Goal: Task Accomplishment & Management: Manage account settings

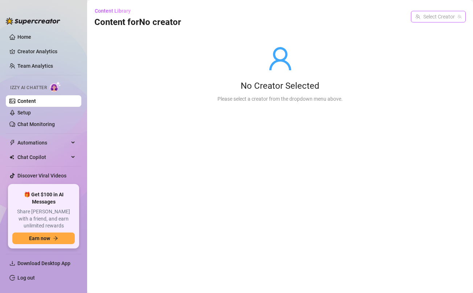
click at [426, 17] on input "search" at bounding box center [435, 16] width 40 height 11
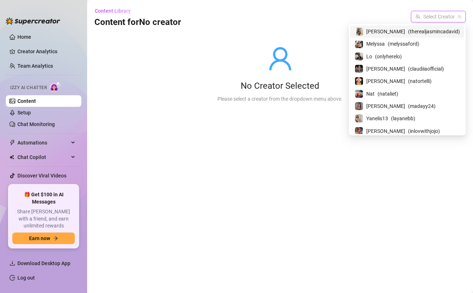
click at [403, 30] on span "[PERSON_NAME]" at bounding box center [385, 32] width 39 height 8
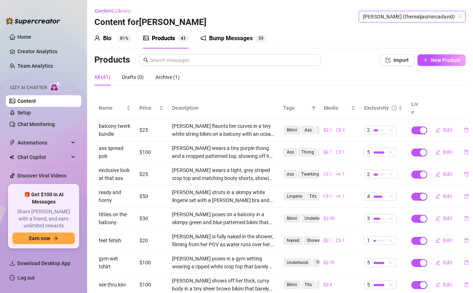
click at [239, 37] on div "Bump Messages" at bounding box center [231, 38] width 44 height 9
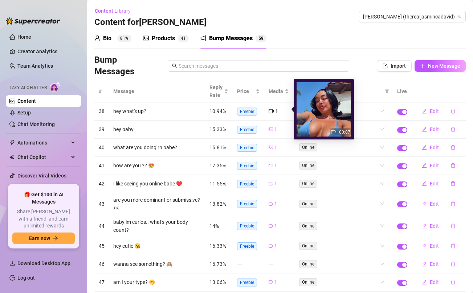
scroll to position [41, 0]
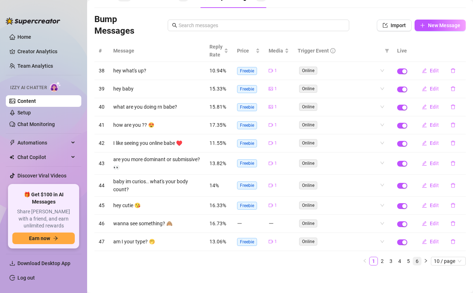
click at [417, 260] on link "6" at bounding box center [417, 262] width 8 height 8
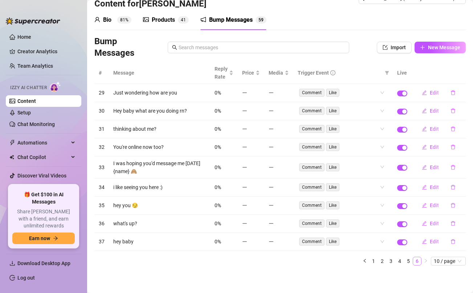
scroll to position [19, 0]
click at [433, 243] on span "Edit" at bounding box center [433, 242] width 9 height 6
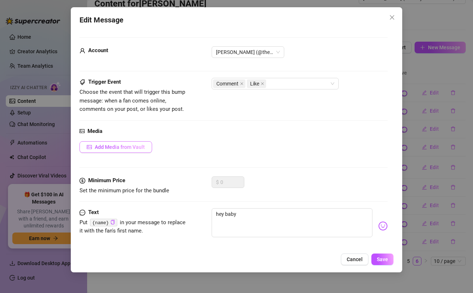
click at [123, 148] on span "Add Media from Vault" at bounding box center [120, 147] width 50 height 6
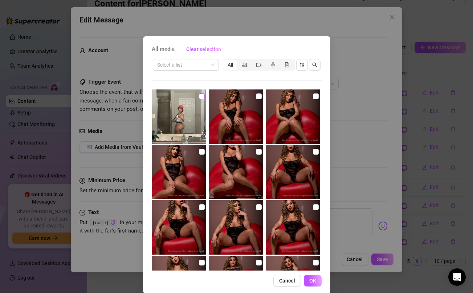
click at [201, 97] on input "checkbox" at bounding box center [202, 97] width 6 height 6
checkbox input "true"
click at [316, 280] on span "OK" at bounding box center [312, 281] width 7 height 6
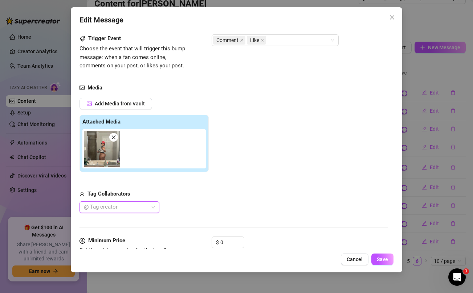
scroll to position [94, 0]
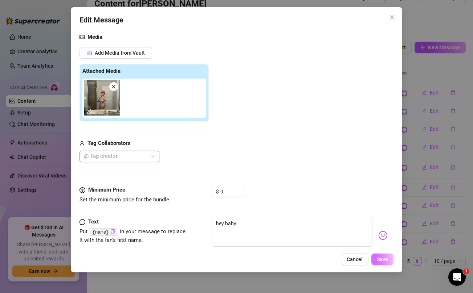
click at [381, 259] on span "Save" at bounding box center [382, 260] width 11 height 6
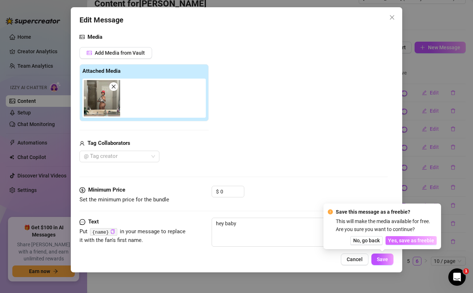
click at [412, 240] on span "Yes, save as freebie" at bounding box center [411, 241] width 46 height 6
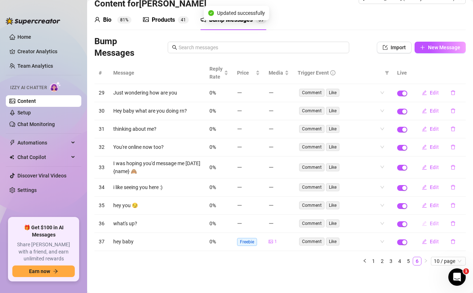
click at [432, 225] on span "Edit" at bounding box center [433, 224] width 9 height 6
type textarea "what's up?"
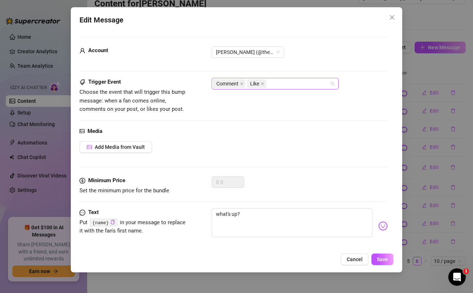
click at [325, 85] on div "Comment Like" at bounding box center [271, 84] width 116 height 10
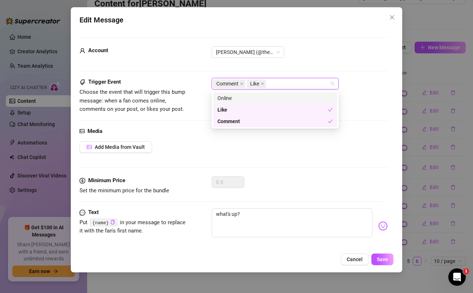
click at [322, 98] on div "Online" at bounding box center [274, 98] width 115 height 8
click at [352, 104] on div "Trigger Event Choose the event that will trigger this bump message: when a fan …" at bounding box center [233, 96] width 308 height 36
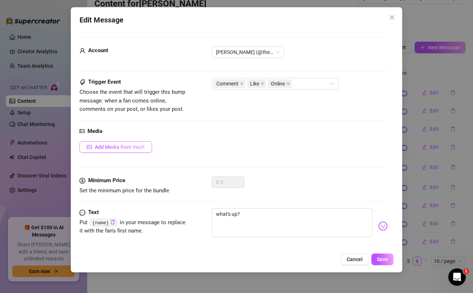
click at [102, 152] on button "Add Media from Vault" at bounding box center [115, 147] width 73 height 12
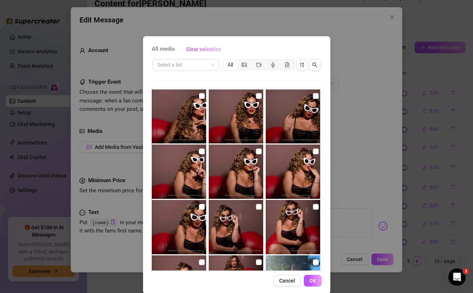
scroll to position [718, 0]
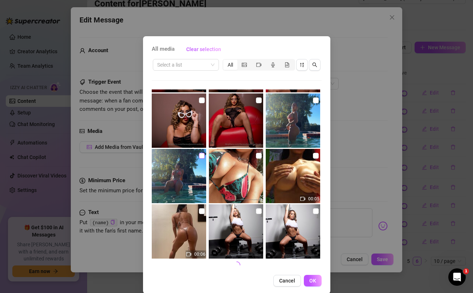
click at [202, 156] on input "checkbox" at bounding box center [202, 156] width 6 height 6
checkbox input "true"
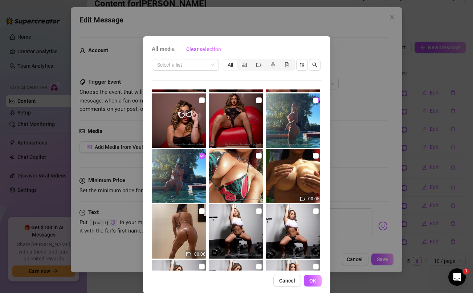
click at [315, 99] on input "checkbox" at bounding box center [316, 101] width 6 height 6
checkbox input "true"
click at [316, 278] on span "OK" at bounding box center [312, 281] width 7 height 6
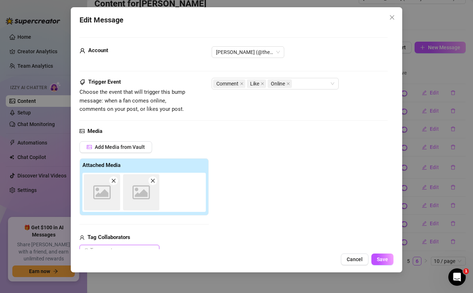
scroll to position [0, 0]
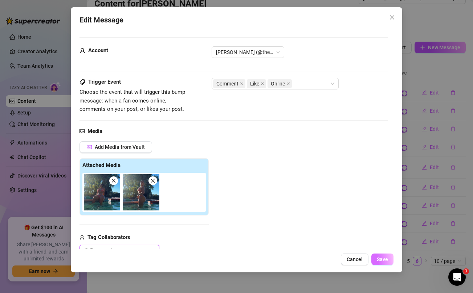
click at [389, 261] on button "Save" at bounding box center [382, 260] width 22 height 12
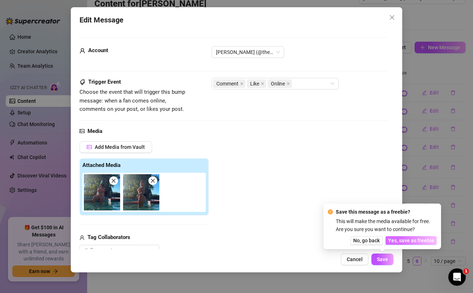
click at [423, 241] on span "Yes, save as freebie" at bounding box center [411, 241] width 46 height 6
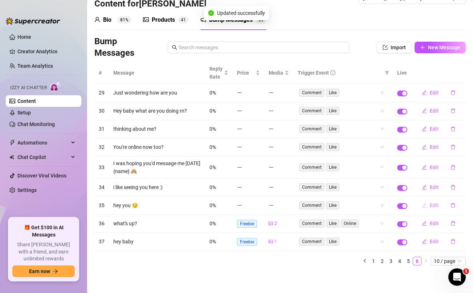
click at [432, 205] on span "Edit" at bounding box center [433, 206] width 9 height 6
type textarea "hey you 😏"
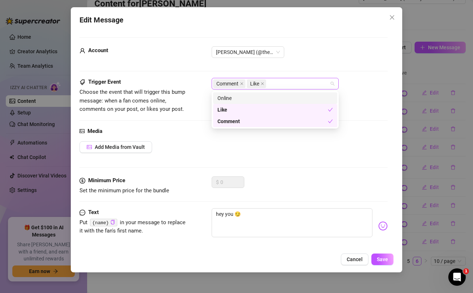
click at [302, 85] on div "Comment Like" at bounding box center [271, 84] width 116 height 10
click at [261, 98] on div "Online" at bounding box center [274, 98] width 115 height 8
click at [137, 147] on span "Add Media from Vault" at bounding box center [120, 147] width 50 height 6
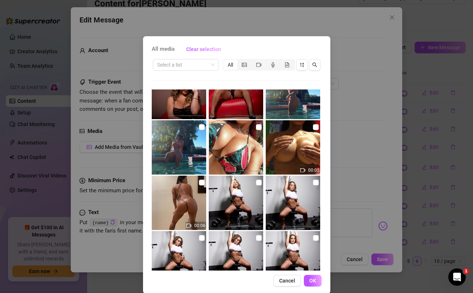
scroll to position [745, 0]
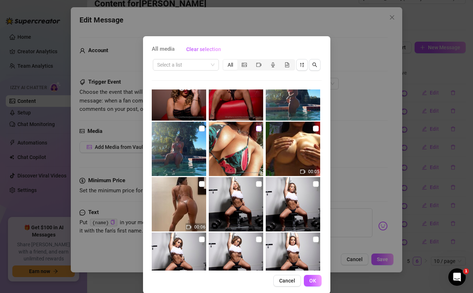
click at [257, 129] on input "checkbox" at bounding box center [259, 129] width 6 height 6
checkbox input "true"
click at [312, 281] on span "OK" at bounding box center [312, 281] width 7 height 6
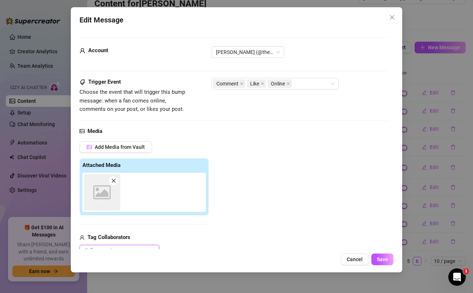
scroll to position [0, 0]
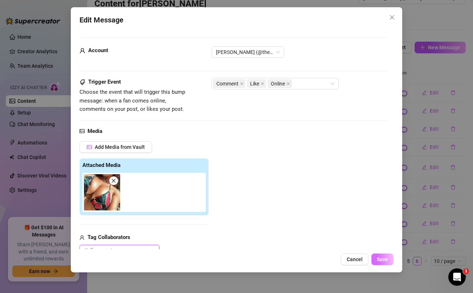
click at [387, 259] on span "Save" at bounding box center [382, 260] width 11 height 6
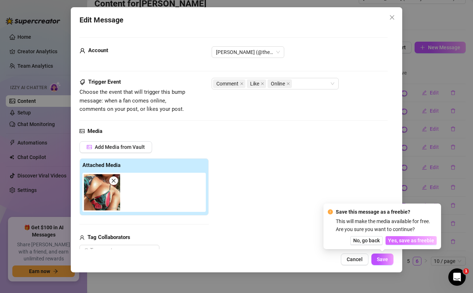
click at [416, 239] on span "Yes, save as freebie" at bounding box center [411, 241] width 46 height 6
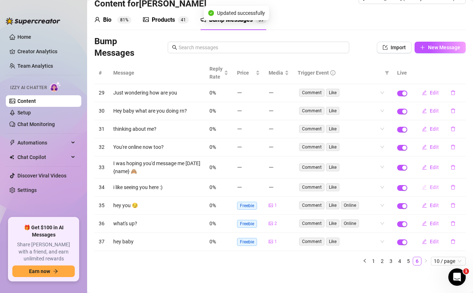
click at [432, 186] on span "Edit" at bounding box center [433, 188] width 9 height 6
type textarea "i like seeing you here :)"
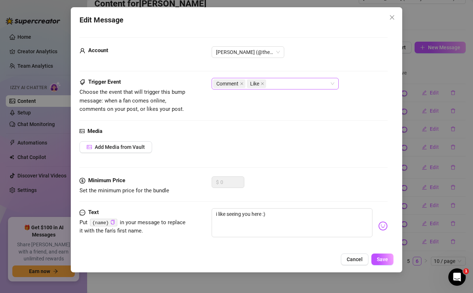
click at [280, 82] on div "Comment Like" at bounding box center [271, 84] width 116 height 10
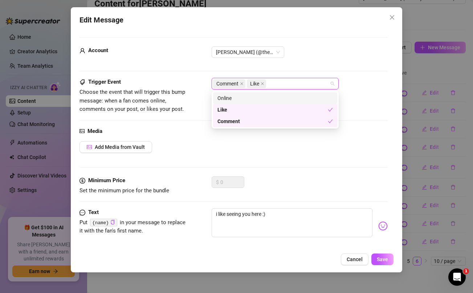
click at [254, 98] on div "Online" at bounding box center [274, 98] width 115 height 8
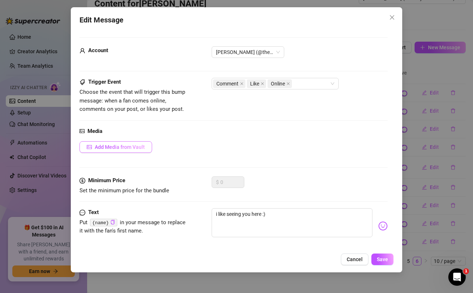
click at [145, 150] on button "Add Media from Vault" at bounding box center [115, 147] width 73 height 12
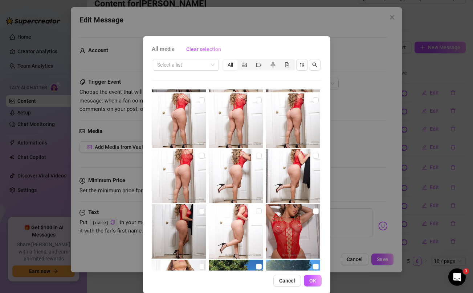
scroll to position [2184, 0]
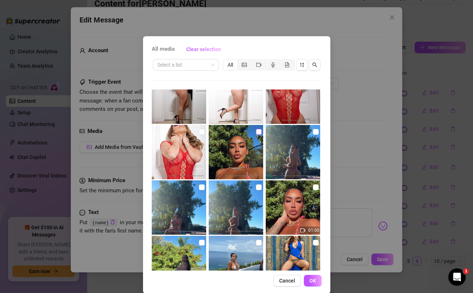
click at [259, 132] on input "checkbox" at bounding box center [259, 132] width 6 height 6
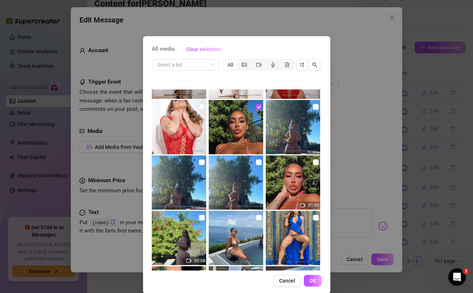
scroll to position [2209, 0]
click at [259, 107] on input "checkbox" at bounding box center [259, 107] width 6 height 6
checkbox input "false"
click at [259, 219] on input "checkbox" at bounding box center [259, 218] width 6 height 6
checkbox input "true"
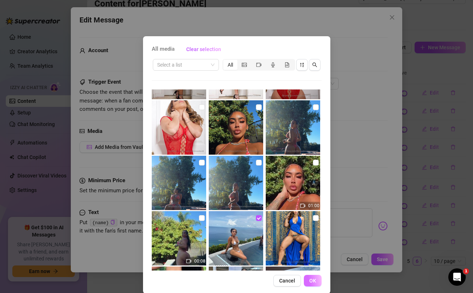
click at [313, 282] on span "OK" at bounding box center [312, 281] width 7 height 6
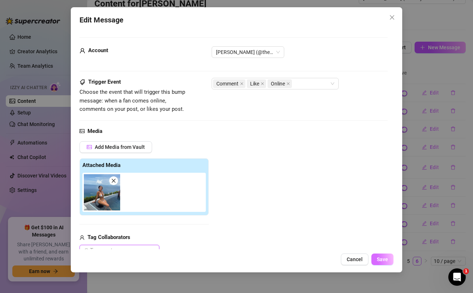
click at [387, 256] on button "Save" at bounding box center [382, 260] width 22 height 12
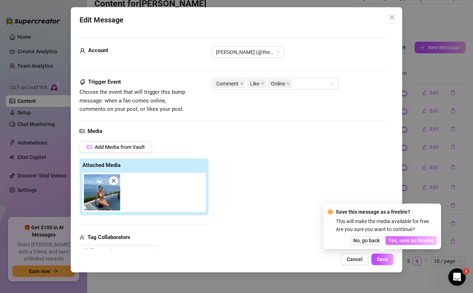
click at [416, 239] on span "Yes, save as freebie" at bounding box center [411, 241] width 46 height 6
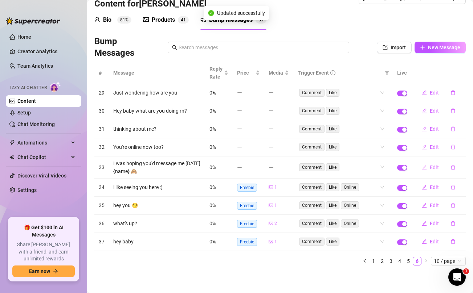
click at [435, 165] on span "Edit" at bounding box center [433, 168] width 9 height 6
type textarea "I was hoping you'd message me [DATE] {name} 🙈"
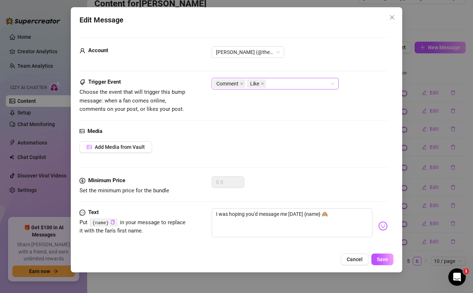
click at [275, 88] on div "Comment Like" at bounding box center [271, 84] width 116 height 10
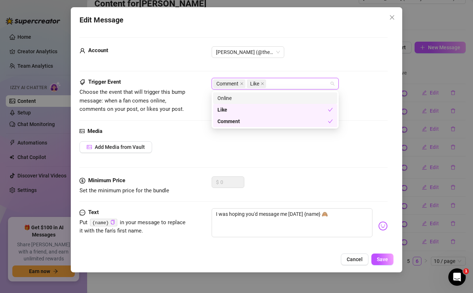
click at [264, 98] on div "Online" at bounding box center [274, 98] width 115 height 8
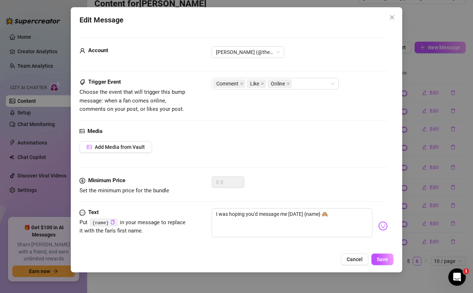
click at [172, 141] on div "Add Media from Vault" at bounding box center [233, 147] width 308 height 12
click at [128, 150] on button "Add Media from Vault" at bounding box center [115, 147] width 73 height 12
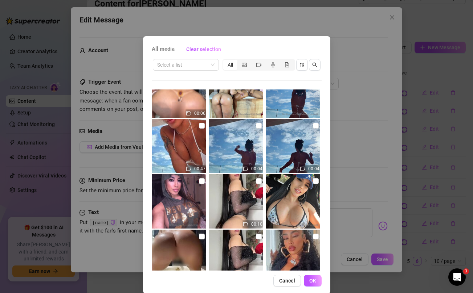
scroll to position [2420, 0]
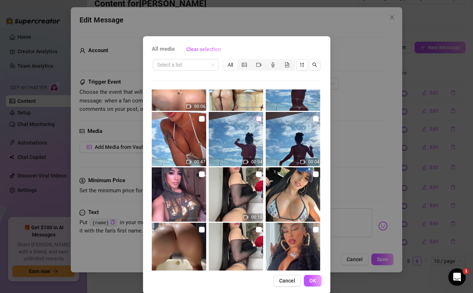
click at [260, 119] on input "checkbox" at bounding box center [259, 119] width 6 height 6
checkbox input "true"
click at [311, 278] on span "OK" at bounding box center [312, 281] width 7 height 6
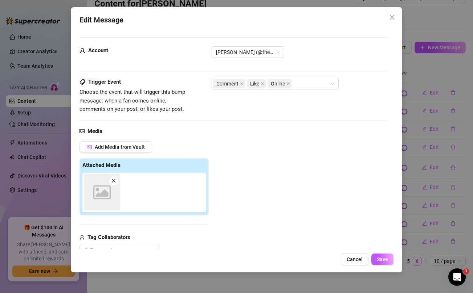
scroll to position [0, 0]
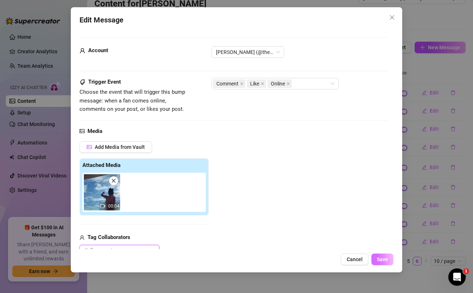
click at [377, 260] on span "Save" at bounding box center [382, 260] width 11 height 6
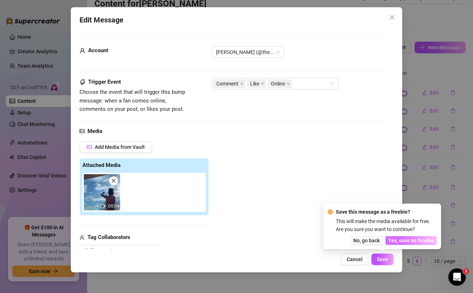
click at [426, 243] on span "Yes, save as freebie" at bounding box center [411, 241] width 46 height 6
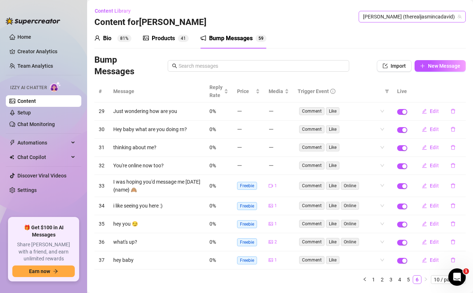
click at [408, 15] on span "[PERSON_NAME] (therealjasmincadavid)" at bounding box center [412, 16] width 98 height 11
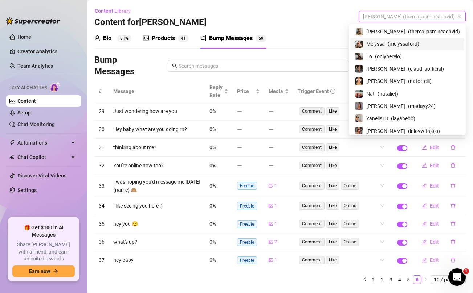
click at [385, 45] on span "Melyssa" at bounding box center [375, 44] width 19 height 8
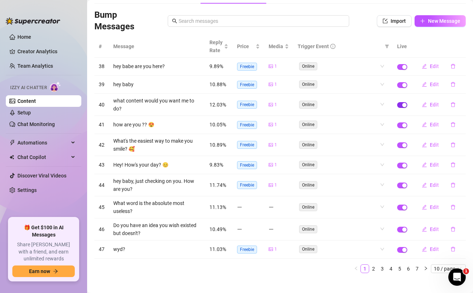
scroll to position [53, 0]
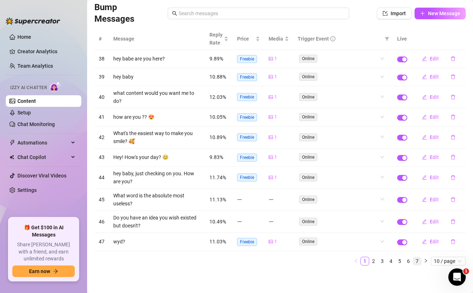
click at [416, 261] on link "7" at bounding box center [417, 262] width 8 height 8
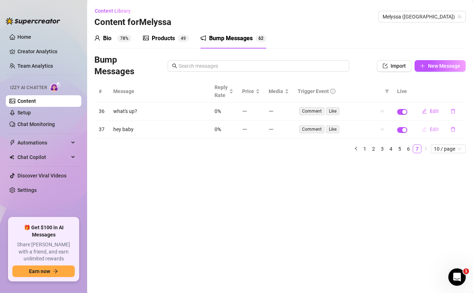
click at [433, 130] on span "Edit" at bounding box center [433, 130] width 9 height 6
type textarea "hey baby"
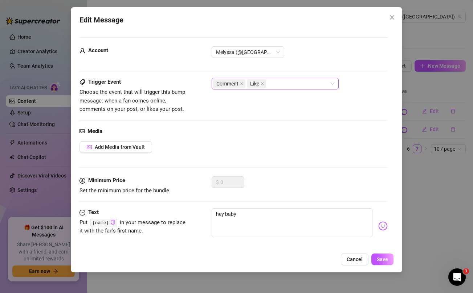
click at [283, 86] on div "Comment Like" at bounding box center [271, 84] width 116 height 10
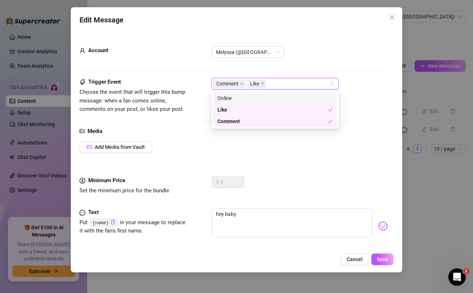
click at [174, 63] on div "Account Melyssa (@[GEOGRAPHIC_DATA])" at bounding box center [233, 55] width 308 height 18
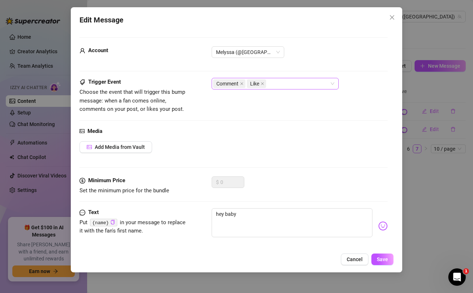
click at [302, 81] on div "Comment Like" at bounding box center [271, 84] width 116 height 10
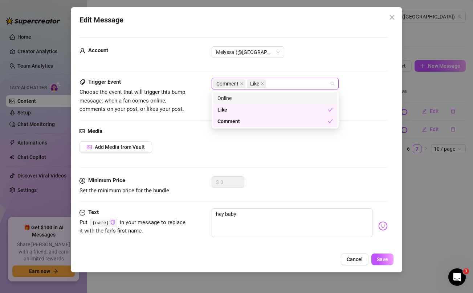
click at [279, 98] on div "Online" at bounding box center [274, 98] width 115 height 8
click at [125, 146] on span "Add Media from Vault" at bounding box center [120, 147] width 50 height 6
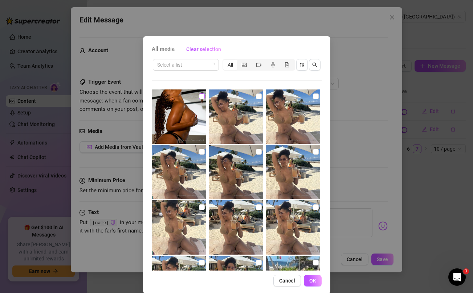
click at [201, 96] on input "checkbox" at bounding box center [202, 97] width 6 height 6
checkbox input "false"
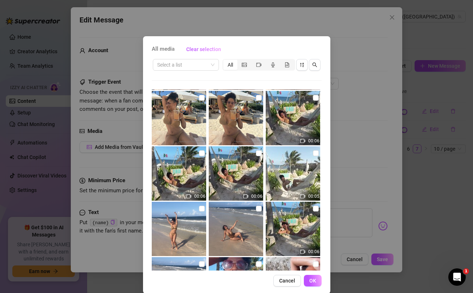
scroll to position [262, 0]
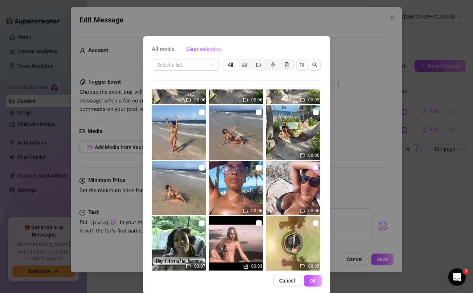
click at [315, 167] on input "checkbox" at bounding box center [316, 168] width 6 height 6
checkbox input "true"
click at [312, 281] on span "OK" at bounding box center [312, 281] width 7 height 6
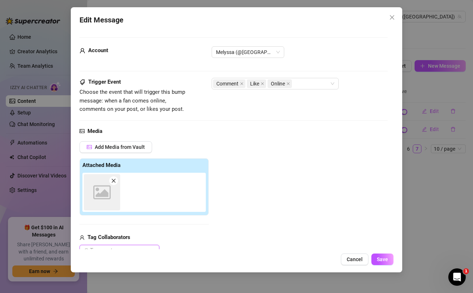
scroll to position [0, 0]
click at [386, 260] on span "Save" at bounding box center [382, 260] width 11 height 6
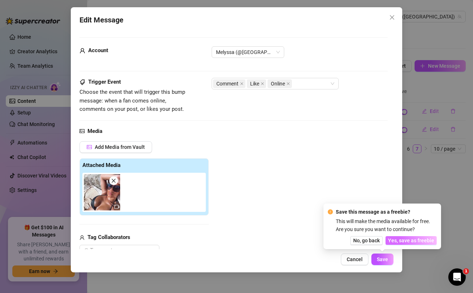
click at [416, 238] on span "Yes, save as freebie" at bounding box center [411, 241] width 46 height 6
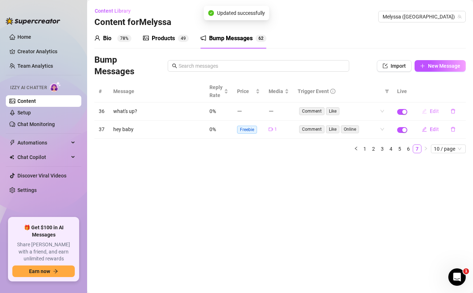
click at [435, 113] on span "Edit" at bounding box center [433, 111] width 9 height 6
type textarea "what's up?"
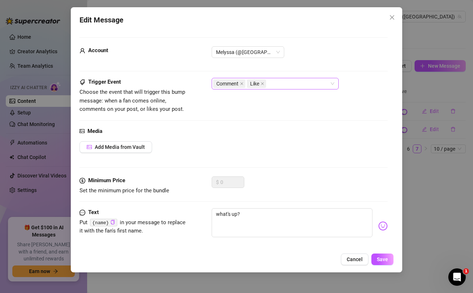
click at [288, 84] on div "Comment Like" at bounding box center [271, 84] width 116 height 10
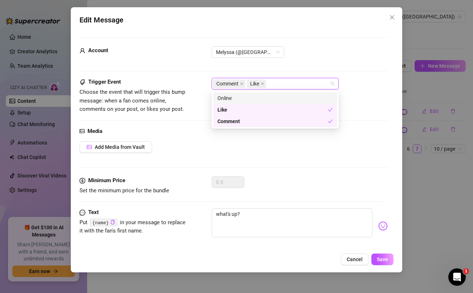
click at [269, 98] on div "Online" at bounding box center [274, 98] width 115 height 8
click at [128, 146] on span "Add Media from Vault" at bounding box center [120, 147] width 50 height 6
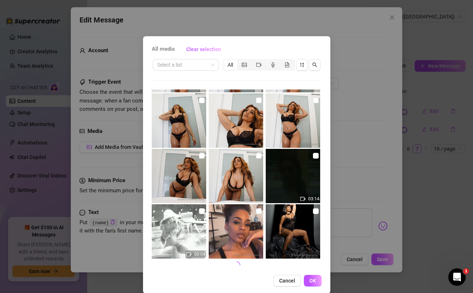
scroll to position [9, 0]
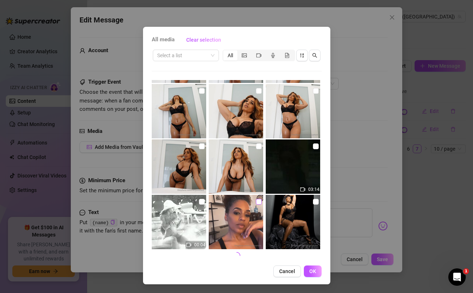
click at [258, 202] on input "checkbox" at bounding box center [259, 202] width 6 height 6
checkbox input "true"
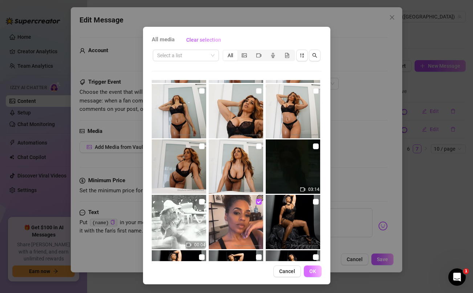
click at [311, 271] on span "OK" at bounding box center [312, 272] width 7 height 6
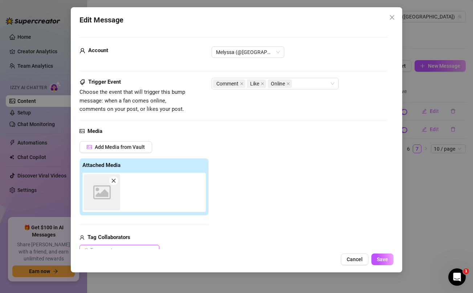
scroll to position [0, 0]
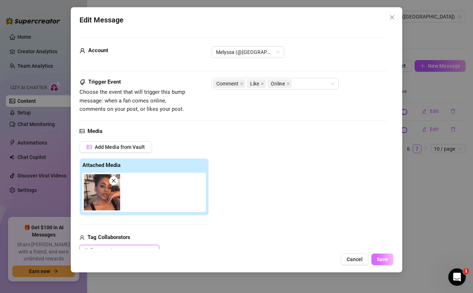
click at [383, 262] on span "Save" at bounding box center [382, 260] width 11 height 6
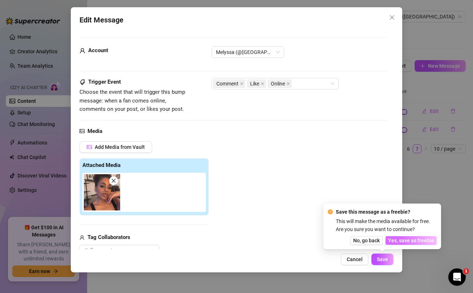
click at [412, 242] on span "Yes, save as freebie" at bounding box center [411, 241] width 46 height 6
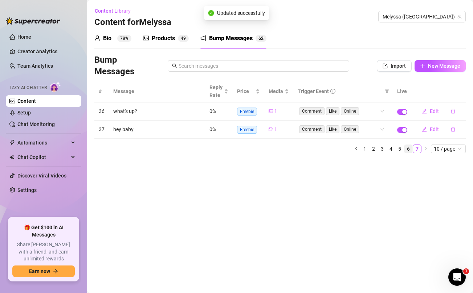
click at [408, 148] on link "6" at bounding box center [408, 149] width 8 height 8
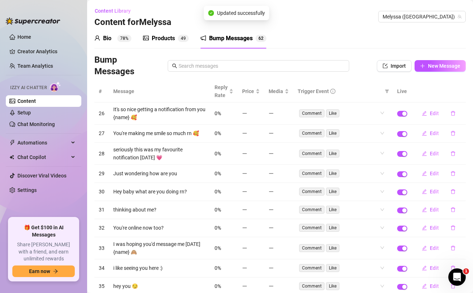
scroll to position [45, 0]
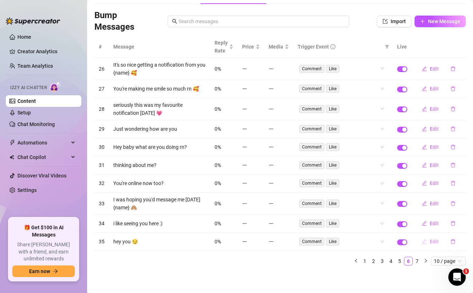
click at [431, 242] on span "Edit" at bounding box center [433, 242] width 9 height 6
type textarea "hey you 😏"
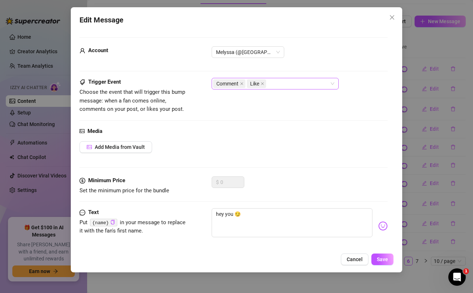
click at [288, 84] on div "Comment Like" at bounding box center [271, 84] width 116 height 10
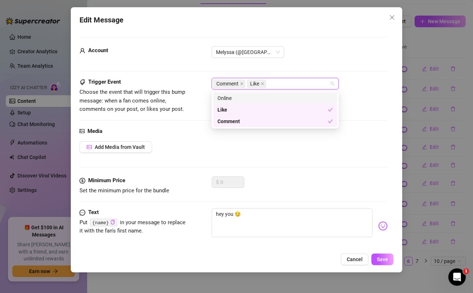
click at [260, 97] on div "Online" at bounding box center [274, 98] width 115 height 8
click at [127, 147] on span "Add Media from Vault" at bounding box center [120, 147] width 50 height 6
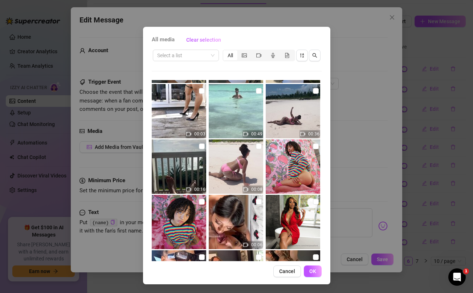
scroll to position [3919, 0]
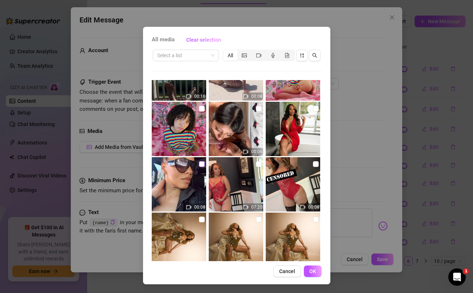
click at [202, 163] on input "checkbox" at bounding box center [202, 164] width 6 height 6
checkbox input "true"
click at [312, 272] on span "OK" at bounding box center [312, 272] width 7 height 6
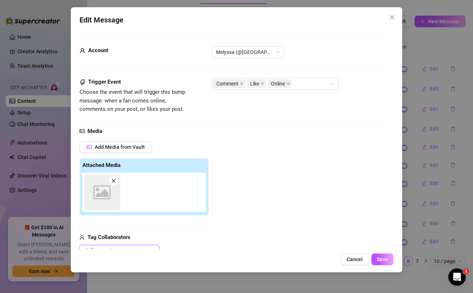
scroll to position [0, 0]
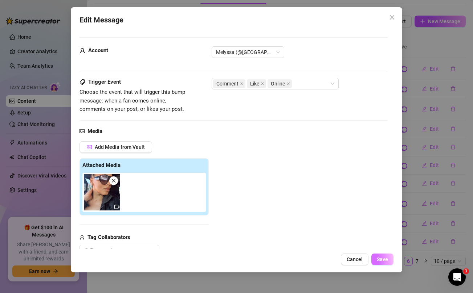
click at [385, 262] on span "Save" at bounding box center [382, 260] width 11 height 6
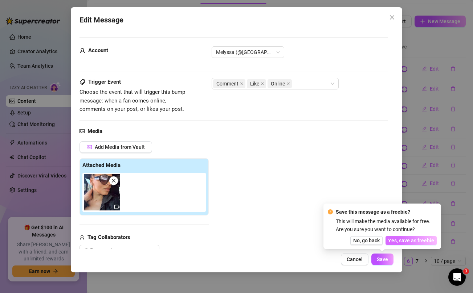
click at [407, 241] on span "Yes, save as freebie" at bounding box center [411, 241] width 46 height 6
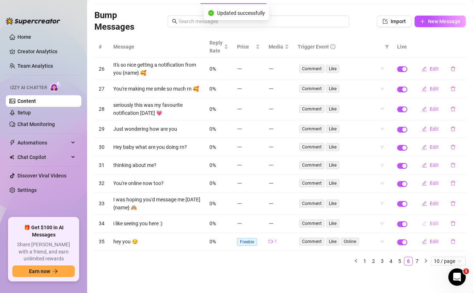
click at [430, 224] on span "Edit" at bounding box center [433, 224] width 9 height 6
type textarea "i like seeing you here :)"
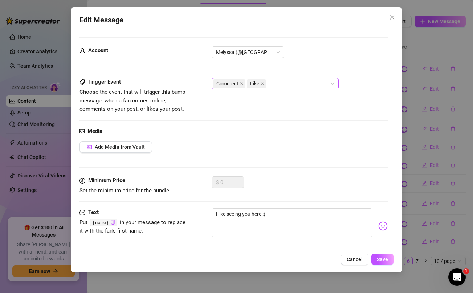
click at [299, 88] on div "Comment Like" at bounding box center [271, 84] width 116 height 10
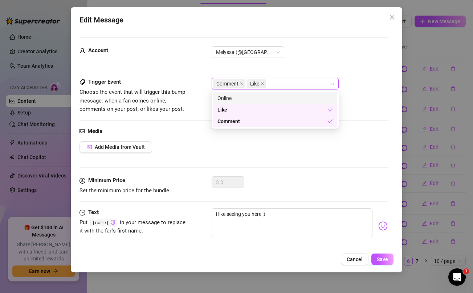
click at [282, 96] on div "Online" at bounding box center [274, 98] width 115 height 8
click at [143, 146] on span "Add Media from Vault" at bounding box center [120, 147] width 50 height 6
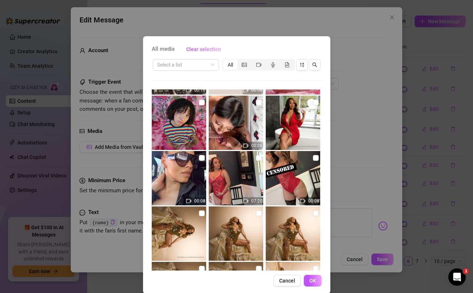
scroll to position [3931, 0]
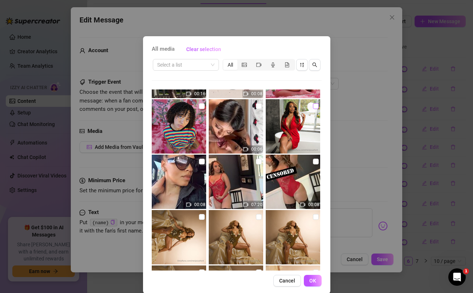
click at [314, 107] on input "checkbox" at bounding box center [316, 106] width 6 height 6
checkbox input "true"
click at [313, 281] on span "OK" at bounding box center [312, 281] width 7 height 6
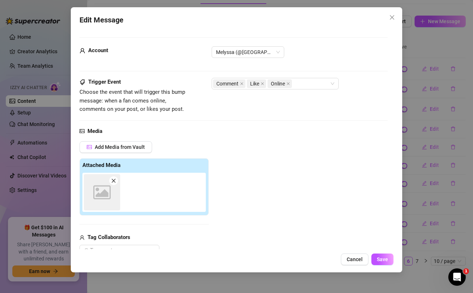
scroll to position [0, 0]
click at [385, 262] on span "Save" at bounding box center [382, 260] width 11 height 6
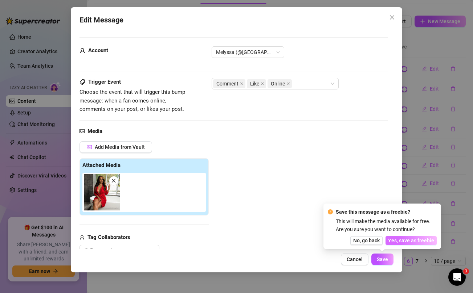
click at [405, 240] on span "Yes, save as freebie" at bounding box center [411, 241] width 46 height 6
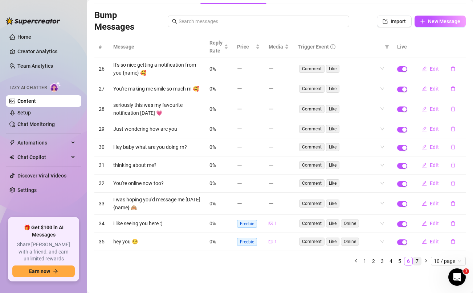
click at [415, 260] on link "7" at bounding box center [417, 262] width 8 height 8
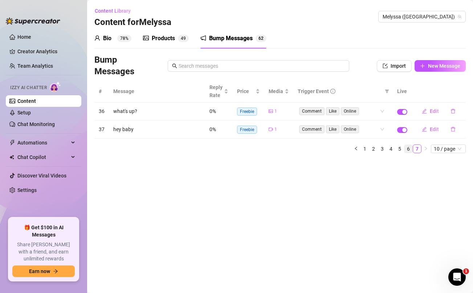
click at [408, 148] on link "6" at bounding box center [408, 149] width 8 height 8
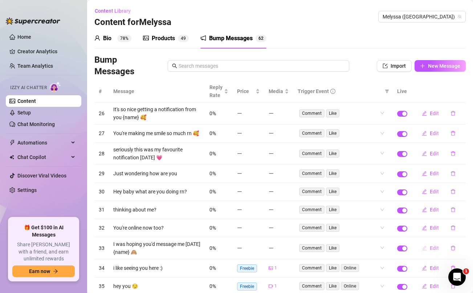
click at [434, 248] on span "Edit" at bounding box center [433, 249] width 9 height 6
type textarea "I was hoping you'd message me [DATE] {name} 🙈"
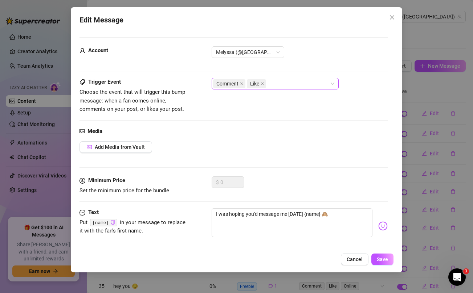
click at [280, 88] on div "Comment Like" at bounding box center [271, 84] width 116 height 10
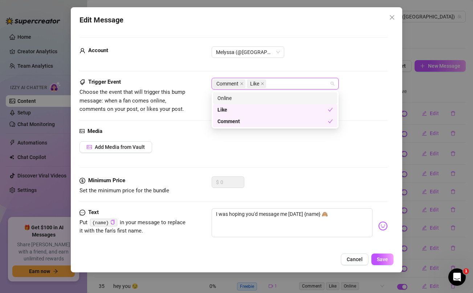
click at [272, 96] on div "Online" at bounding box center [274, 98] width 115 height 8
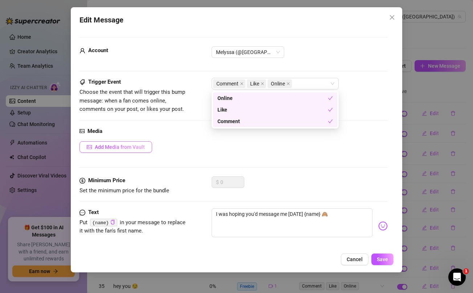
click at [134, 148] on span "Add Media from Vault" at bounding box center [120, 147] width 50 height 6
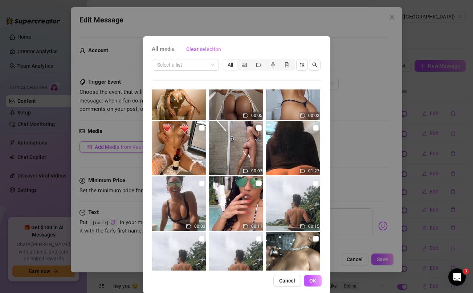
scroll to position [4740, 0]
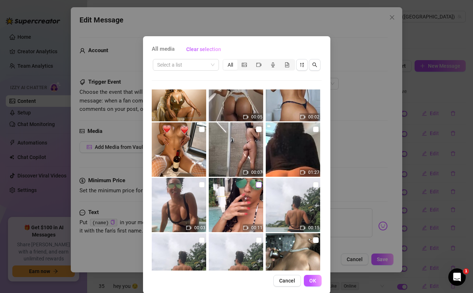
click at [258, 185] on input "checkbox" at bounding box center [259, 185] width 6 height 6
checkbox input "true"
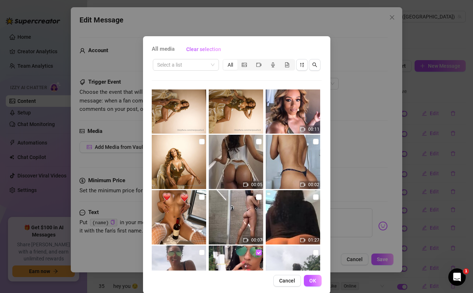
scroll to position [4673, 0]
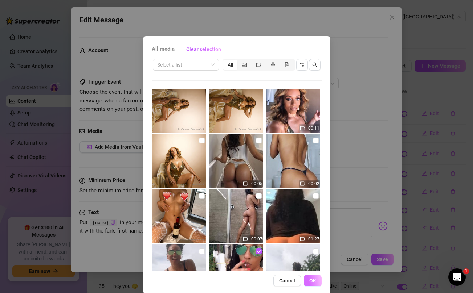
click at [312, 283] on span "OK" at bounding box center [312, 281] width 7 height 6
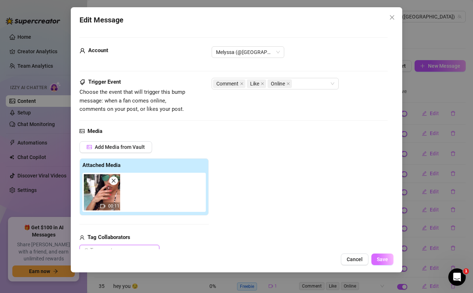
click at [384, 262] on span "Save" at bounding box center [382, 260] width 11 height 6
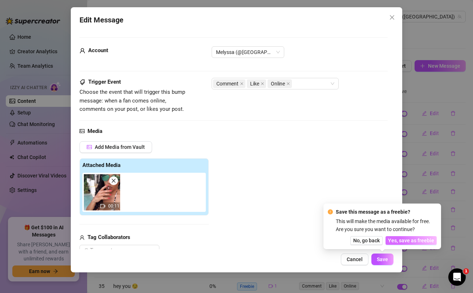
click at [405, 239] on span "Yes, save as freebie" at bounding box center [411, 241] width 46 height 6
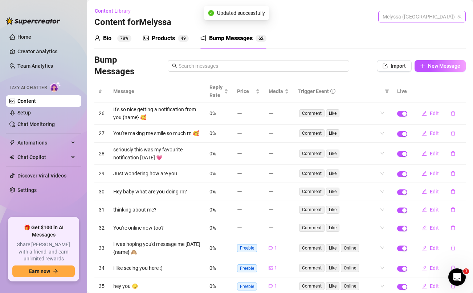
click at [411, 19] on span "Melyssa ([GEOGRAPHIC_DATA])" at bounding box center [421, 16] width 79 height 11
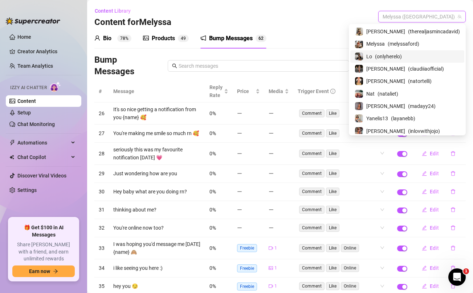
click at [402, 57] on span "( onlyherelo )" at bounding box center [388, 57] width 27 height 8
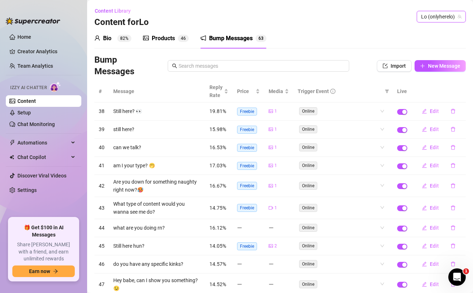
scroll to position [45, 0]
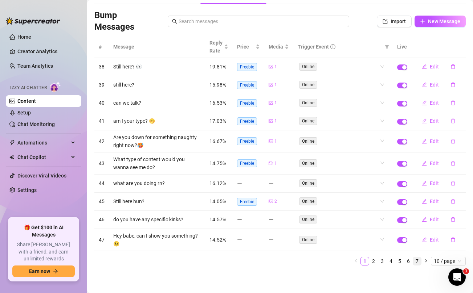
click at [417, 260] on link "7" at bounding box center [417, 262] width 8 height 8
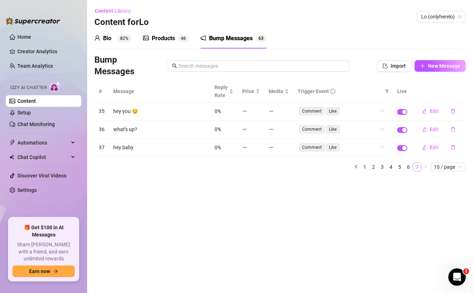
scroll to position [0, 0]
click at [433, 145] on span "Edit" at bounding box center [433, 148] width 9 height 6
type textarea "hey baby"
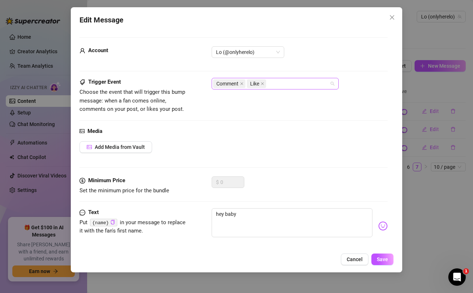
click at [313, 79] on div "Comment Like" at bounding box center [271, 84] width 116 height 10
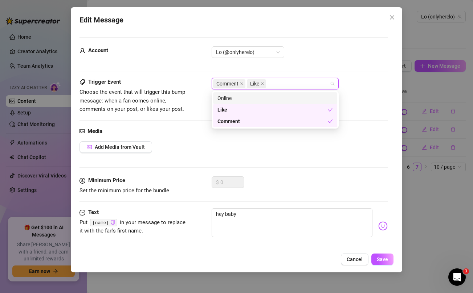
click at [276, 95] on div "Online" at bounding box center [274, 98] width 115 height 8
click at [139, 149] on span "Add Media from Vault" at bounding box center [120, 147] width 50 height 6
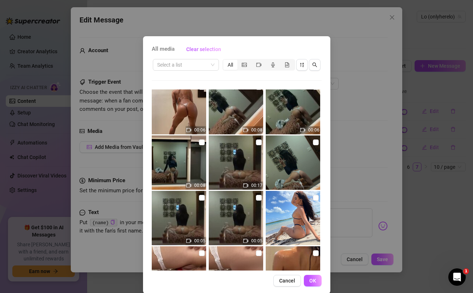
scroll to position [66, 0]
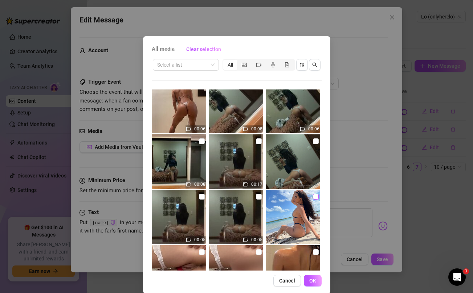
click at [315, 196] on input "checkbox" at bounding box center [316, 197] width 6 height 6
checkbox input "true"
click at [311, 281] on span "OK" at bounding box center [312, 281] width 7 height 6
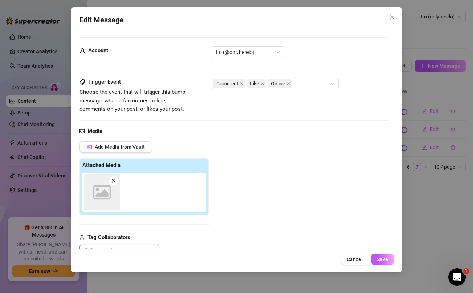
scroll to position [0, 0]
click at [383, 260] on span "Save" at bounding box center [382, 260] width 11 height 6
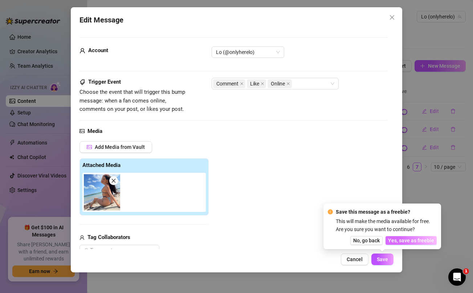
click at [408, 242] on span "Yes, save as freebie" at bounding box center [411, 241] width 46 height 6
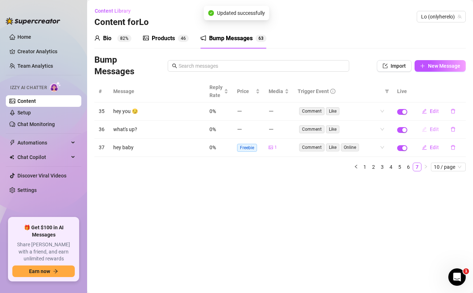
click at [434, 127] on span "Edit" at bounding box center [433, 130] width 9 height 6
type textarea "what's up?"
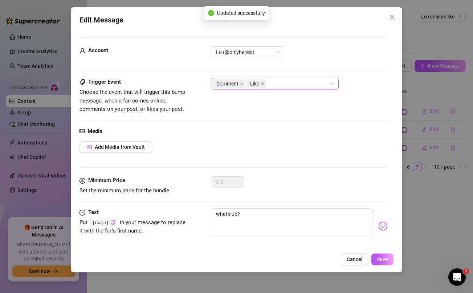
click at [290, 81] on div "Comment Like" at bounding box center [271, 84] width 116 height 10
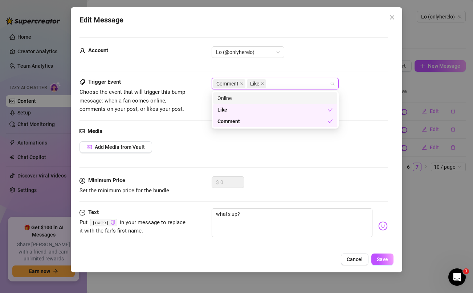
click at [256, 96] on div "Online" at bounding box center [274, 98] width 115 height 8
click at [128, 147] on span "Add Media from Vault" at bounding box center [120, 147] width 50 height 6
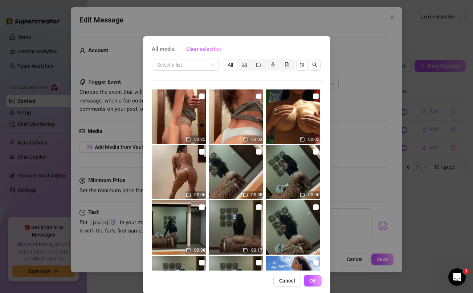
click at [259, 96] on input "checkbox" at bounding box center [259, 97] width 6 height 6
checkbox input "true"
click at [309, 278] on span "OK" at bounding box center [312, 281] width 7 height 6
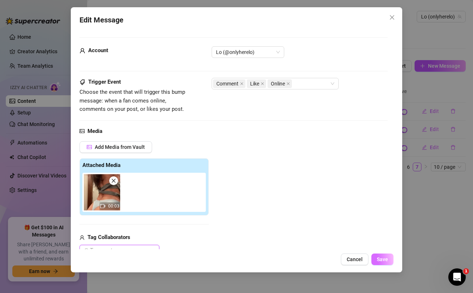
click at [379, 261] on span "Save" at bounding box center [382, 260] width 11 height 6
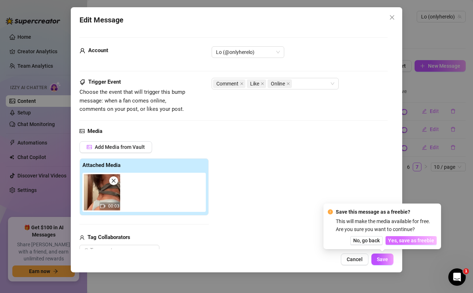
click at [410, 239] on span "Yes, save as freebie" at bounding box center [411, 241] width 46 height 6
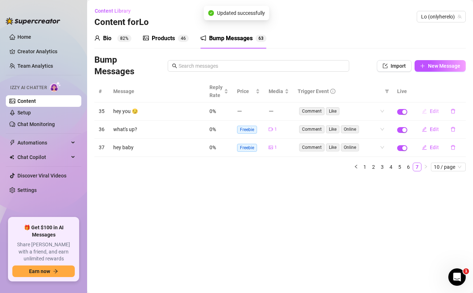
click at [432, 111] on span "Edit" at bounding box center [433, 111] width 9 height 6
type textarea "hey you 😏"
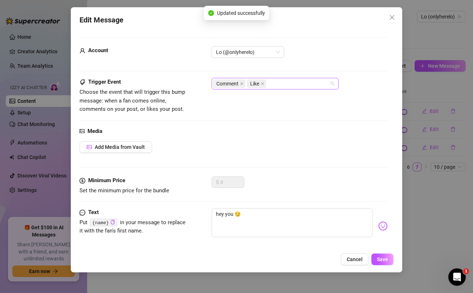
click at [285, 84] on div "Comment Like" at bounding box center [271, 84] width 116 height 10
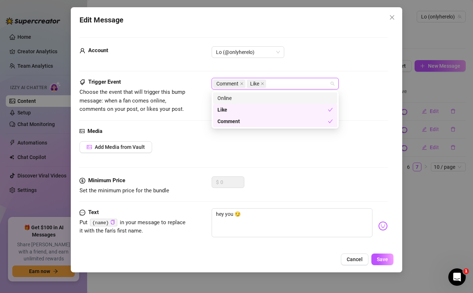
click at [251, 98] on div "Online" at bounding box center [274, 98] width 115 height 8
click at [127, 151] on button "Add Media from Vault" at bounding box center [115, 147] width 73 height 12
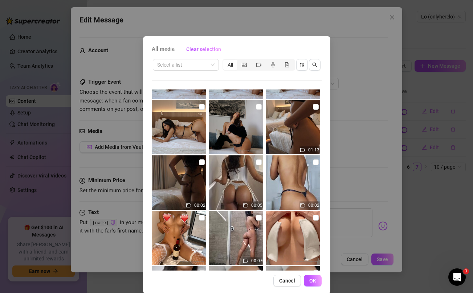
scroll to position [1091, 0]
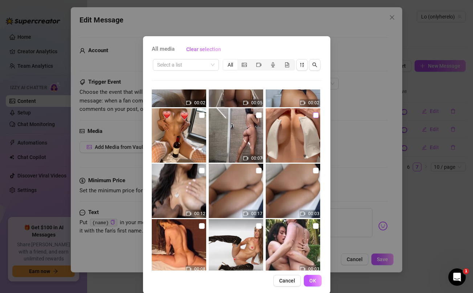
click at [315, 114] on input "checkbox" at bounding box center [316, 115] width 6 height 6
checkbox input "true"
click at [311, 282] on span "OK" at bounding box center [312, 281] width 7 height 6
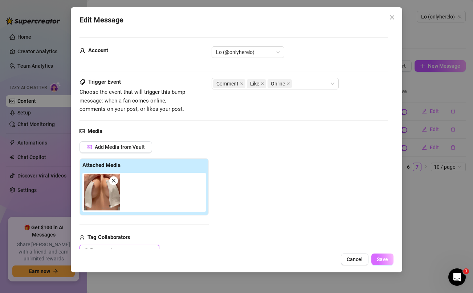
click at [383, 259] on span "Save" at bounding box center [382, 260] width 11 height 6
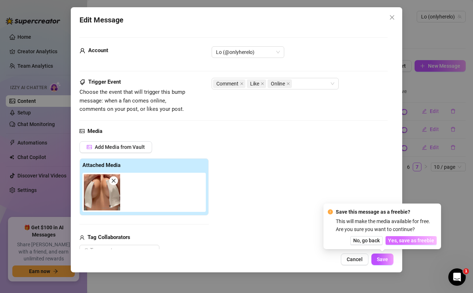
click at [417, 241] on span "Yes, save as freebie" at bounding box center [411, 241] width 46 height 6
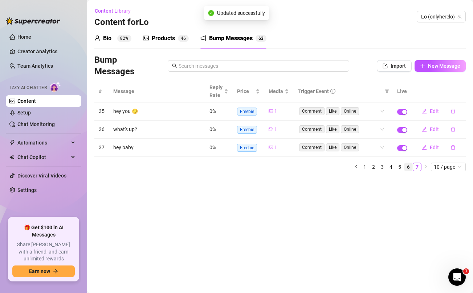
click at [408, 168] on link "6" at bounding box center [408, 167] width 8 height 8
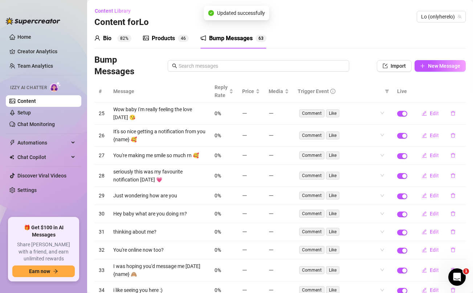
scroll to position [49, 0]
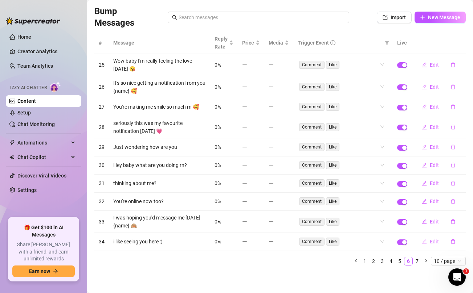
click at [432, 241] on span "Edit" at bounding box center [433, 242] width 9 height 6
type textarea "i like seeing you here :)"
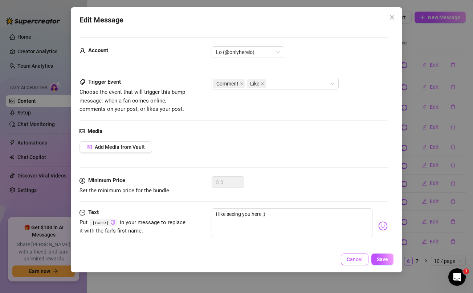
click at [357, 264] on button "Cancel" at bounding box center [355, 260] width 28 height 12
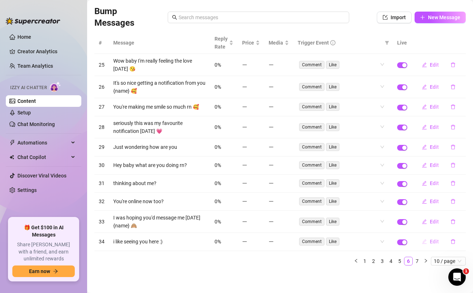
click at [435, 244] on span "Edit" at bounding box center [433, 242] width 9 height 6
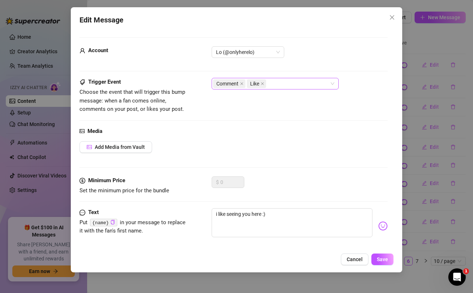
click at [296, 83] on div "Comment Like" at bounding box center [271, 84] width 116 height 10
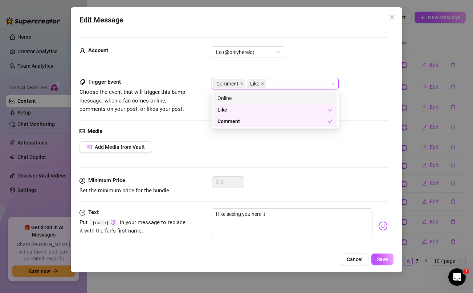
click at [267, 96] on div "Online" at bounding box center [274, 98] width 115 height 8
click at [124, 148] on span "Add Media from Vault" at bounding box center [120, 147] width 50 height 6
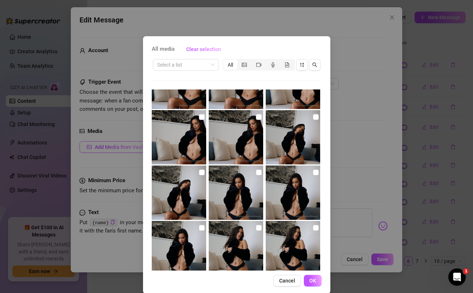
scroll to position [1263, 0]
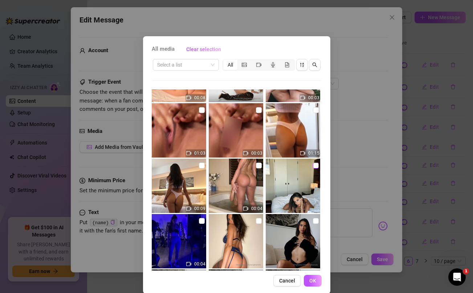
click at [315, 164] on input "checkbox" at bounding box center [316, 166] width 6 height 6
checkbox input "true"
click at [312, 277] on button "OK" at bounding box center [313, 281] width 18 height 12
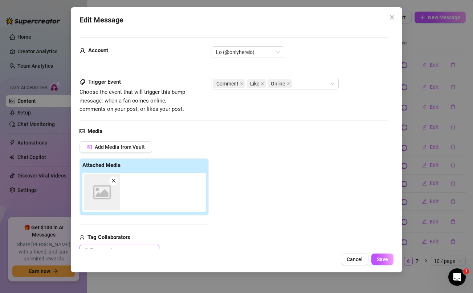
scroll to position [0, 0]
click at [391, 258] on button "Save" at bounding box center [382, 260] width 22 height 12
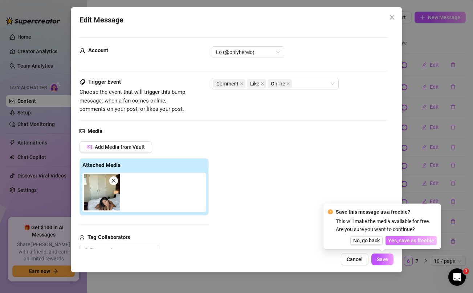
click at [407, 241] on span "Yes, save as freebie" at bounding box center [411, 241] width 46 height 6
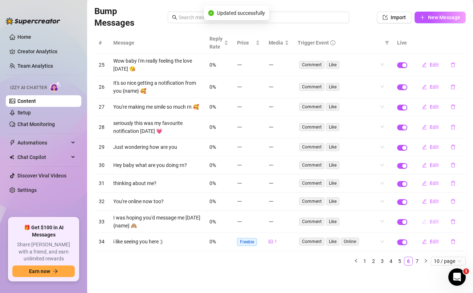
click at [431, 223] on span "Edit" at bounding box center [433, 222] width 9 height 6
type textarea "I was hoping you'd message me [DATE] {name} 🙈"
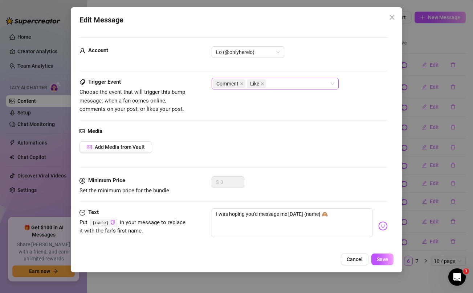
click at [285, 83] on div "Comment Like" at bounding box center [271, 84] width 116 height 10
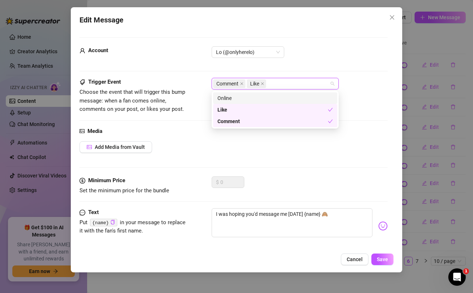
click at [266, 95] on div "Online" at bounding box center [274, 98] width 115 height 8
click at [119, 150] on span "Add Media from Vault" at bounding box center [120, 147] width 50 height 6
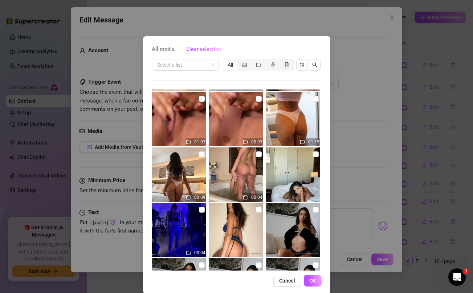
scroll to position [1286, 0]
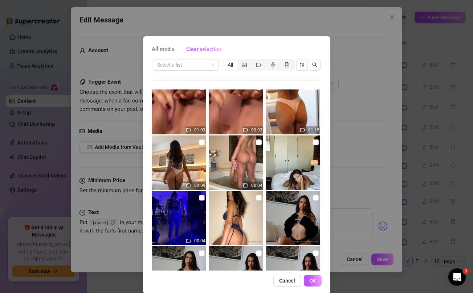
click at [202, 200] on input "checkbox" at bounding box center [202, 198] width 6 height 6
checkbox input "true"
click at [313, 283] on span "OK" at bounding box center [312, 281] width 7 height 6
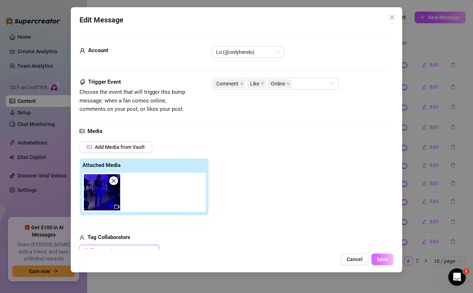
click at [389, 261] on button "Save" at bounding box center [382, 260] width 22 height 12
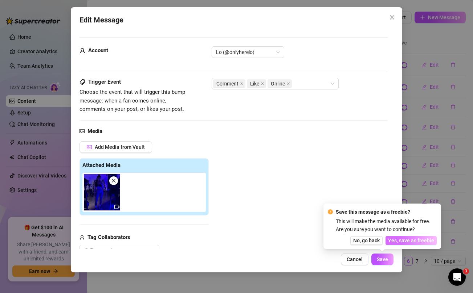
click at [423, 241] on span "Yes, save as freebie" at bounding box center [411, 241] width 46 height 6
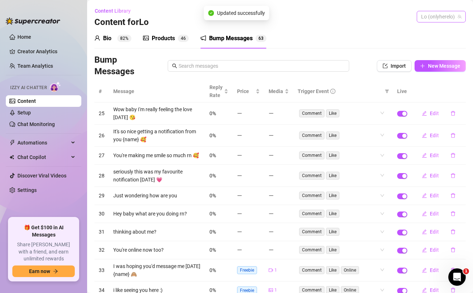
click at [432, 17] on span "Lo (onlyherelo)" at bounding box center [441, 16] width 40 height 11
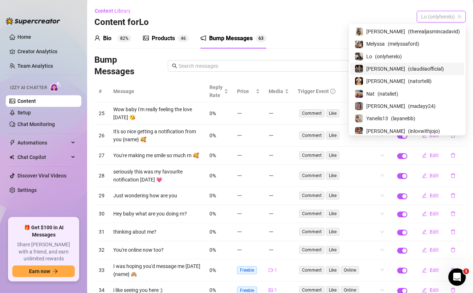
click at [404, 71] on div "[PERSON_NAME] ( claudiiaofficial )" at bounding box center [406, 69] width 105 height 9
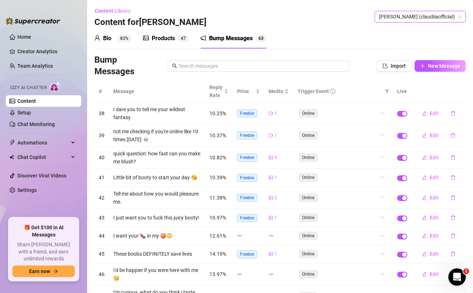
scroll to position [57, 0]
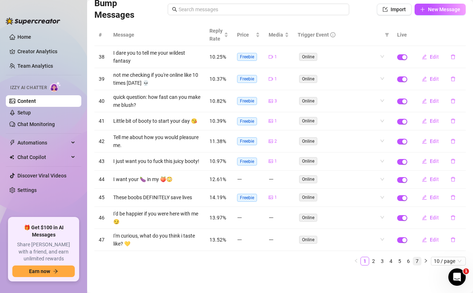
click at [416, 260] on link "7" at bounding box center [417, 262] width 8 height 8
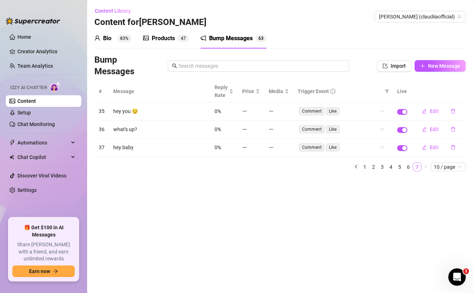
scroll to position [0, 0]
click at [432, 148] on span "Edit" at bounding box center [433, 148] width 9 height 6
type textarea "hey baby"
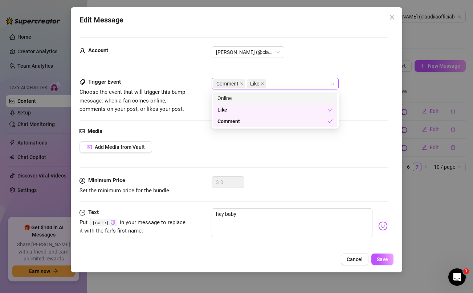
click at [311, 89] on div "Comment Like" at bounding box center [274, 84] width 127 height 12
click at [274, 100] on div "Online" at bounding box center [274, 98] width 115 height 8
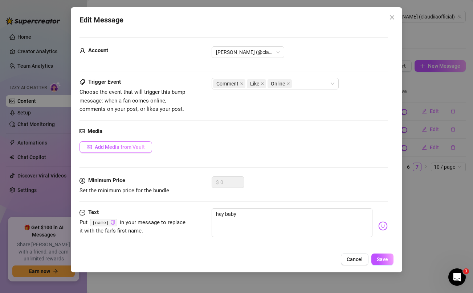
click at [123, 149] on span "Add Media from Vault" at bounding box center [120, 147] width 50 height 6
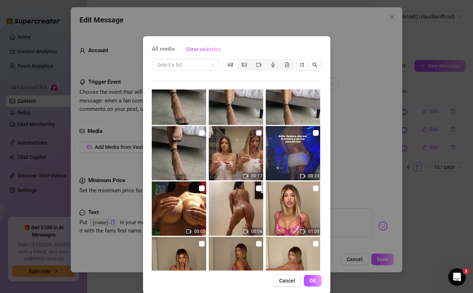
scroll to position [19, 0]
click at [314, 134] on input "checkbox" at bounding box center [316, 133] width 6 height 6
checkbox input "true"
click at [315, 281] on span "OK" at bounding box center [312, 281] width 7 height 6
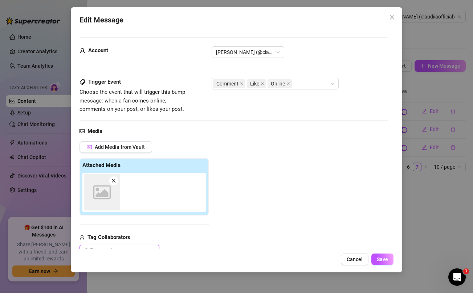
scroll to position [0, 0]
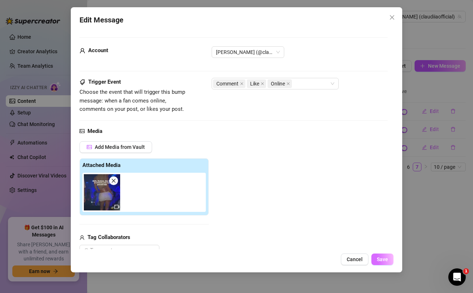
click at [382, 263] on span "Save" at bounding box center [382, 260] width 11 height 6
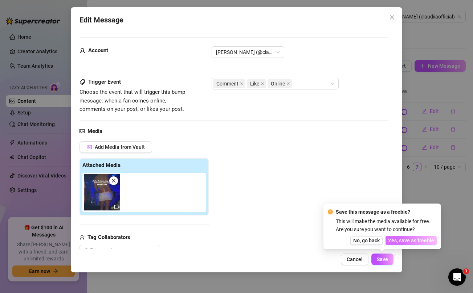
click at [413, 239] on span "Yes, save as freebie" at bounding box center [411, 241] width 46 height 6
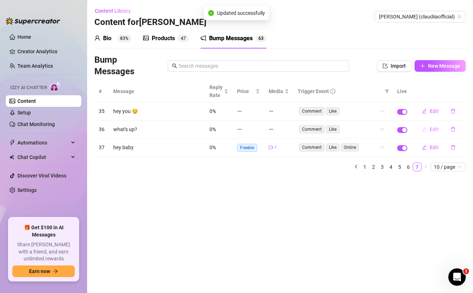
click at [433, 128] on span "Edit" at bounding box center [433, 130] width 9 height 6
type textarea "what's up?"
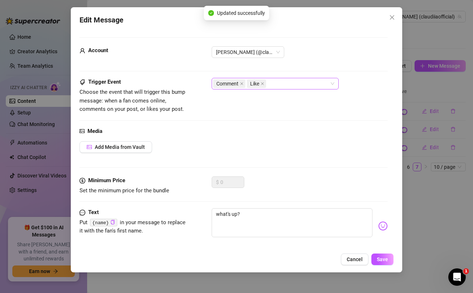
click at [288, 81] on div "Comment Like" at bounding box center [271, 84] width 116 height 10
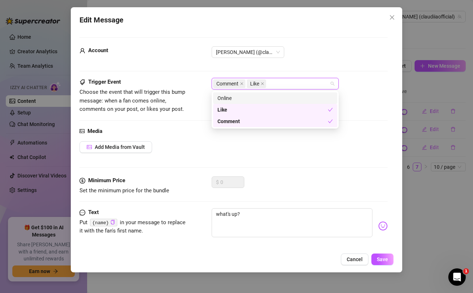
click at [269, 99] on div "Online" at bounding box center [274, 98] width 115 height 8
click at [125, 150] on span "Add Media from Vault" at bounding box center [120, 147] width 50 height 6
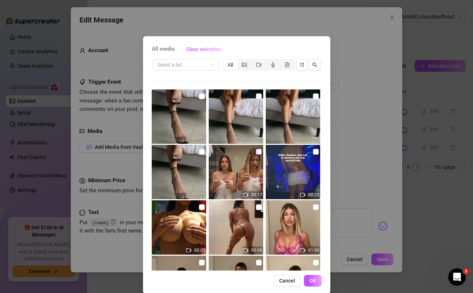
click at [260, 152] on input "checkbox" at bounding box center [259, 152] width 6 height 6
checkbox input "true"
click at [315, 286] on button "OK" at bounding box center [313, 281] width 18 height 12
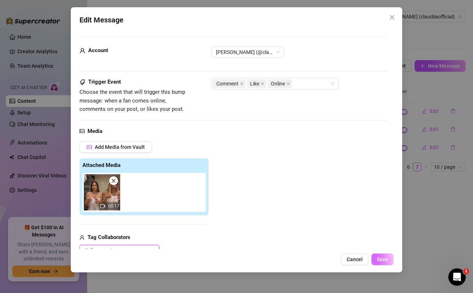
click at [389, 261] on button "Save" at bounding box center [382, 260] width 22 height 12
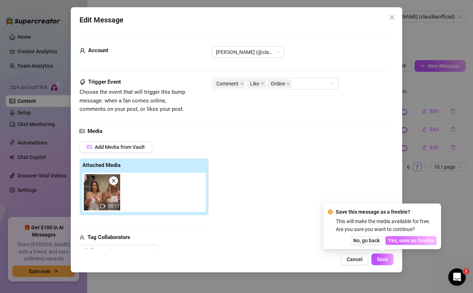
click at [425, 239] on span "Yes, save as freebie" at bounding box center [411, 241] width 46 height 6
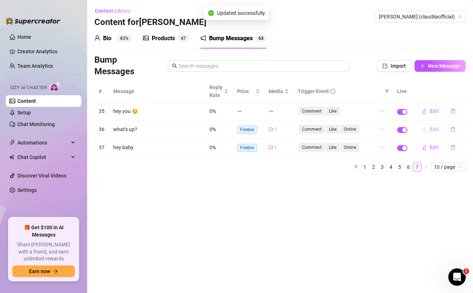
click at [433, 129] on span "Edit" at bounding box center [433, 130] width 9 height 6
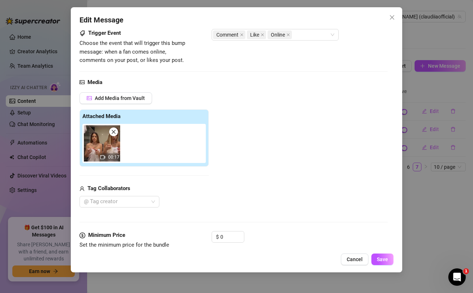
scroll to position [52, 0]
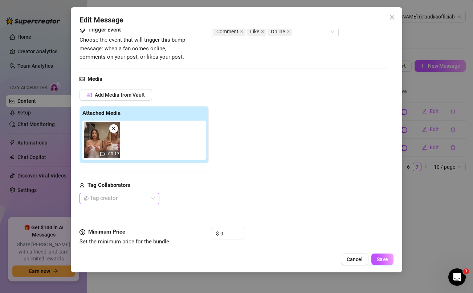
click at [131, 198] on div at bounding box center [115, 199] width 69 height 10
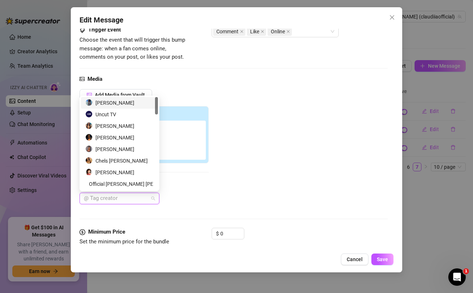
click at [120, 103] on div "[PERSON_NAME]" at bounding box center [119, 103] width 68 height 8
click at [389, 260] on button "Save" at bounding box center [382, 260] width 22 height 12
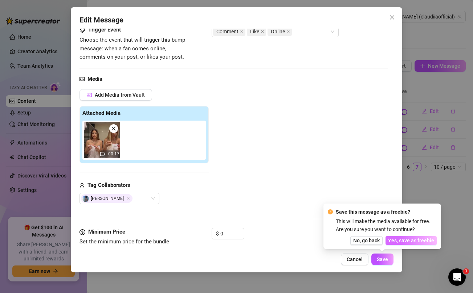
click at [414, 243] on span "Yes, save as freebie" at bounding box center [411, 241] width 46 height 6
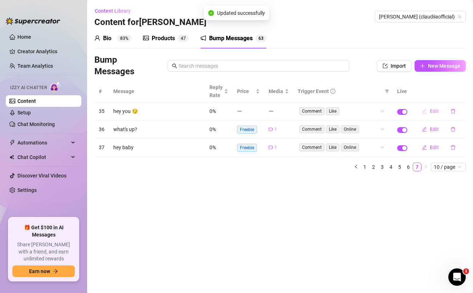
click at [433, 112] on span "Edit" at bounding box center [433, 111] width 9 height 6
type textarea "hey you 😏"
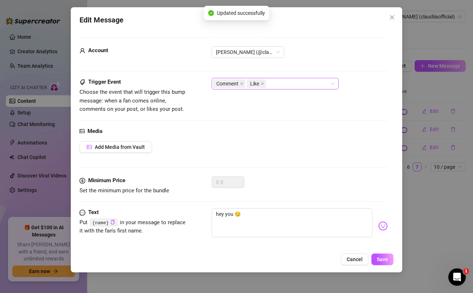
click at [276, 82] on div "Comment Like" at bounding box center [271, 84] width 116 height 10
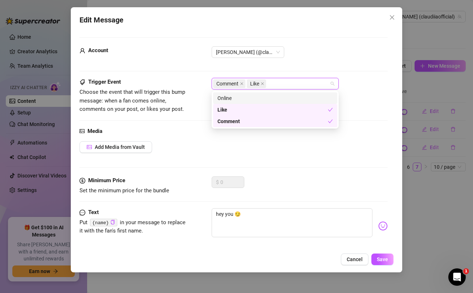
click at [270, 93] on div "Online" at bounding box center [275, 99] width 124 height 12
click at [112, 147] on span "Add Media from Vault" at bounding box center [120, 147] width 50 height 6
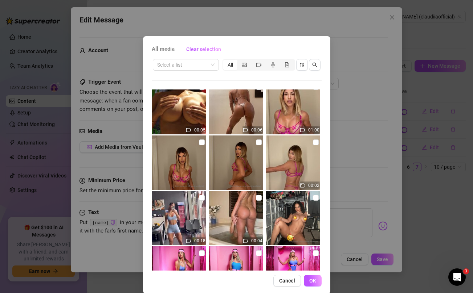
scroll to position [120, 0]
click at [201, 200] on input "checkbox" at bounding box center [202, 199] width 6 height 6
checkbox input "true"
click at [315, 282] on span "OK" at bounding box center [312, 281] width 7 height 6
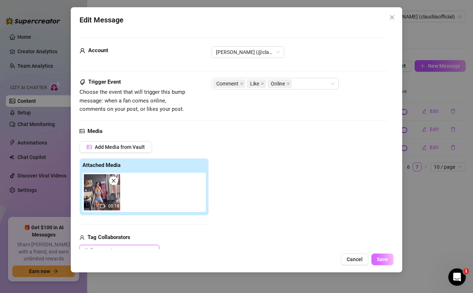
click at [386, 260] on span "Save" at bounding box center [382, 260] width 11 height 6
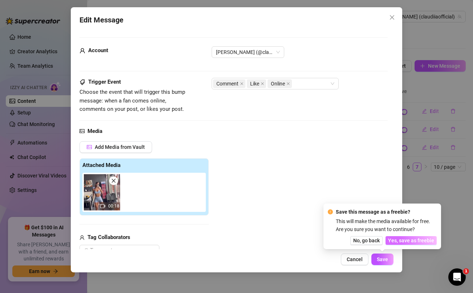
click at [411, 242] on span "Yes, save as freebie" at bounding box center [411, 241] width 46 height 6
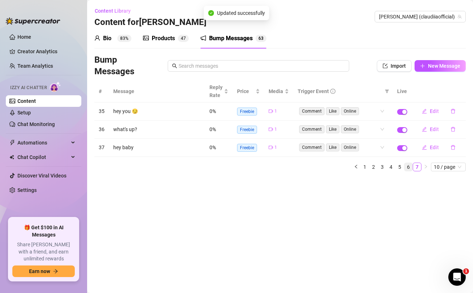
click at [408, 168] on link "6" at bounding box center [408, 167] width 8 height 8
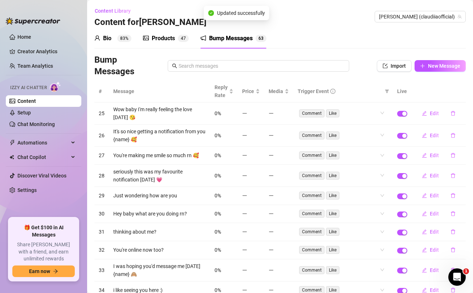
scroll to position [49, 0]
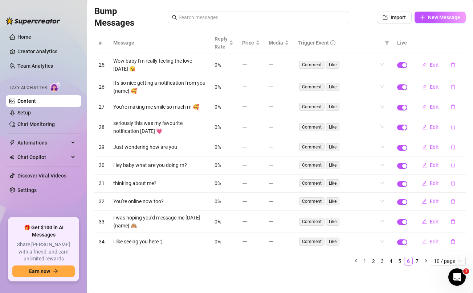
click at [437, 243] on span "Edit" at bounding box center [433, 242] width 9 height 6
type textarea "i like seeing you here :)"
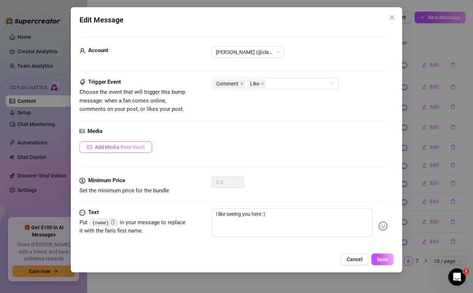
click at [128, 146] on span "Add Media from Vault" at bounding box center [120, 147] width 50 height 6
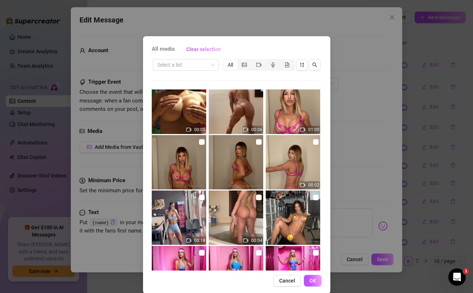
scroll to position [430, 0]
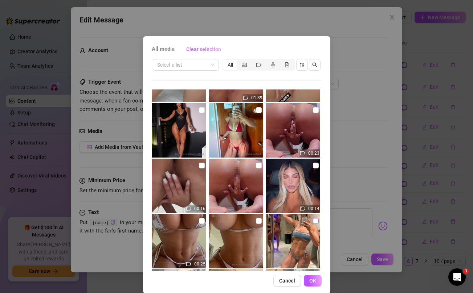
click at [316, 220] on input "checkbox" at bounding box center [316, 221] width 6 height 6
checkbox input "true"
click at [315, 284] on span "OK" at bounding box center [312, 281] width 7 height 6
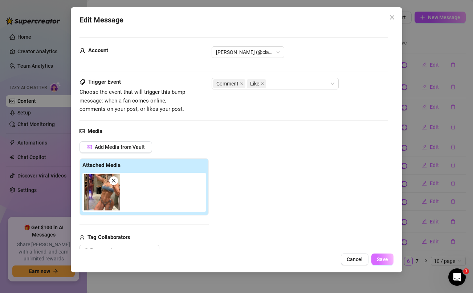
click at [386, 262] on span "Save" at bounding box center [382, 260] width 11 height 6
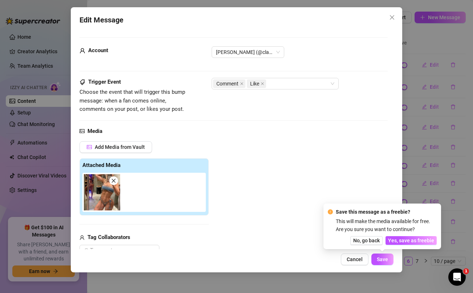
click at [325, 127] on div "Media" at bounding box center [233, 131] width 308 height 9
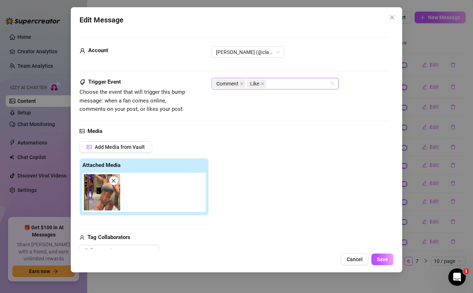
click at [324, 79] on div "Comment Like" at bounding box center [271, 84] width 116 height 10
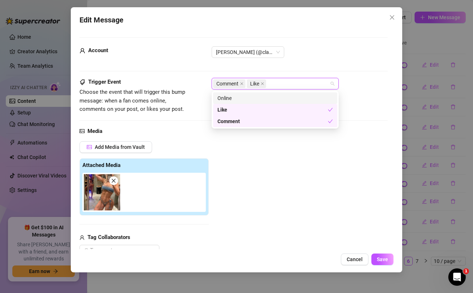
click at [283, 99] on div "Online" at bounding box center [274, 98] width 115 height 8
click at [381, 261] on span "Save" at bounding box center [382, 260] width 11 height 6
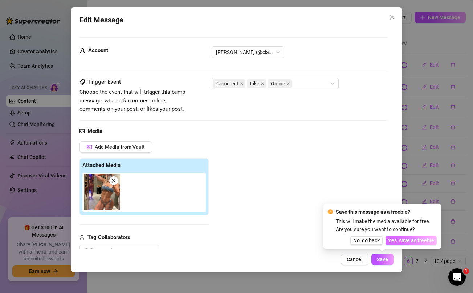
click at [409, 244] on button "Yes, save as freebie" at bounding box center [410, 241] width 51 height 9
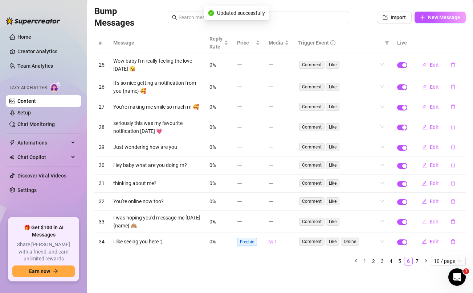
click at [431, 223] on span "Edit" at bounding box center [433, 222] width 9 height 6
type textarea "I was hoping you'd message me [DATE] {name} 🙈"
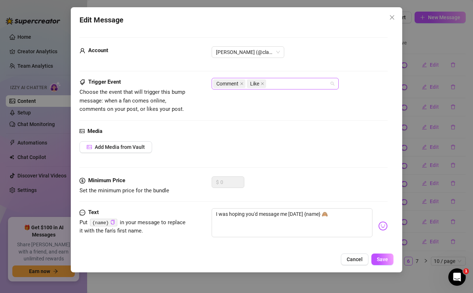
click at [282, 87] on div "Comment Like" at bounding box center [271, 84] width 116 height 10
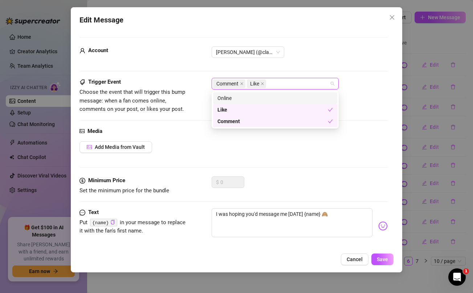
click at [269, 98] on div "Online" at bounding box center [274, 98] width 115 height 8
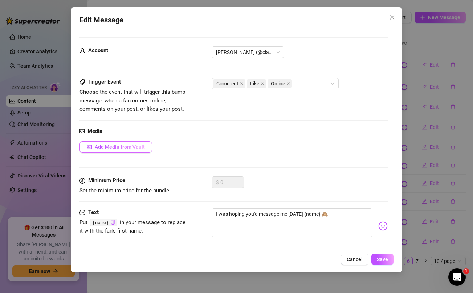
click at [132, 149] on span "Add Media from Vault" at bounding box center [120, 147] width 50 height 6
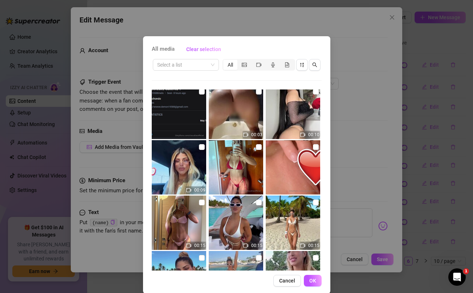
scroll to position [671, 0]
click at [203, 202] on input "checkbox" at bounding box center [202, 203] width 6 height 6
checkbox input "true"
click at [312, 280] on span "OK" at bounding box center [312, 281] width 7 height 6
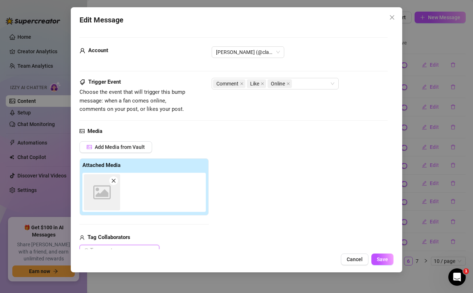
scroll to position [0, 0]
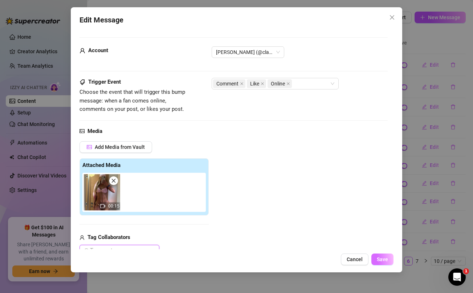
click at [389, 260] on button "Save" at bounding box center [382, 260] width 22 height 12
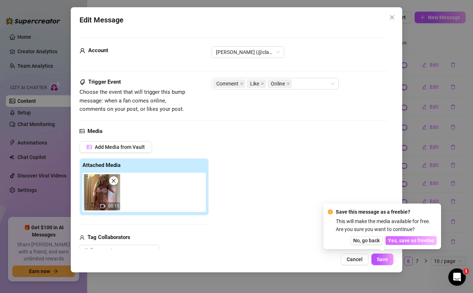
click at [406, 241] on span "Yes, save as freebie" at bounding box center [411, 241] width 46 height 6
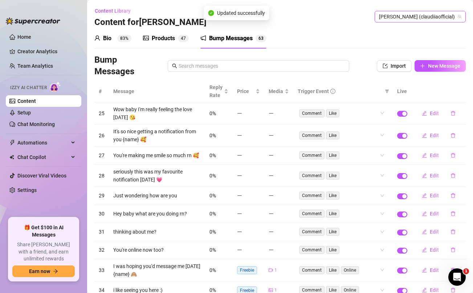
click at [441, 15] on span "[PERSON_NAME] (claudiiaofficial)" at bounding box center [420, 16] width 82 height 11
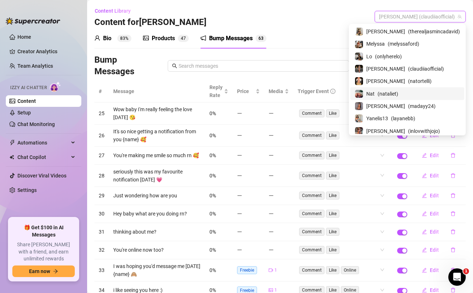
click at [398, 93] on span "( nataliet )" at bounding box center [387, 94] width 21 height 8
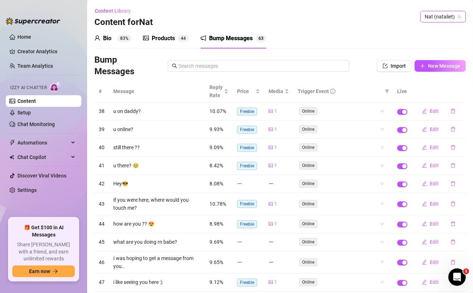
scroll to position [41, 0]
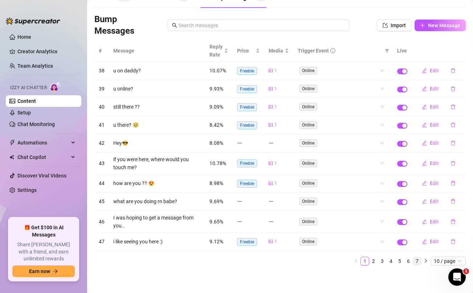
click at [417, 262] on link "7" at bounding box center [417, 262] width 8 height 8
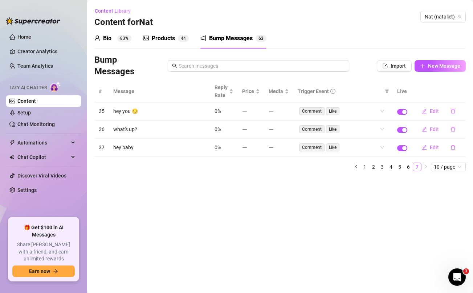
scroll to position [0, 0]
click at [429, 149] on span "Edit" at bounding box center [433, 148] width 9 height 6
type textarea "hey baby"
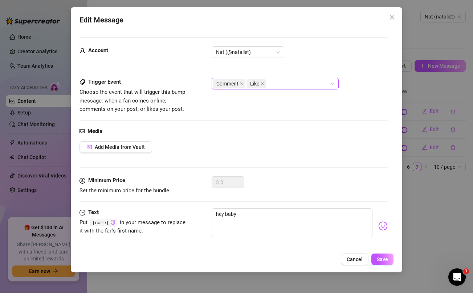
click at [296, 88] on div "Comment Like" at bounding box center [271, 84] width 116 height 10
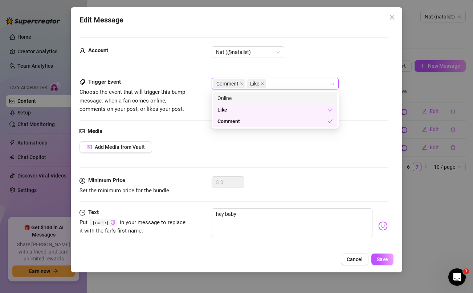
click at [268, 97] on div "Online" at bounding box center [274, 98] width 115 height 8
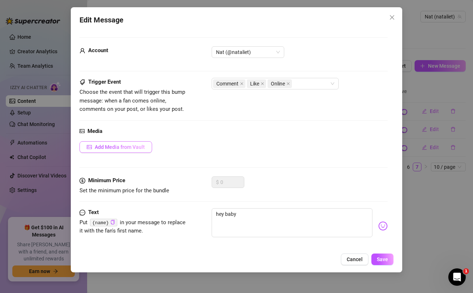
click at [114, 149] on span "Add Media from Vault" at bounding box center [120, 147] width 50 height 6
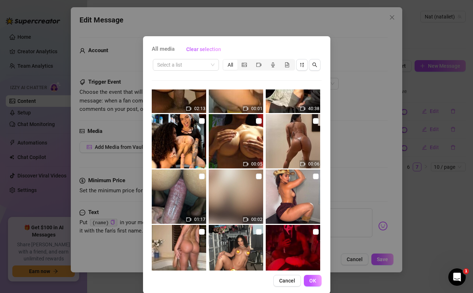
scroll to position [38, 0]
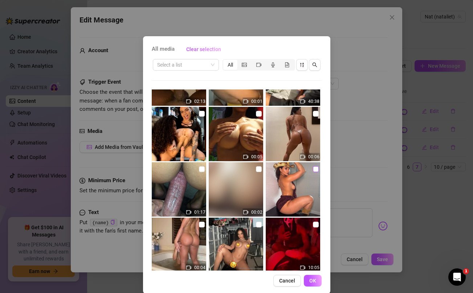
click at [315, 168] on input "checkbox" at bounding box center [316, 170] width 6 height 6
checkbox input "true"
click at [310, 280] on span "OK" at bounding box center [312, 281] width 7 height 6
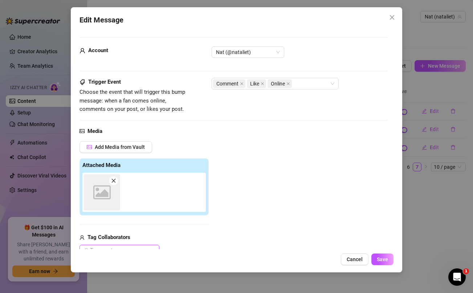
scroll to position [0, 0]
click at [387, 260] on span "Save" at bounding box center [382, 260] width 11 height 6
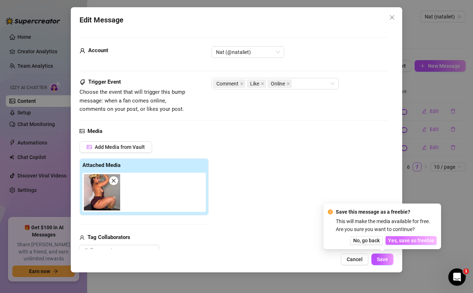
click at [423, 240] on span "Yes, save as freebie" at bounding box center [411, 241] width 46 height 6
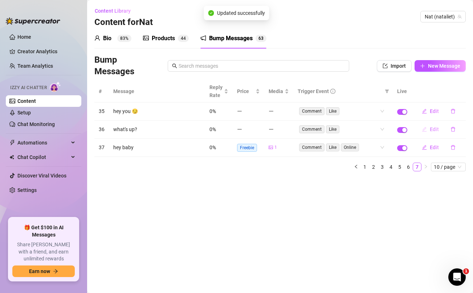
click at [432, 131] on span "Edit" at bounding box center [433, 130] width 9 height 6
type textarea "what's up?"
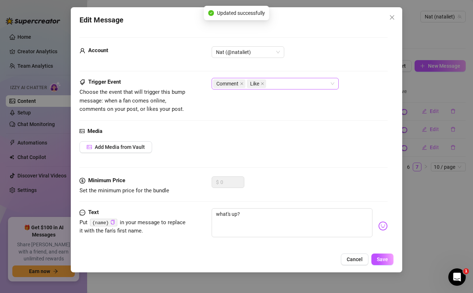
click at [282, 84] on div "Comment Like" at bounding box center [271, 84] width 116 height 10
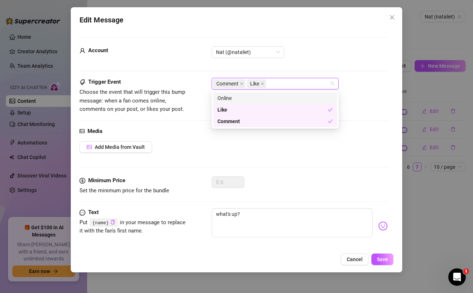
click at [269, 99] on div "Online" at bounding box center [274, 98] width 115 height 8
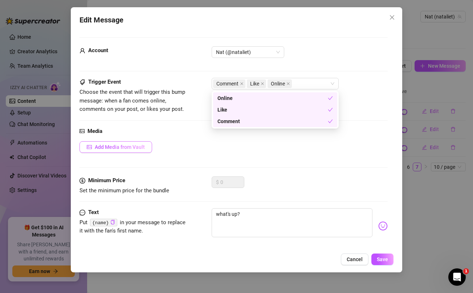
click at [131, 148] on span "Add Media from Vault" at bounding box center [120, 147] width 50 height 6
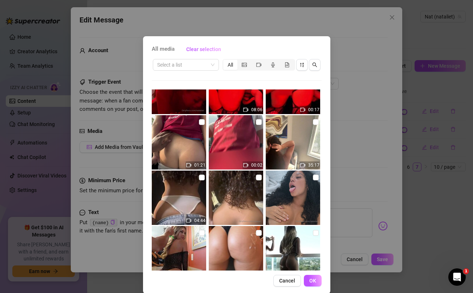
scroll to position [252, 0]
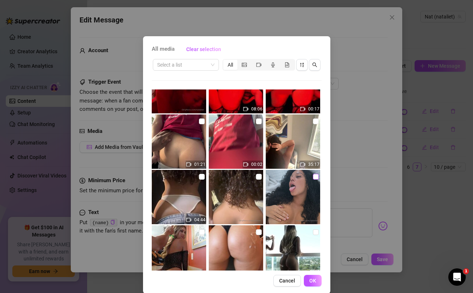
click at [314, 176] on input "checkbox" at bounding box center [316, 177] width 6 height 6
checkbox input "true"
click at [316, 281] on button "OK" at bounding box center [313, 281] width 18 height 12
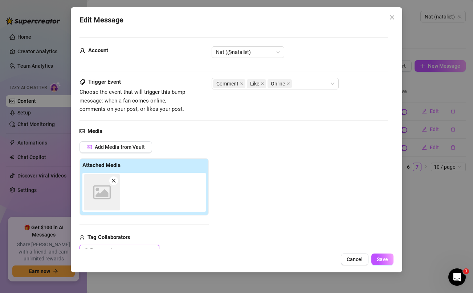
scroll to position [0, 0]
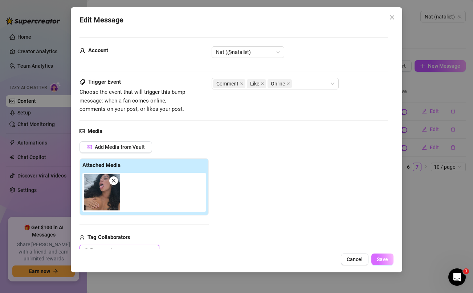
click at [386, 260] on span "Save" at bounding box center [382, 260] width 11 height 6
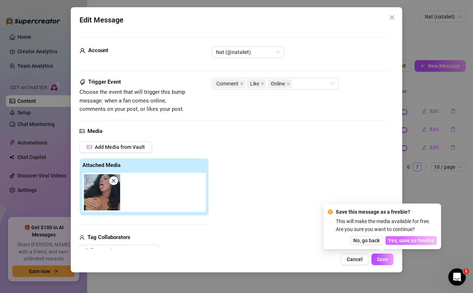
click at [410, 239] on span "Yes, save as freebie" at bounding box center [411, 241] width 46 height 6
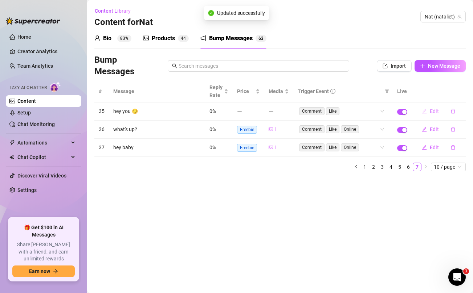
click at [434, 113] on span "Edit" at bounding box center [433, 111] width 9 height 6
type textarea "hey you 😏"
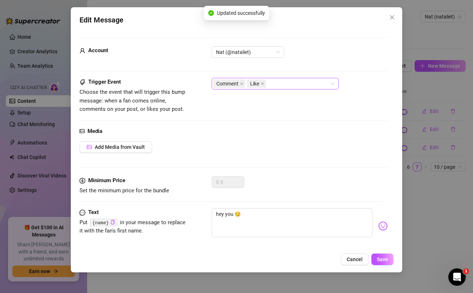
click at [302, 81] on div "Comment Like" at bounding box center [271, 84] width 116 height 10
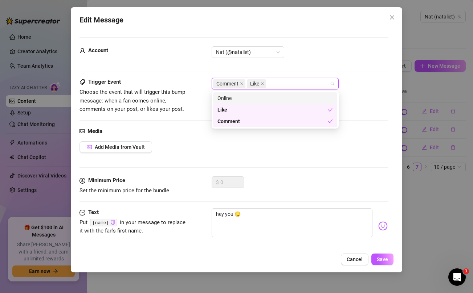
click at [257, 100] on div "Online" at bounding box center [274, 98] width 115 height 8
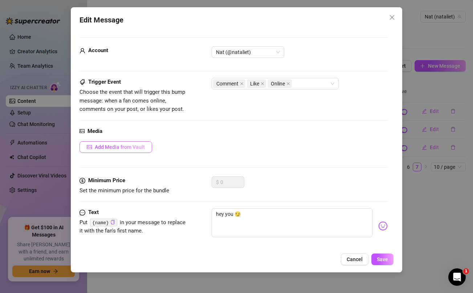
click at [135, 146] on span "Add Media from Vault" at bounding box center [120, 147] width 50 height 6
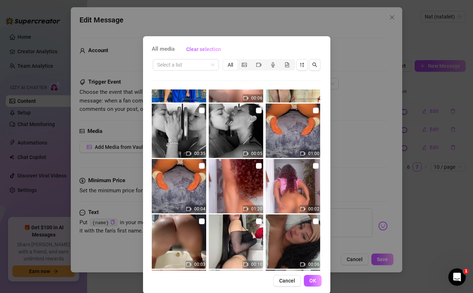
scroll to position [599, 0]
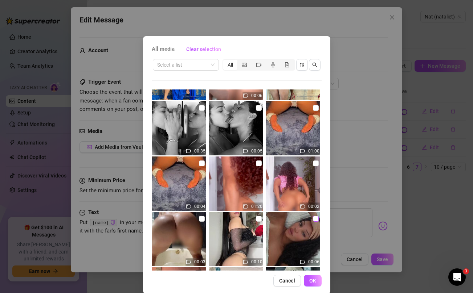
click at [315, 219] on input "checkbox" at bounding box center [316, 219] width 6 height 6
checkbox input "true"
click at [312, 280] on span "OK" at bounding box center [312, 281] width 7 height 6
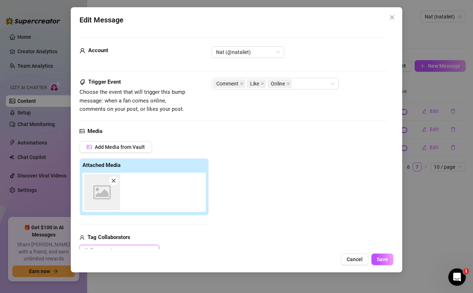
scroll to position [0, 0]
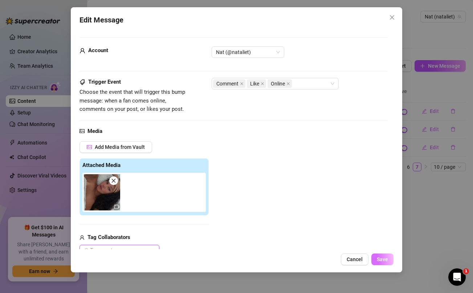
click at [383, 260] on span "Save" at bounding box center [382, 260] width 11 height 6
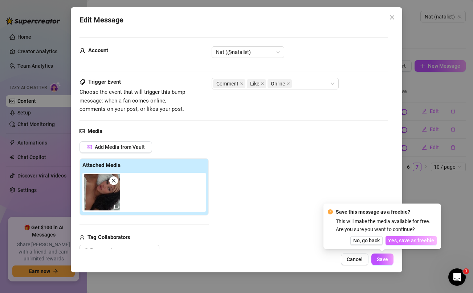
click at [404, 241] on span "Yes, save as freebie" at bounding box center [411, 241] width 46 height 6
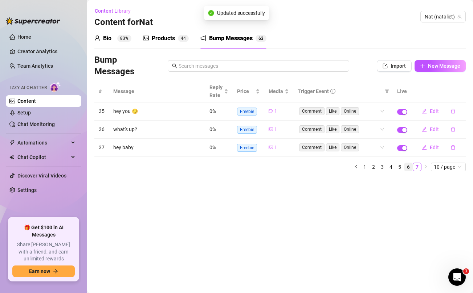
click at [407, 167] on link "6" at bounding box center [408, 167] width 8 height 8
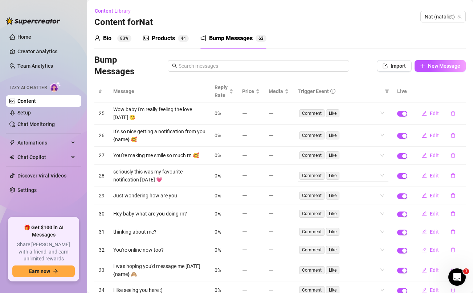
scroll to position [49, 0]
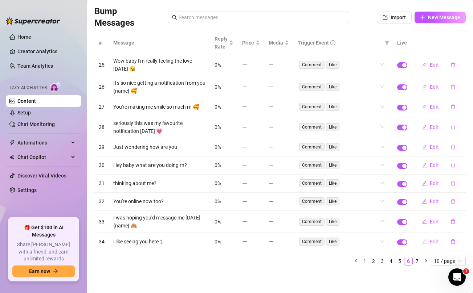
click at [432, 241] on span "Edit" at bounding box center [433, 242] width 9 height 6
type textarea "i like seeing you here :)"
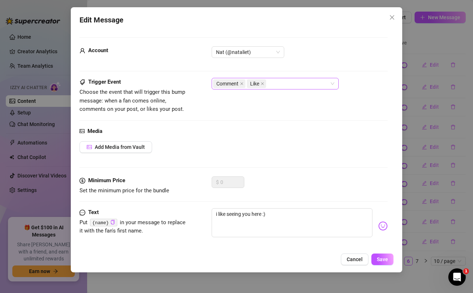
click at [296, 86] on div "Comment Like" at bounding box center [271, 84] width 116 height 10
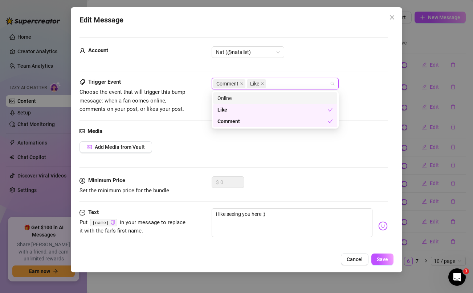
click at [271, 95] on div "Online" at bounding box center [274, 98] width 115 height 8
click at [131, 148] on span "Add Media from Vault" at bounding box center [120, 147] width 50 height 6
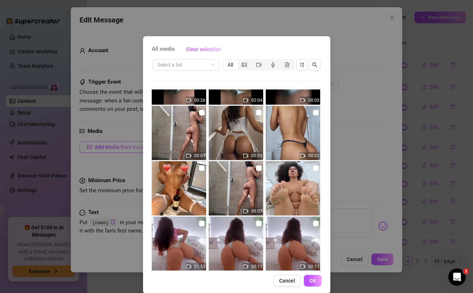
scroll to position [1162, 0]
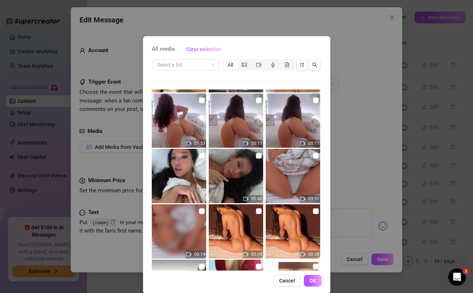
click at [200, 155] on input "checkbox" at bounding box center [202, 156] width 6 height 6
checkbox input "true"
click at [311, 279] on span "OK" at bounding box center [312, 281] width 7 height 6
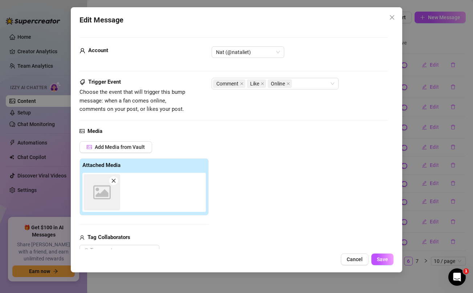
scroll to position [0, 0]
click at [382, 260] on span "Save" at bounding box center [382, 260] width 11 height 6
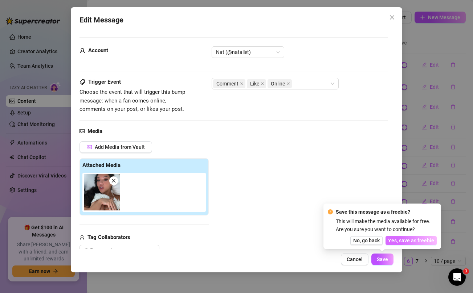
click at [416, 243] on span "Yes, save as freebie" at bounding box center [411, 241] width 46 height 6
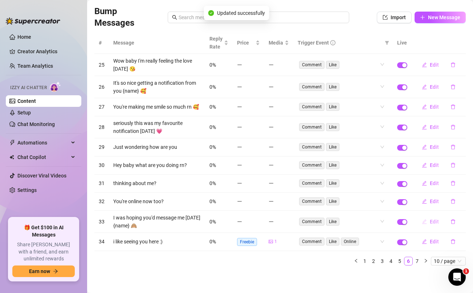
click at [434, 221] on span "Edit" at bounding box center [433, 222] width 9 height 6
type textarea "I was hoping you'd message me [DATE] {name} 🙈"
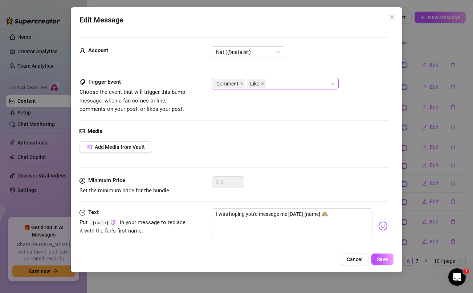
click at [302, 82] on div "Comment Like" at bounding box center [271, 84] width 116 height 10
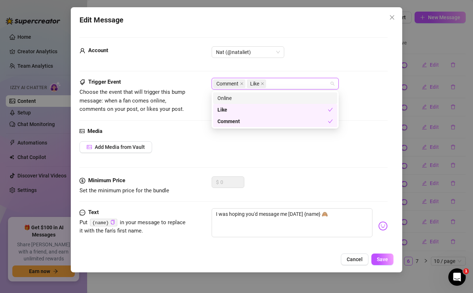
click at [253, 100] on div "Online" at bounding box center [274, 98] width 115 height 8
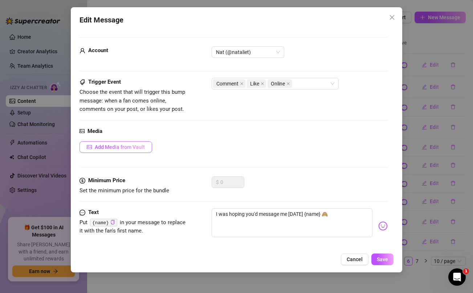
click at [130, 146] on span "Add Media from Vault" at bounding box center [120, 147] width 50 height 6
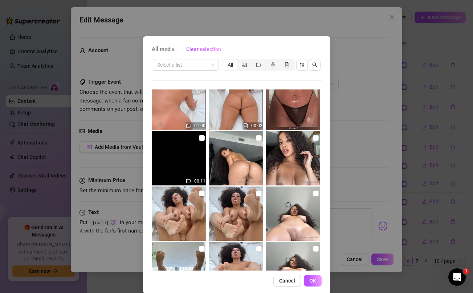
scroll to position [1456, 0]
click at [316, 137] on input "checkbox" at bounding box center [316, 139] width 6 height 6
checkbox input "true"
click at [312, 280] on span "OK" at bounding box center [312, 281] width 7 height 6
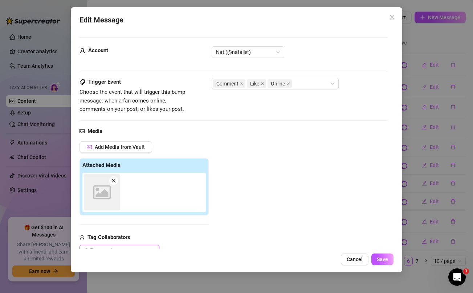
scroll to position [0, 0]
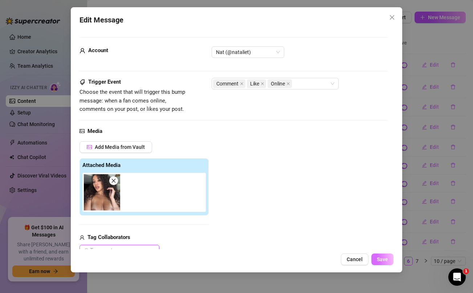
click at [386, 260] on span "Save" at bounding box center [382, 260] width 11 height 6
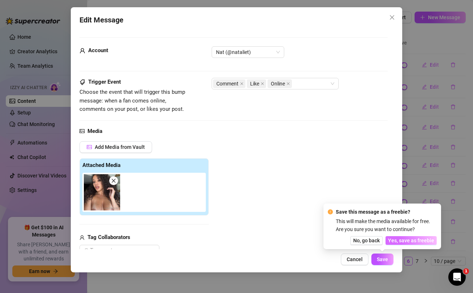
click at [405, 242] on span "Yes, save as freebie" at bounding box center [411, 241] width 46 height 6
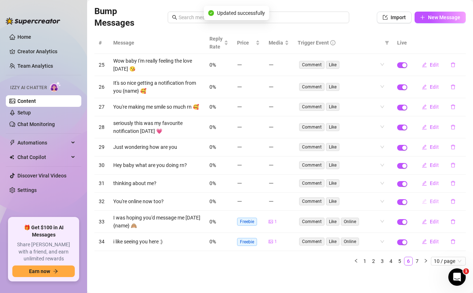
click at [434, 203] on span "Edit" at bounding box center [433, 202] width 9 height 6
type textarea "You're online now too?"
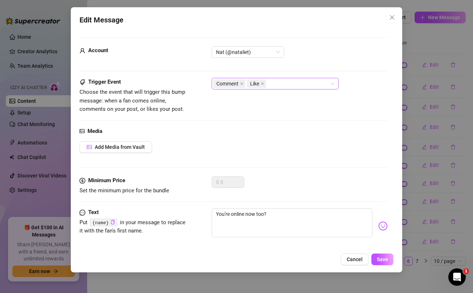
click at [284, 84] on div "Comment Like" at bounding box center [271, 84] width 116 height 10
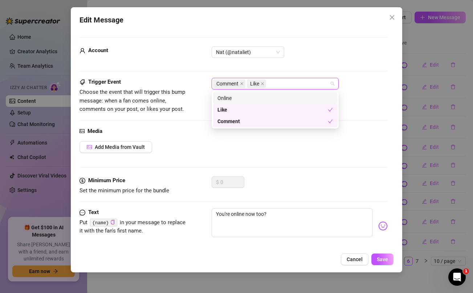
click at [255, 96] on div "Online" at bounding box center [274, 98] width 115 height 8
click at [138, 149] on span "Add Media from Vault" at bounding box center [120, 147] width 50 height 6
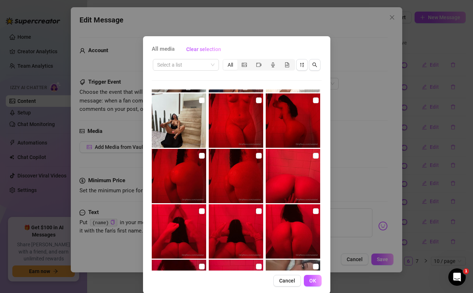
scroll to position [2650, 0]
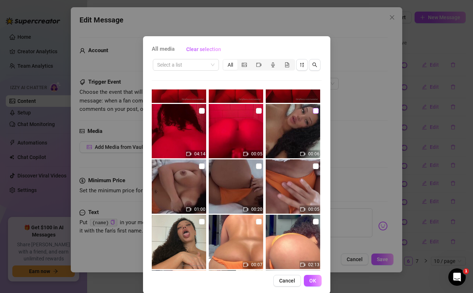
click at [315, 109] on input "checkbox" at bounding box center [316, 111] width 6 height 6
checkbox input "true"
click at [312, 280] on span "OK" at bounding box center [312, 281] width 7 height 6
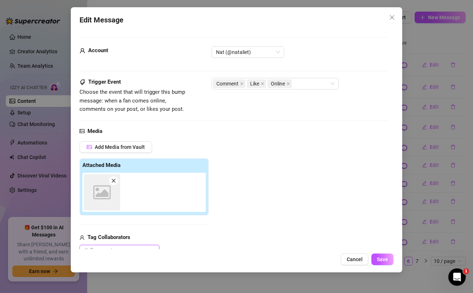
scroll to position [0, 0]
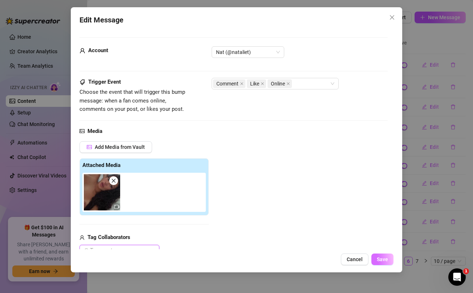
click at [383, 262] on span "Save" at bounding box center [382, 260] width 11 height 6
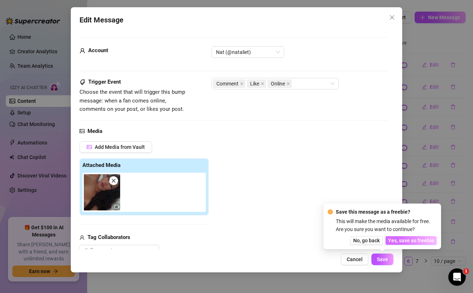
click at [412, 238] on span "Yes, save as freebie" at bounding box center [411, 241] width 46 height 6
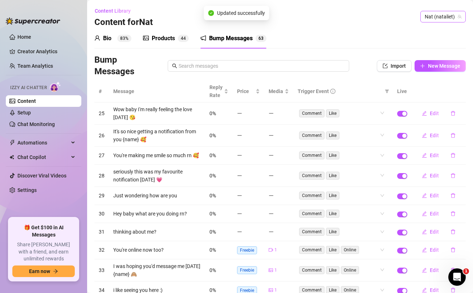
click at [439, 15] on span "Nat (nataliet)" at bounding box center [442, 16] width 37 height 11
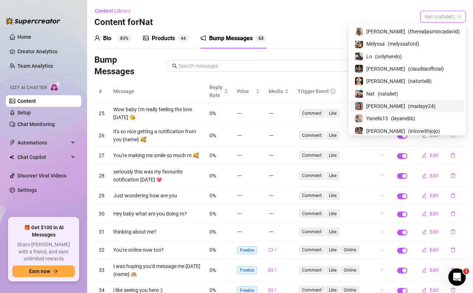
click at [404, 106] on div "[PERSON_NAME] ( madayy24 )" at bounding box center [406, 106] width 105 height 9
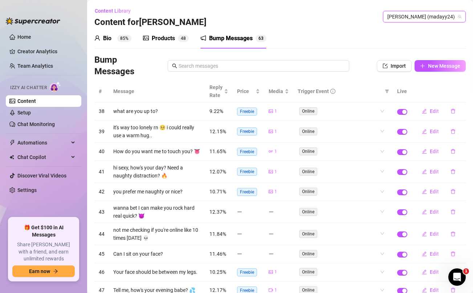
scroll to position [49, 0]
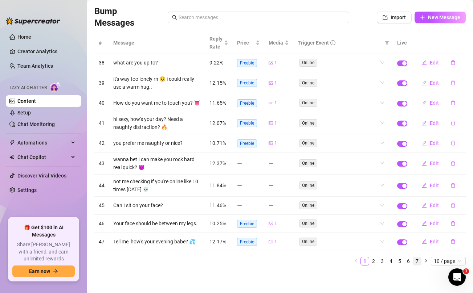
click at [416, 260] on link "7" at bounding box center [417, 262] width 8 height 8
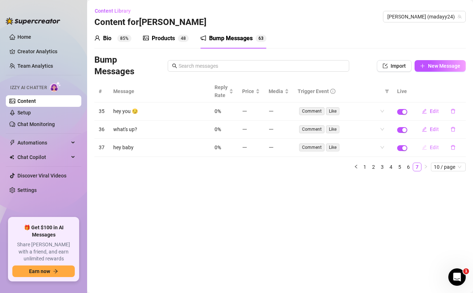
click at [428, 149] on button "Edit" at bounding box center [430, 148] width 29 height 12
type textarea "hey baby"
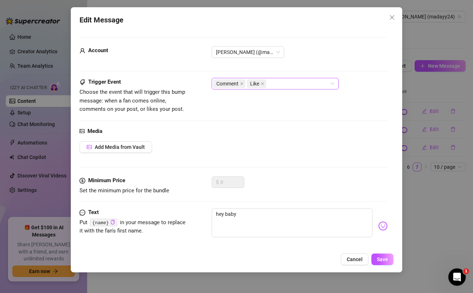
click at [291, 83] on div "Comment Like" at bounding box center [271, 84] width 116 height 10
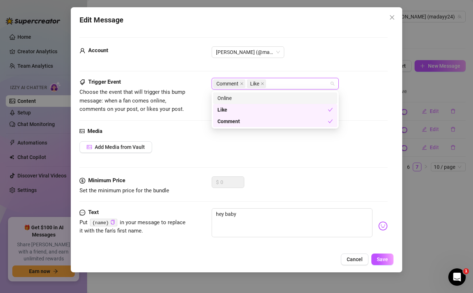
click at [265, 97] on div "Online" at bounding box center [274, 98] width 115 height 8
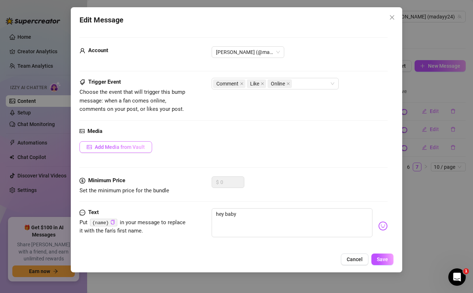
click at [128, 147] on span "Add Media from Vault" at bounding box center [120, 147] width 50 height 6
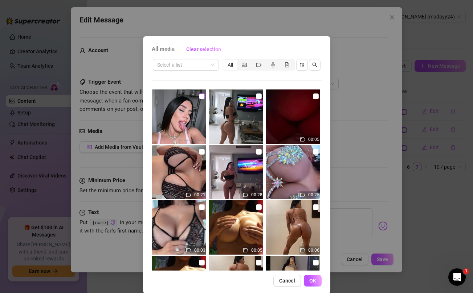
click at [201, 96] on input "checkbox" at bounding box center [202, 97] width 6 height 6
checkbox input "true"
click at [313, 281] on span "OK" at bounding box center [312, 281] width 7 height 6
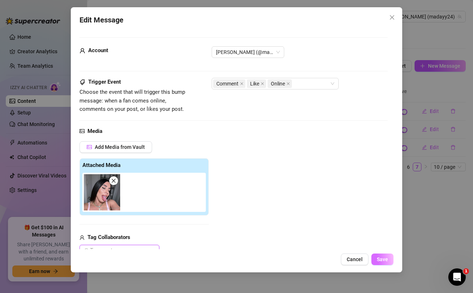
click at [379, 260] on span "Save" at bounding box center [382, 260] width 11 height 6
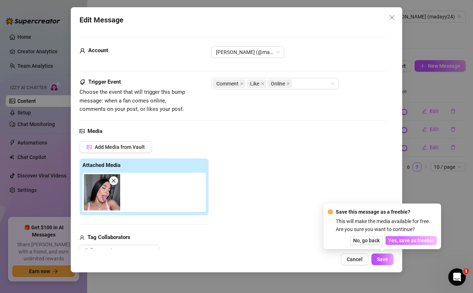
click at [403, 239] on span "Yes, save as freebie" at bounding box center [411, 241] width 46 height 6
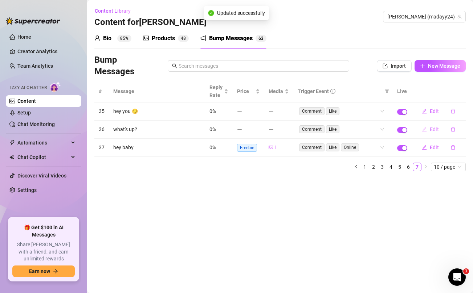
click at [433, 130] on span "Edit" at bounding box center [433, 130] width 9 height 6
type textarea "what's up?"
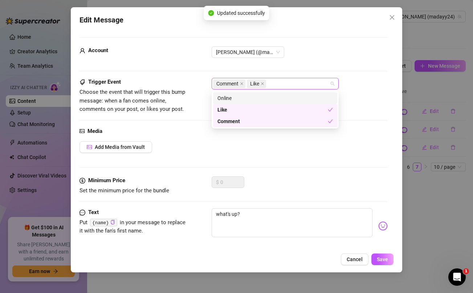
click at [280, 88] on div "Comment Like" at bounding box center [271, 84] width 116 height 10
click at [265, 98] on div "Online" at bounding box center [274, 98] width 115 height 8
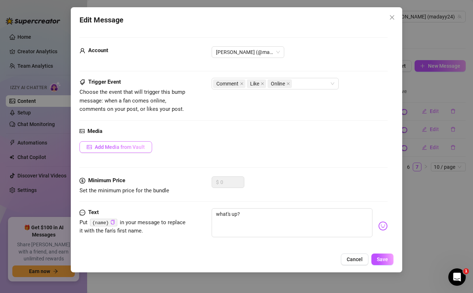
click at [134, 147] on span "Add Media from Vault" at bounding box center [120, 147] width 50 height 6
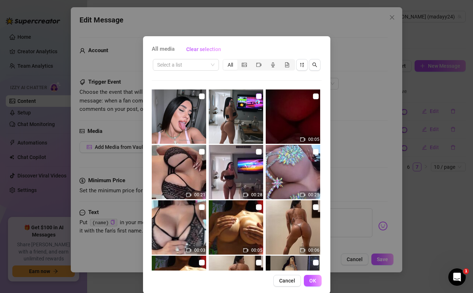
click at [258, 95] on input "checkbox" at bounding box center [259, 97] width 6 height 6
checkbox input "true"
click at [315, 280] on span "OK" at bounding box center [312, 281] width 7 height 6
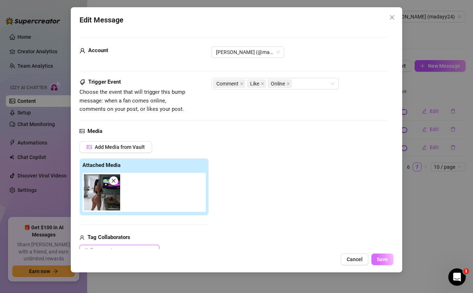
click at [389, 260] on button "Save" at bounding box center [382, 260] width 22 height 12
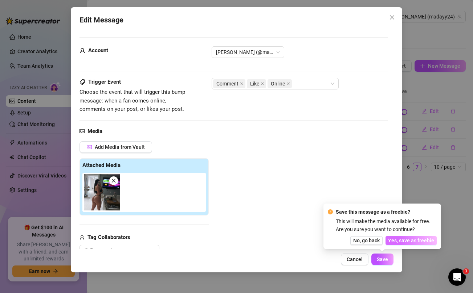
click at [404, 244] on button "Yes, save as freebie" at bounding box center [410, 241] width 51 height 9
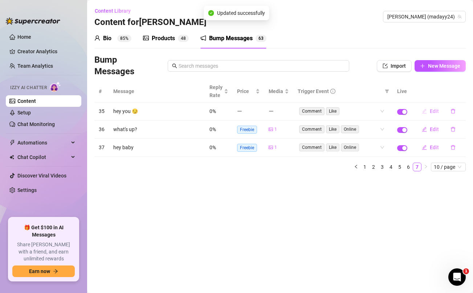
click at [437, 112] on span "Edit" at bounding box center [433, 111] width 9 height 6
type textarea "hey you 😏"
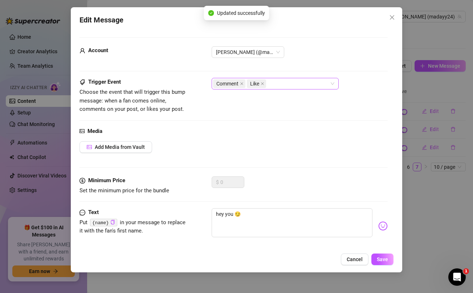
click at [279, 82] on div "Comment Like" at bounding box center [271, 84] width 116 height 10
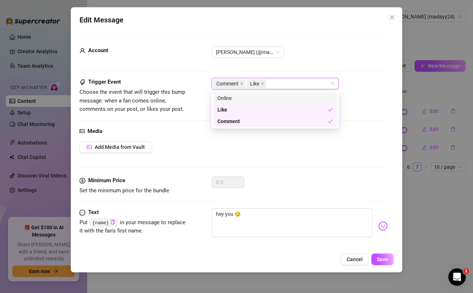
click at [256, 97] on div "Online" at bounding box center [274, 98] width 115 height 8
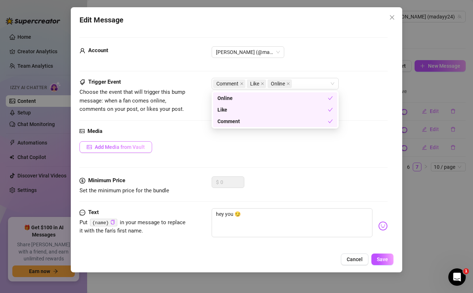
click at [124, 147] on span "Add Media from Vault" at bounding box center [120, 147] width 50 height 6
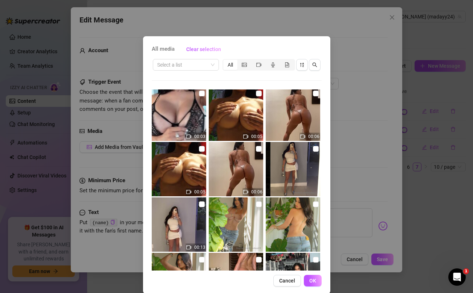
scroll to position [113, 0]
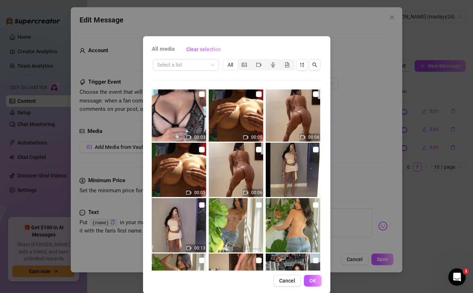
click at [201, 204] on input "checkbox" at bounding box center [202, 205] width 6 height 6
checkbox input "true"
click at [311, 282] on span "OK" at bounding box center [312, 281] width 7 height 6
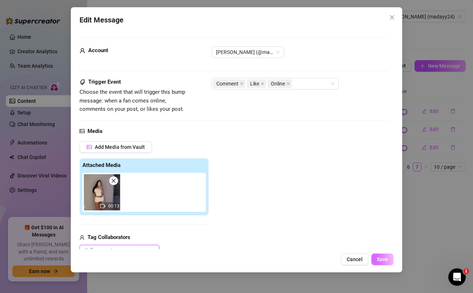
click at [383, 260] on span "Save" at bounding box center [382, 260] width 11 height 6
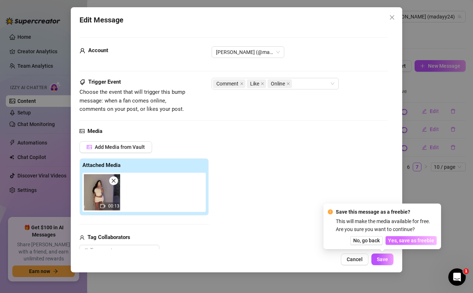
click at [412, 241] on span "Yes, save as freebie" at bounding box center [411, 241] width 46 height 6
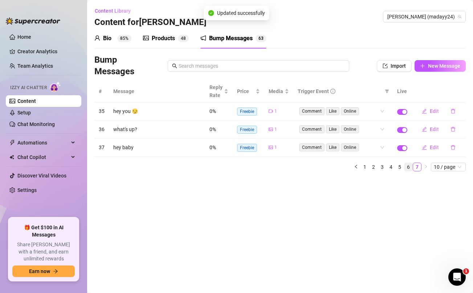
click at [409, 167] on link "6" at bounding box center [408, 167] width 8 height 8
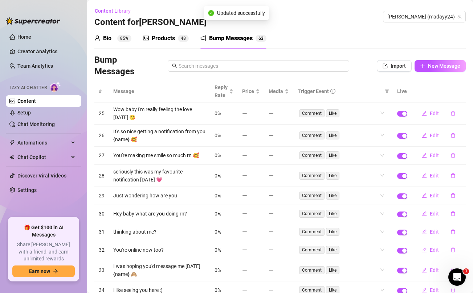
scroll to position [49, 0]
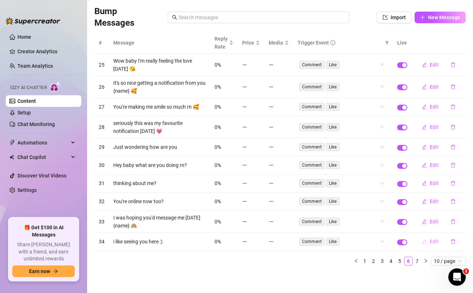
click at [430, 243] on span "Edit" at bounding box center [433, 242] width 9 height 6
type textarea "i like seeing you here :)"
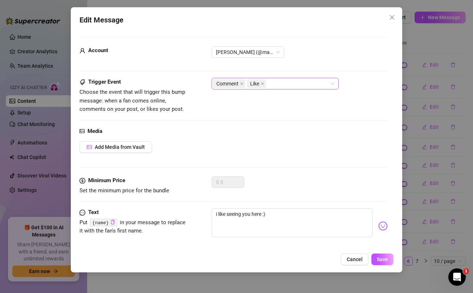
click at [304, 86] on div "Comment Like" at bounding box center [271, 84] width 116 height 10
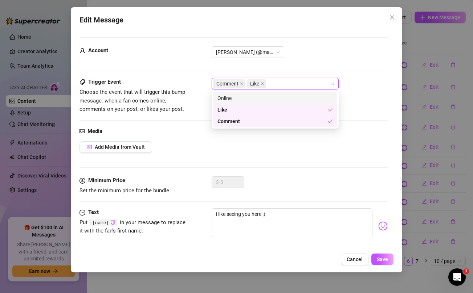
click at [265, 100] on div "Online" at bounding box center [274, 98] width 115 height 8
click at [132, 145] on span "Add Media from Vault" at bounding box center [120, 147] width 50 height 6
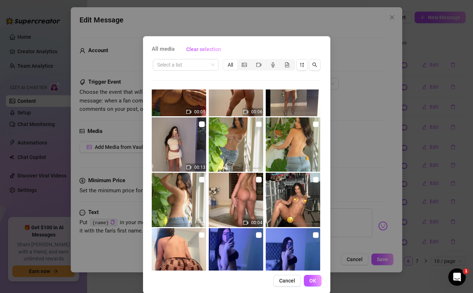
scroll to position [196, 0]
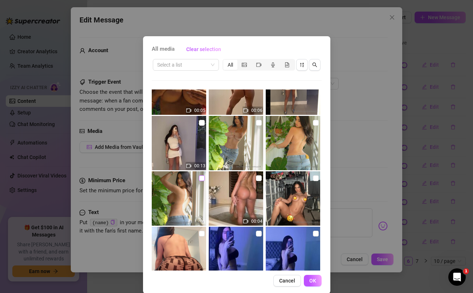
click at [202, 178] on input "checkbox" at bounding box center [202, 179] width 6 height 6
checkbox input "true"
click at [259, 122] on input "checkbox" at bounding box center [259, 123] width 6 height 6
checkbox input "true"
click at [316, 123] on input "checkbox" at bounding box center [316, 123] width 6 height 6
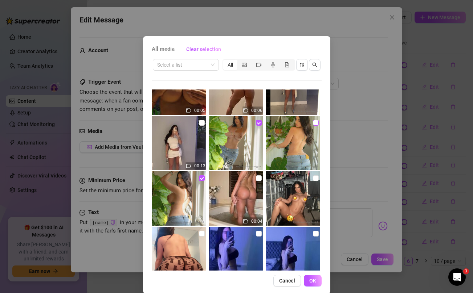
checkbox input "true"
click at [311, 283] on span "OK" at bounding box center [312, 281] width 7 height 6
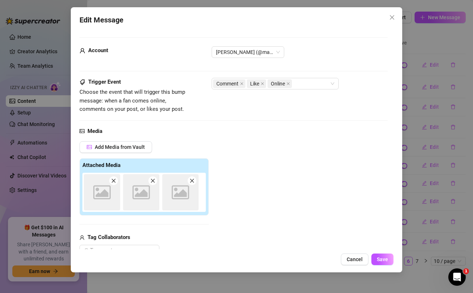
scroll to position [0, 0]
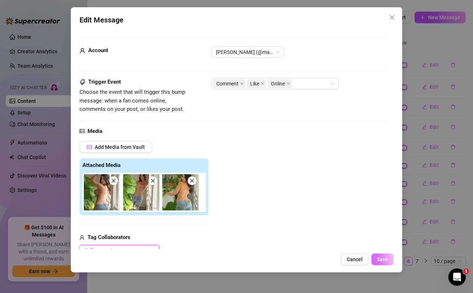
click at [390, 258] on button "Save" at bounding box center [382, 260] width 22 height 12
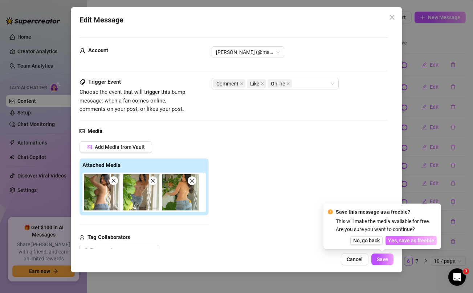
click at [426, 241] on span "Yes, save as freebie" at bounding box center [411, 241] width 46 height 6
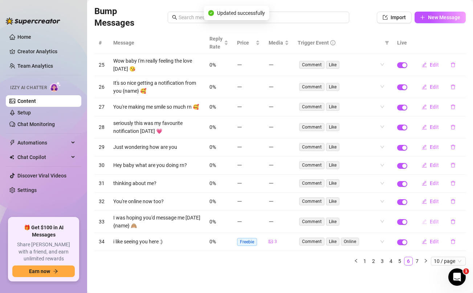
click at [433, 223] on span "Edit" at bounding box center [433, 222] width 9 height 6
type textarea "I was hoping you'd message me [DATE] {name} 🙈"
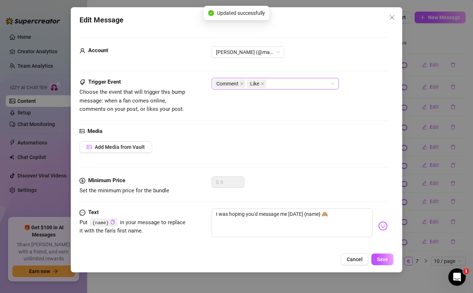
click at [296, 85] on div "Comment Like" at bounding box center [271, 84] width 116 height 10
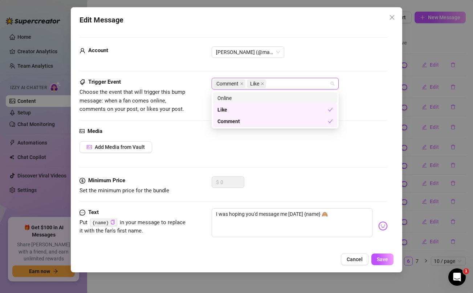
click at [262, 97] on div "Online" at bounding box center [274, 98] width 115 height 8
click at [119, 148] on span "Add Media from Vault" at bounding box center [120, 147] width 50 height 6
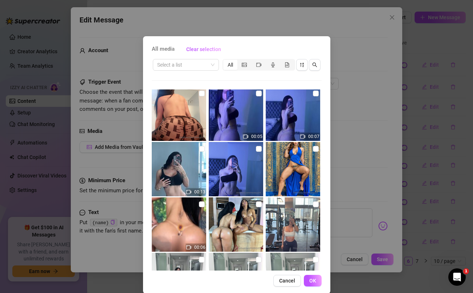
scroll to position [334, 0]
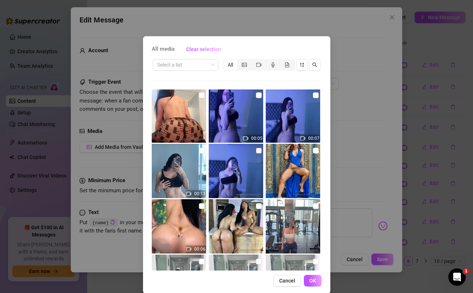
click at [257, 149] on input "checkbox" at bounding box center [259, 151] width 6 height 6
checkbox input "true"
click at [314, 280] on span "OK" at bounding box center [312, 281] width 7 height 6
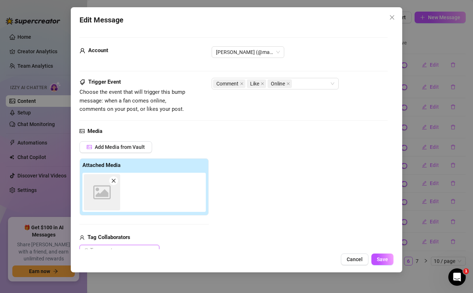
scroll to position [0, 0]
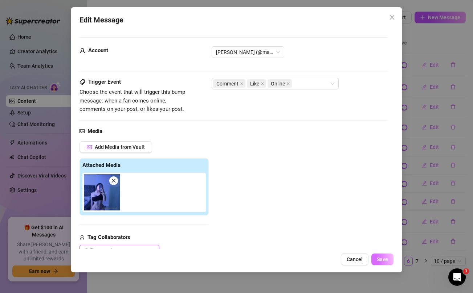
click at [386, 262] on span "Save" at bounding box center [382, 260] width 11 height 6
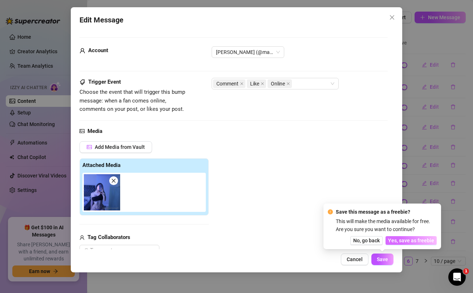
click at [411, 244] on button "Yes, save as freebie" at bounding box center [410, 241] width 51 height 9
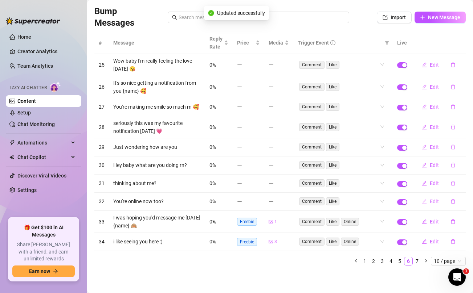
click at [435, 201] on span "Edit" at bounding box center [433, 202] width 9 height 6
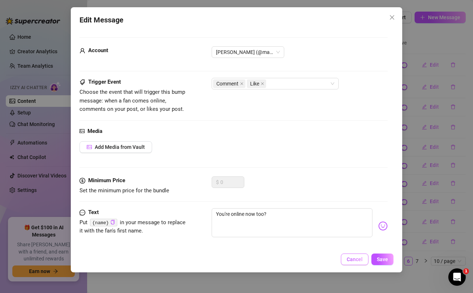
click at [353, 259] on span "Cancel" at bounding box center [354, 260] width 16 height 6
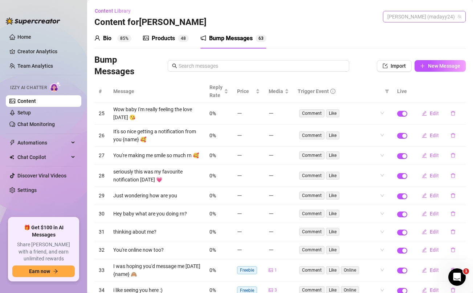
click at [429, 19] on span "[PERSON_NAME] (madayy24)" at bounding box center [424, 16] width 74 height 11
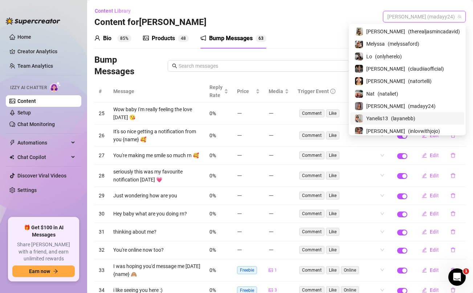
click at [388, 118] on span "Yanelis13" at bounding box center [377, 119] width 22 height 8
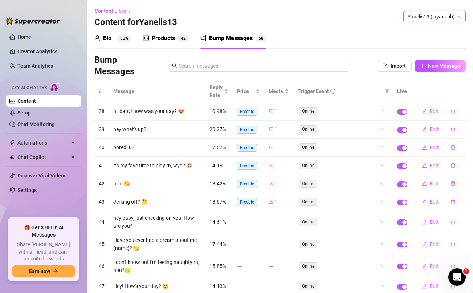
scroll to position [45, 0]
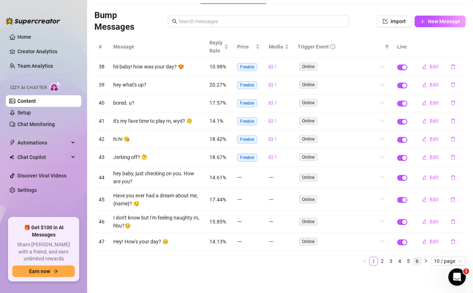
click at [416, 262] on link "6" at bounding box center [417, 262] width 8 height 8
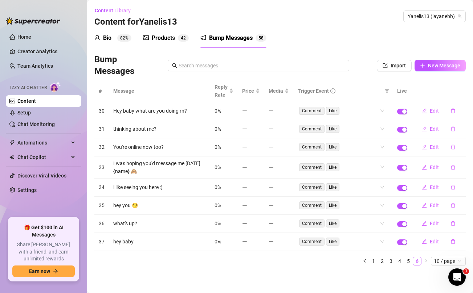
scroll to position [0, 0]
click at [432, 242] on span "Edit" at bounding box center [433, 242] width 9 height 6
type textarea "hey baby"
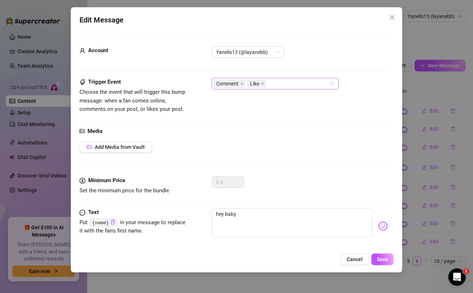
click at [289, 88] on div "Comment Like" at bounding box center [271, 84] width 116 height 10
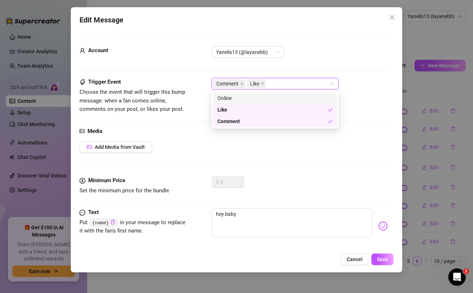
click at [280, 98] on div "Online" at bounding box center [274, 98] width 115 height 8
click at [123, 147] on span "Add Media from Vault" at bounding box center [120, 147] width 50 height 6
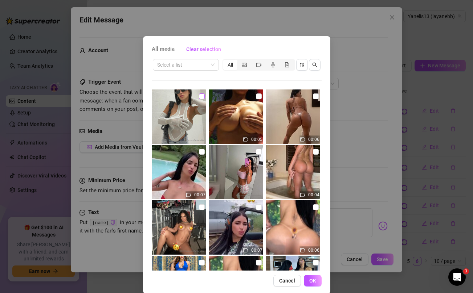
click at [200, 98] on input "checkbox" at bounding box center [202, 97] width 6 height 6
checkbox input "true"
click at [311, 279] on span "OK" at bounding box center [312, 281] width 7 height 6
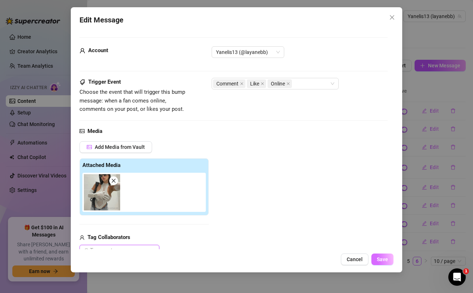
click at [383, 260] on span "Save" at bounding box center [382, 260] width 11 height 6
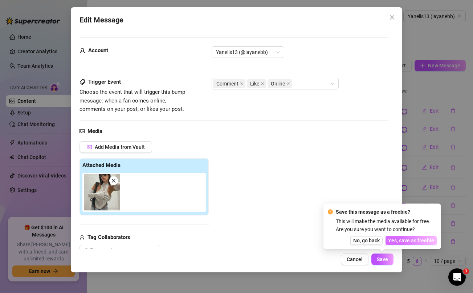
click at [410, 240] on span "Yes, save as freebie" at bounding box center [411, 241] width 46 height 6
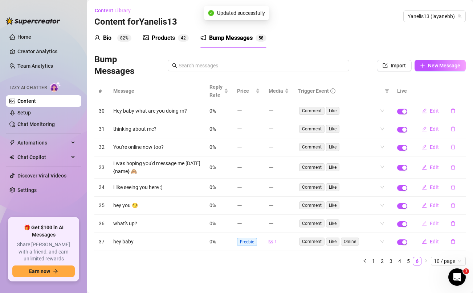
click at [432, 224] on span "Edit" at bounding box center [433, 224] width 9 height 6
type textarea "what's up?"
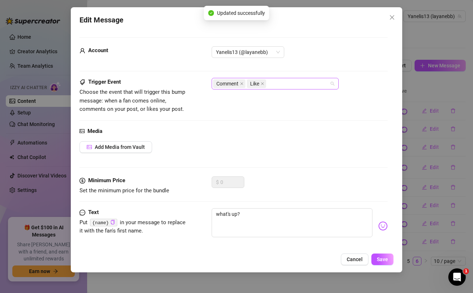
click at [276, 86] on div "Comment Like" at bounding box center [271, 84] width 116 height 10
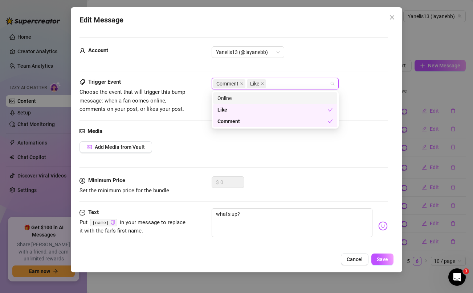
click at [258, 98] on div "Online" at bounding box center [274, 98] width 115 height 8
click at [133, 145] on span "Add Media from Vault" at bounding box center [120, 147] width 50 height 6
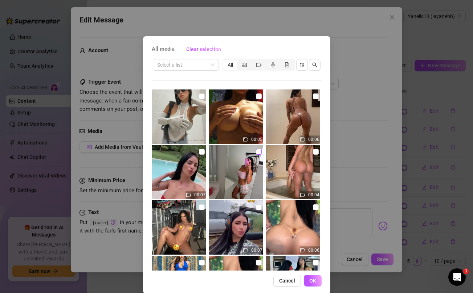
click at [259, 151] on input "checkbox" at bounding box center [259, 152] width 6 height 6
checkbox input "true"
click at [312, 279] on span "OK" at bounding box center [312, 281] width 7 height 6
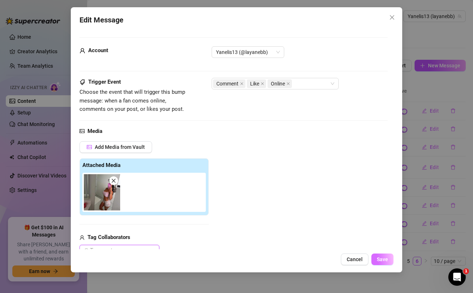
click at [385, 262] on span "Save" at bounding box center [382, 260] width 11 height 6
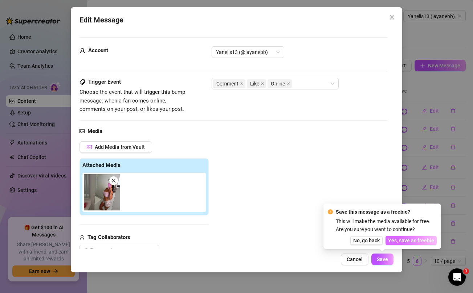
click at [410, 242] on span "Yes, save as freebie" at bounding box center [411, 241] width 46 height 6
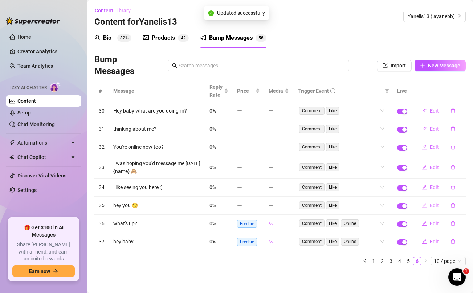
click at [435, 204] on span "Edit" at bounding box center [433, 206] width 9 height 6
type textarea "hey you 😏"
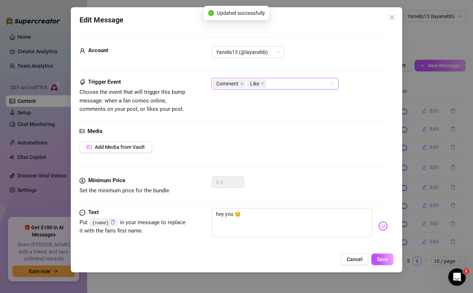
click at [283, 86] on div "Comment Like" at bounding box center [271, 84] width 116 height 10
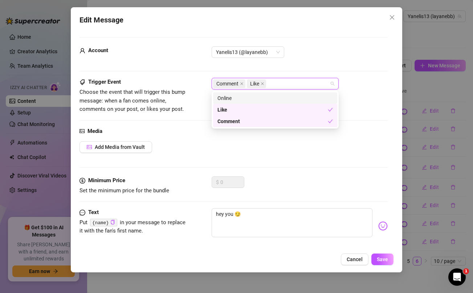
click at [264, 96] on div "Online" at bounding box center [274, 98] width 115 height 8
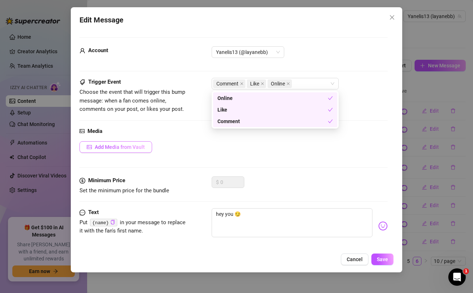
click at [120, 147] on span "Add Media from Vault" at bounding box center [120, 147] width 50 height 6
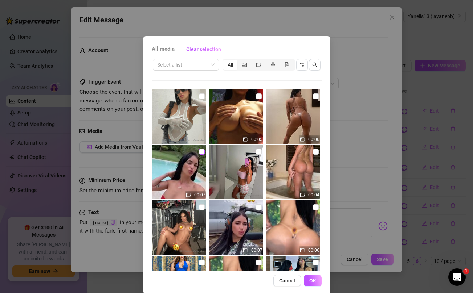
click at [201, 152] on input "checkbox" at bounding box center [202, 152] width 6 height 6
checkbox input "true"
click at [313, 280] on span "OK" at bounding box center [312, 281] width 7 height 6
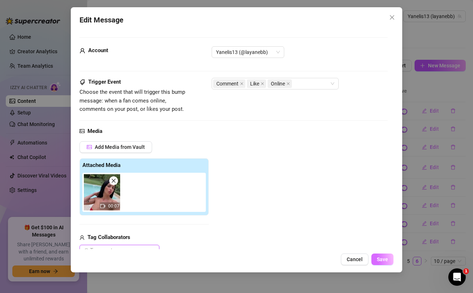
click at [389, 263] on button "Save" at bounding box center [382, 260] width 22 height 12
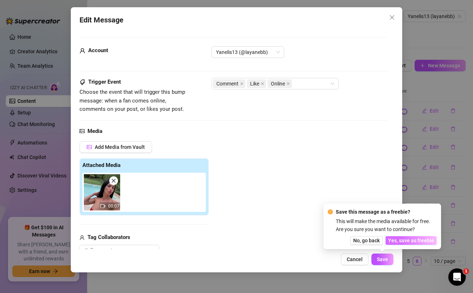
click at [410, 239] on span "Yes, save as freebie" at bounding box center [411, 241] width 46 height 6
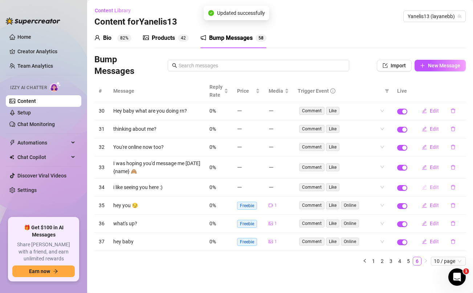
click at [435, 184] on button "Edit" at bounding box center [430, 188] width 29 height 12
type textarea "i like seeing you here :)"
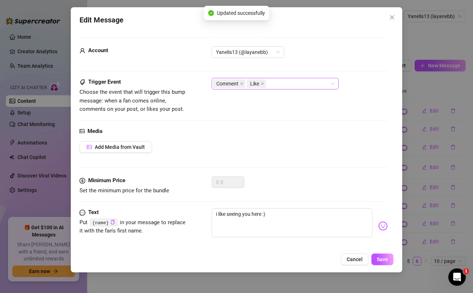
click at [290, 88] on div "Comment Like" at bounding box center [271, 84] width 116 height 10
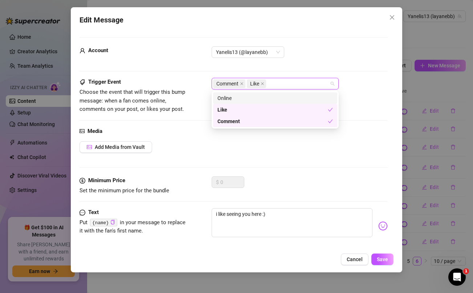
click at [267, 99] on div "Online" at bounding box center [274, 98] width 115 height 8
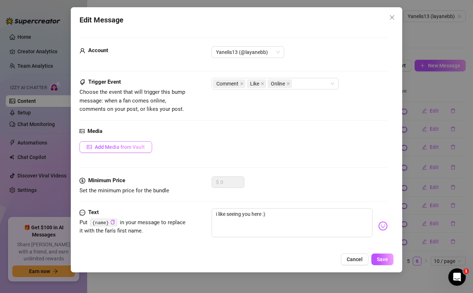
click at [117, 150] on span "Add Media from Vault" at bounding box center [120, 147] width 50 height 6
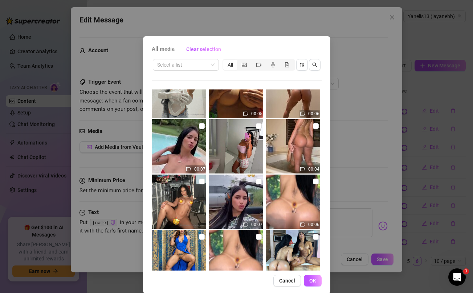
scroll to position [35, 0]
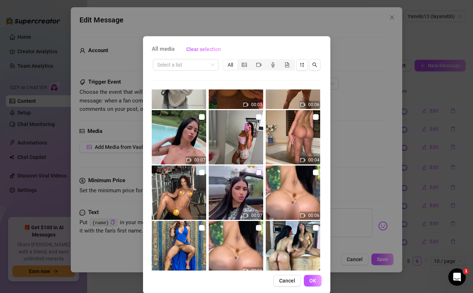
click at [259, 172] on input "checkbox" at bounding box center [259, 173] width 6 height 6
checkbox input "true"
click at [315, 280] on span "OK" at bounding box center [312, 281] width 7 height 6
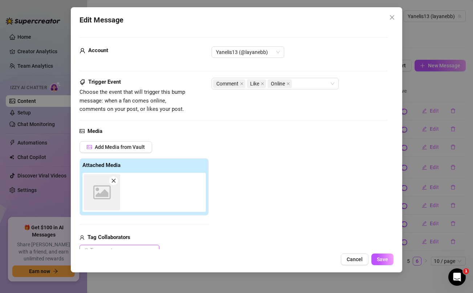
scroll to position [0, 0]
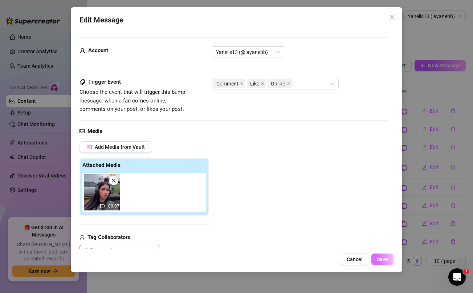
click at [381, 260] on span "Save" at bounding box center [382, 260] width 11 height 6
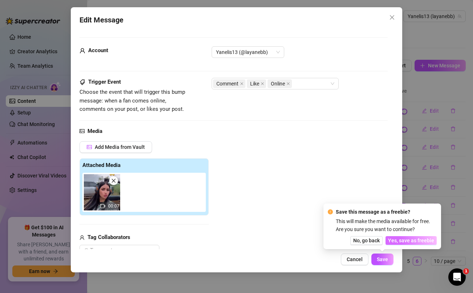
click at [421, 243] on span "Yes, save as freebie" at bounding box center [411, 241] width 46 height 6
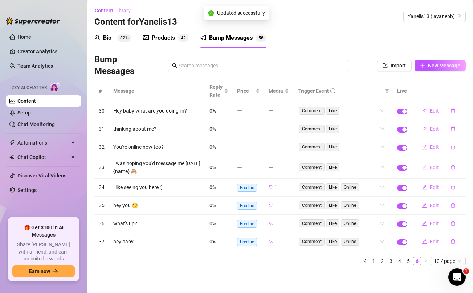
click at [434, 167] on span "Edit" at bounding box center [433, 168] width 9 height 6
type textarea "I was hoping you'd message me [DATE] {name} 🙈"
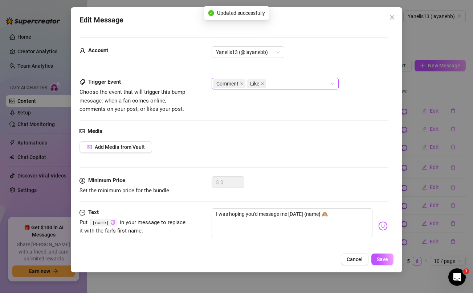
click at [305, 85] on div "Comment Like" at bounding box center [271, 84] width 116 height 10
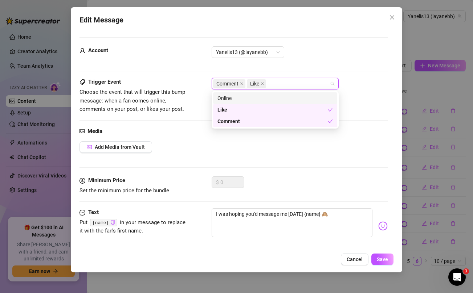
click at [280, 96] on div "Online" at bounding box center [274, 98] width 115 height 8
click at [127, 147] on span "Add Media from Vault" at bounding box center [120, 147] width 50 height 6
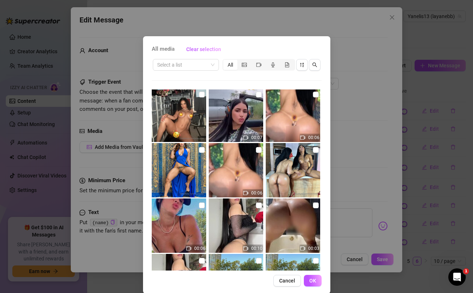
scroll to position [217, 0]
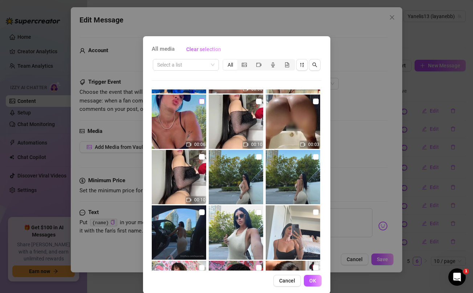
click at [201, 101] on input "checkbox" at bounding box center [202, 102] width 6 height 6
checkbox input "true"
click at [314, 284] on span "OK" at bounding box center [312, 281] width 7 height 6
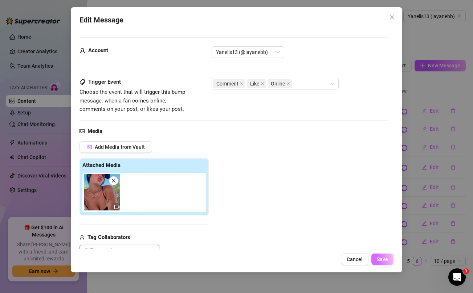
click at [384, 260] on span "Save" at bounding box center [382, 260] width 11 height 6
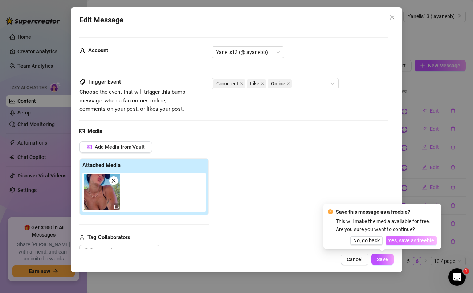
click at [405, 237] on button "Yes, save as freebie" at bounding box center [410, 241] width 51 height 9
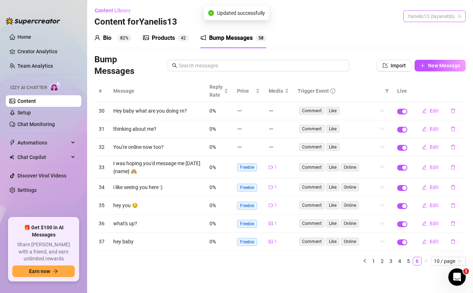
click at [442, 20] on span "Yanelis13 (layanebb)" at bounding box center [434, 16] width 54 height 11
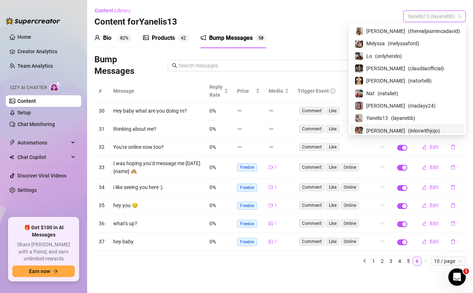
click at [411, 130] on span "( inlovwithjojo )" at bounding box center [424, 131] width 32 height 8
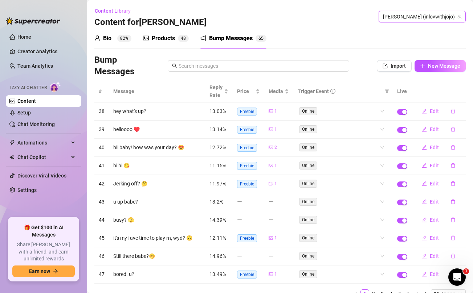
scroll to position [33, 0]
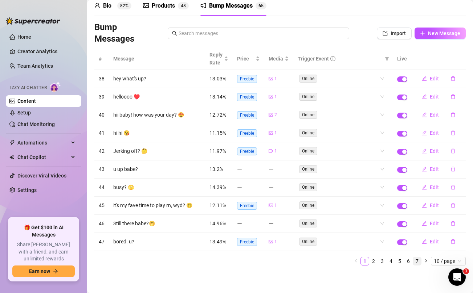
click at [418, 262] on link "7" at bounding box center [417, 262] width 8 height 8
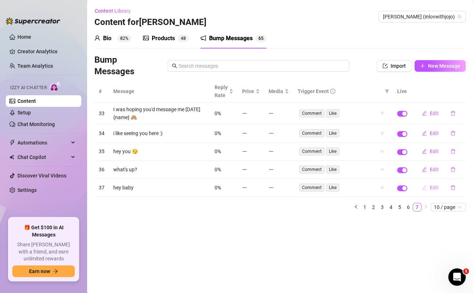
click at [432, 186] on span "Edit" at bounding box center [433, 188] width 9 height 6
type textarea "hey baby"
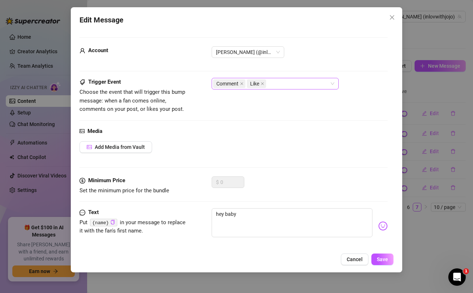
click at [281, 80] on div "Comment Like" at bounding box center [271, 84] width 116 height 10
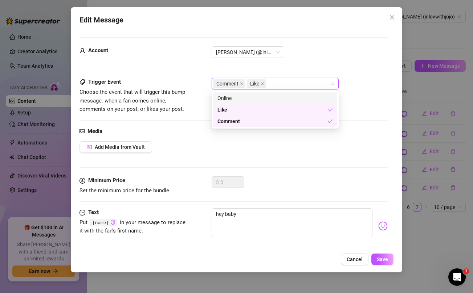
click at [257, 94] on div "Online" at bounding box center [274, 98] width 115 height 8
click at [131, 147] on span "Add Media from Vault" at bounding box center [120, 147] width 50 height 6
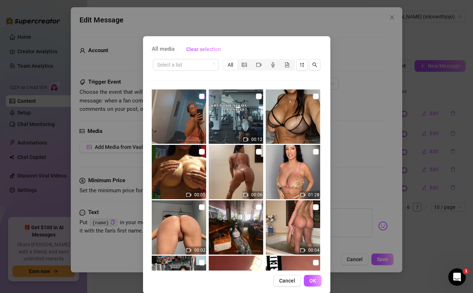
click at [202, 97] on input "checkbox" at bounding box center [202, 97] width 6 height 6
checkbox input "true"
click at [316, 279] on button "OK" at bounding box center [313, 281] width 18 height 12
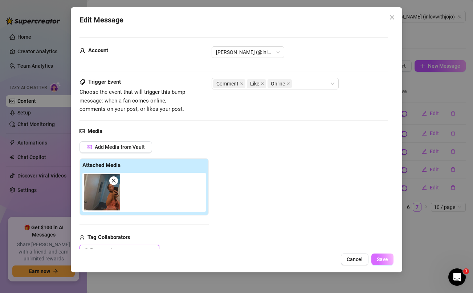
click at [382, 259] on span "Save" at bounding box center [382, 260] width 11 height 6
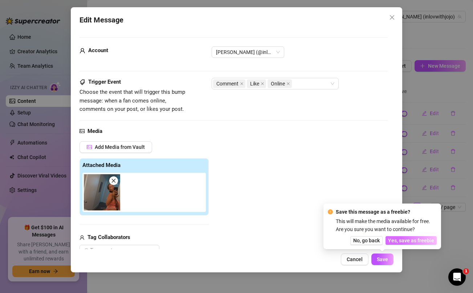
click at [416, 242] on span "Yes, save as freebie" at bounding box center [411, 241] width 46 height 6
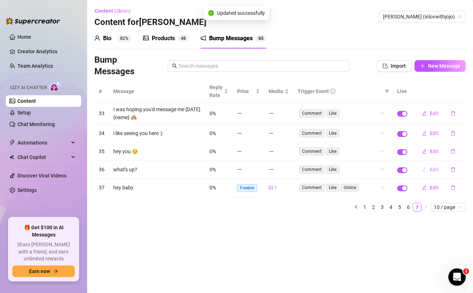
click at [436, 171] on span "Edit" at bounding box center [433, 170] width 9 height 6
type textarea "what's up?"
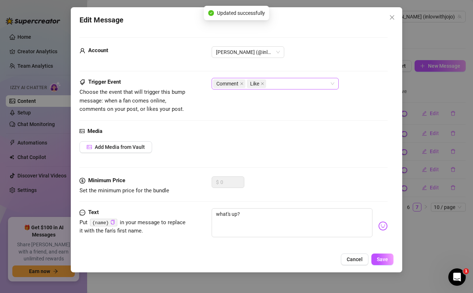
click at [320, 86] on div "Comment Like" at bounding box center [271, 84] width 116 height 10
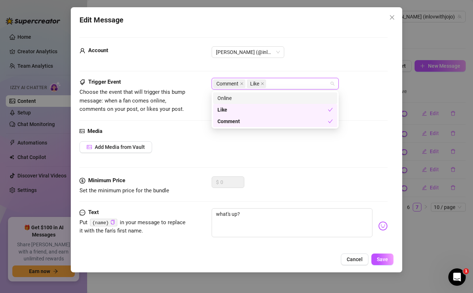
click at [266, 96] on div "Online" at bounding box center [274, 98] width 115 height 8
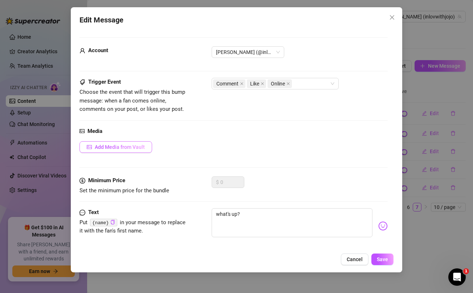
click at [114, 148] on span "Add Media from Vault" at bounding box center [120, 147] width 50 height 6
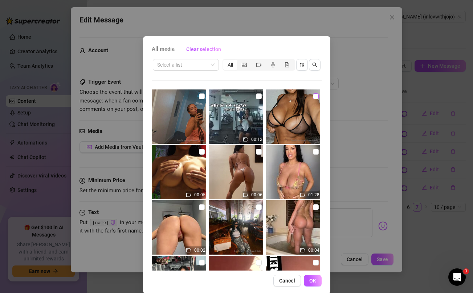
click at [315, 96] on input "checkbox" at bounding box center [316, 97] width 6 height 6
checkbox input "true"
click at [313, 283] on span "OK" at bounding box center [312, 281] width 7 height 6
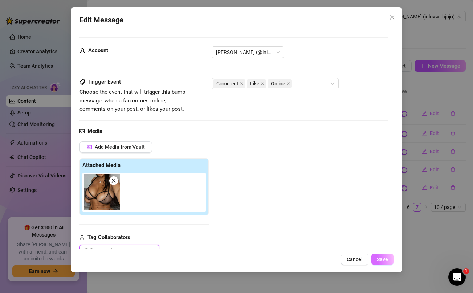
click at [385, 260] on span "Save" at bounding box center [382, 260] width 11 height 6
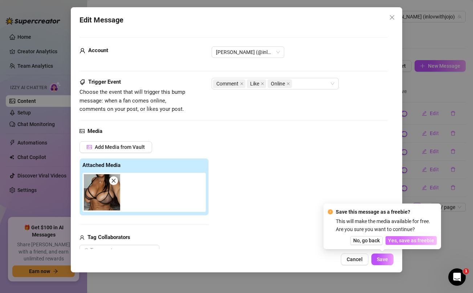
click at [412, 240] on span "Yes, save as freebie" at bounding box center [411, 241] width 46 height 6
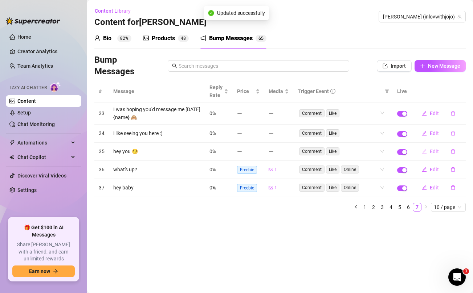
click at [434, 154] on span "Edit" at bounding box center [433, 152] width 9 height 6
type textarea "hey you 😏"
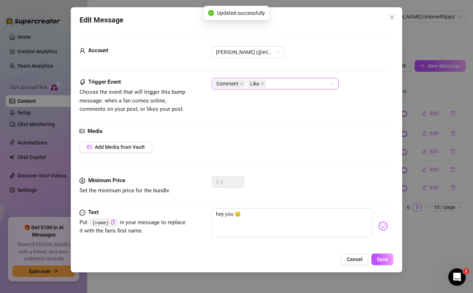
click at [283, 82] on div "Comment Like" at bounding box center [271, 84] width 116 height 10
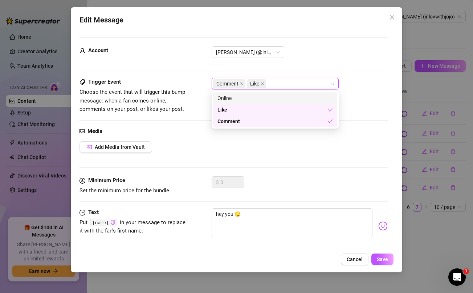
click at [239, 94] on div "Online" at bounding box center [274, 98] width 115 height 8
click at [122, 148] on span "Add Media from Vault" at bounding box center [120, 147] width 50 height 6
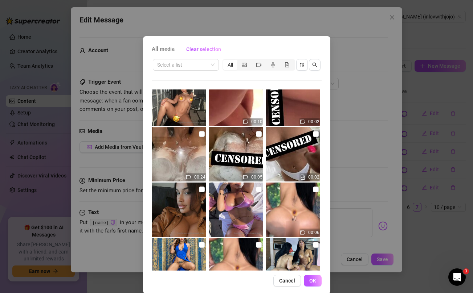
scroll to position [193, 0]
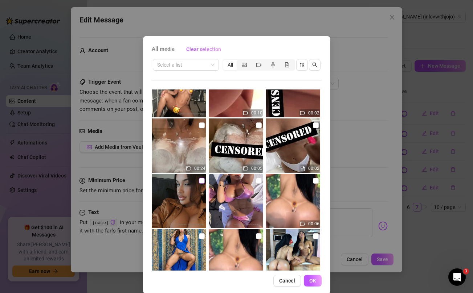
click at [203, 182] on input "checkbox" at bounding box center [202, 181] width 6 height 6
checkbox input "true"
click at [314, 281] on span "OK" at bounding box center [312, 281] width 7 height 6
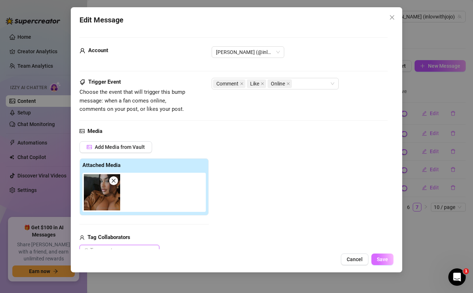
click at [386, 262] on span "Save" at bounding box center [382, 260] width 11 height 6
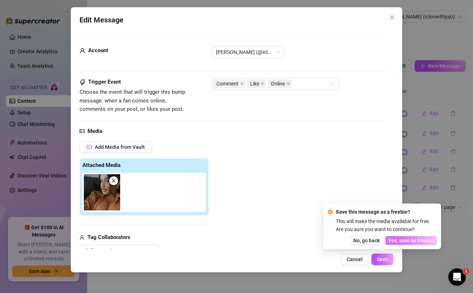
click at [415, 238] on span "Yes, save as freebie" at bounding box center [411, 241] width 46 height 6
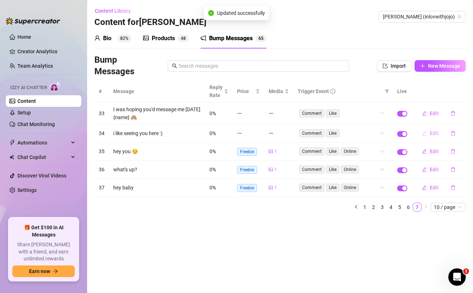
click at [431, 133] on span "Edit" at bounding box center [433, 134] width 9 height 6
type textarea "i like seeing you here :)"
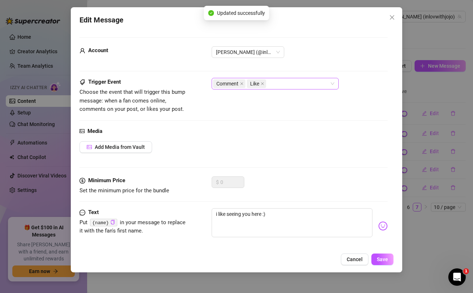
click at [279, 82] on div "Comment Like" at bounding box center [271, 84] width 116 height 10
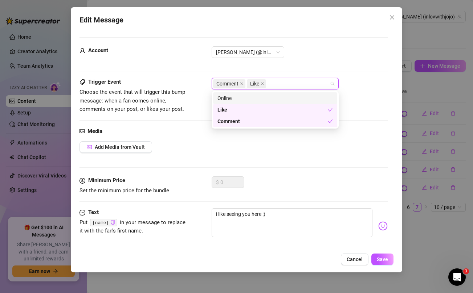
click at [239, 96] on div "Online" at bounding box center [274, 98] width 115 height 8
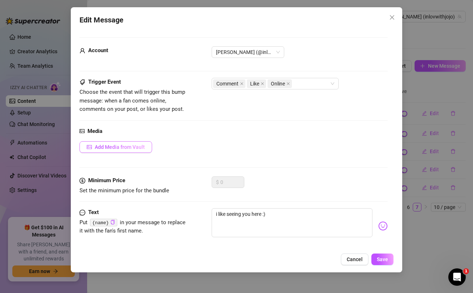
click at [131, 148] on span "Add Media from Vault" at bounding box center [120, 147] width 50 height 6
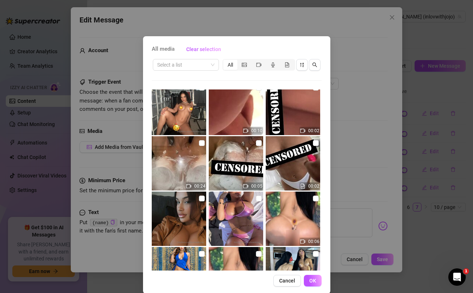
scroll to position [194, 0]
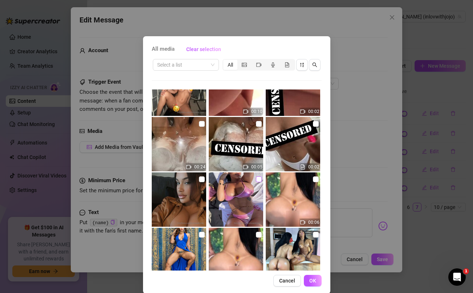
click at [258, 181] on input "checkbox" at bounding box center [259, 180] width 6 height 6
checkbox input "true"
click at [311, 283] on span "OK" at bounding box center [312, 281] width 7 height 6
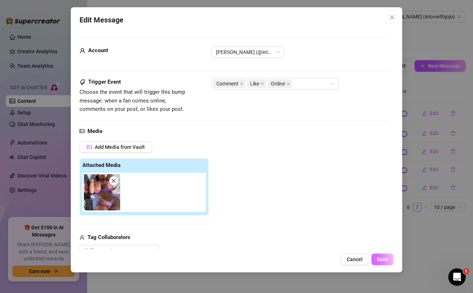
click at [387, 260] on span "Save" at bounding box center [382, 260] width 11 height 6
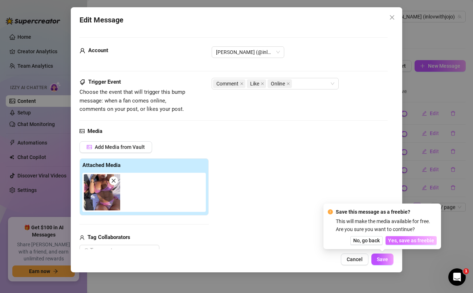
click at [417, 241] on span "Yes, save as freebie" at bounding box center [411, 241] width 46 height 6
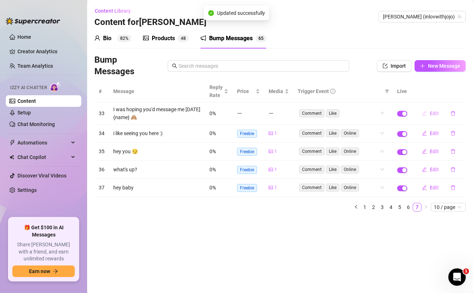
click at [435, 112] on span "Edit" at bounding box center [433, 114] width 9 height 6
type textarea "I was hoping you'd message me [DATE] {name} 🙈"
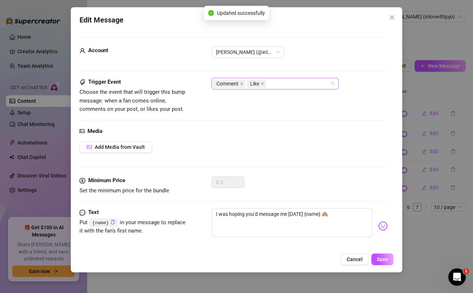
click at [293, 85] on div "Comment Like" at bounding box center [271, 84] width 116 height 10
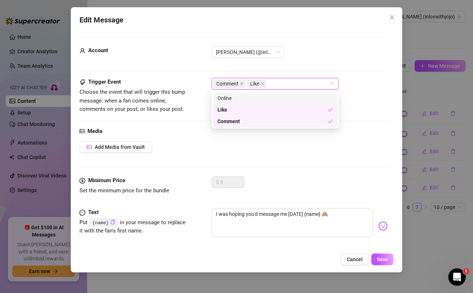
click at [271, 96] on div "Online" at bounding box center [274, 98] width 115 height 8
click at [128, 148] on span "Add Media from Vault" at bounding box center [120, 147] width 50 height 6
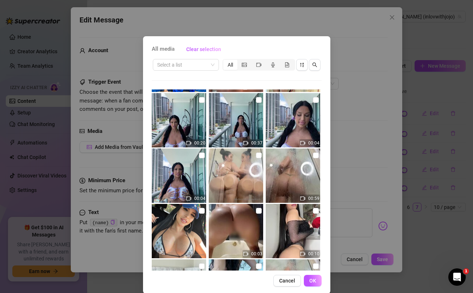
scroll to position [710, 0]
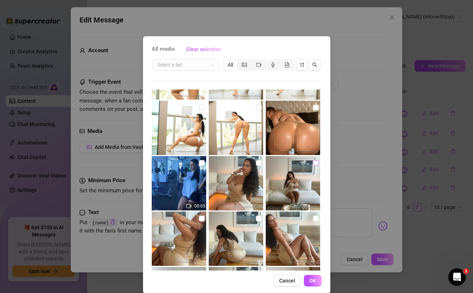
click at [314, 163] on input "checkbox" at bounding box center [316, 163] width 6 height 6
checkbox input "true"
click at [314, 281] on span "OK" at bounding box center [312, 281] width 7 height 6
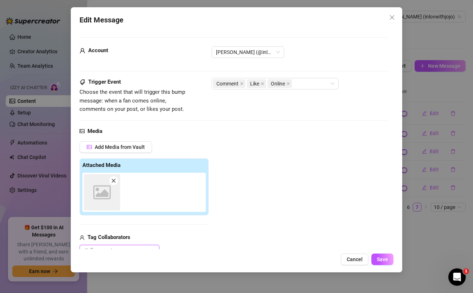
scroll to position [0, 0]
click at [383, 260] on span "Save" at bounding box center [382, 260] width 11 height 6
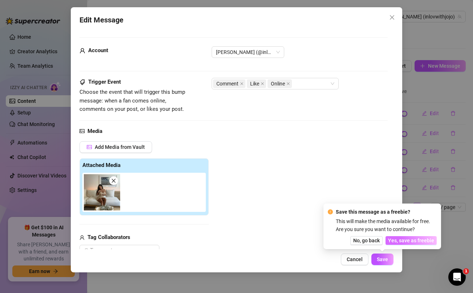
click at [416, 242] on span "Yes, save as freebie" at bounding box center [411, 241] width 46 height 6
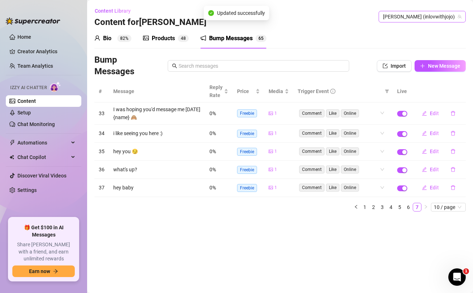
click at [442, 18] on span "[PERSON_NAME] (inlovwithjojo)" at bounding box center [422, 16] width 78 height 11
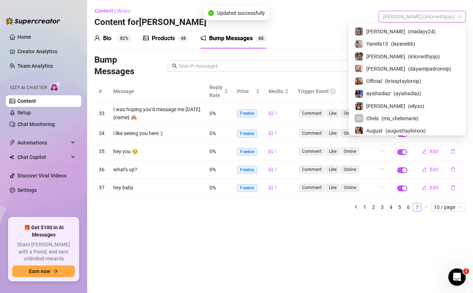
scroll to position [88, 0]
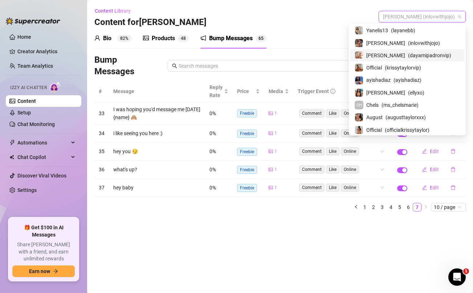
click at [408, 52] on span "( dayamipadronvip )" at bounding box center [429, 56] width 43 height 8
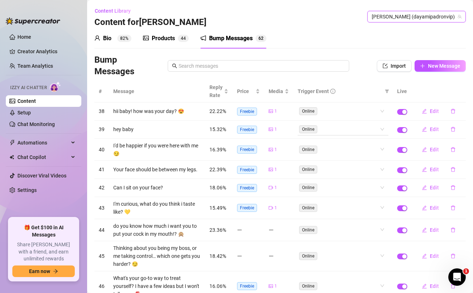
scroll to position [73, 0]
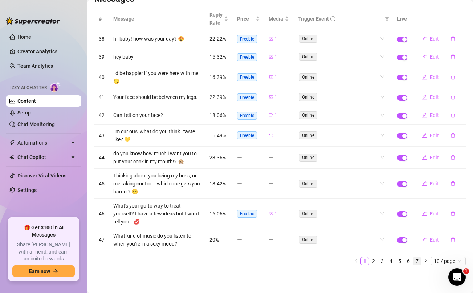
click at [416, 261] on link "7" at bounding box center [417, 262] width 8 height 8
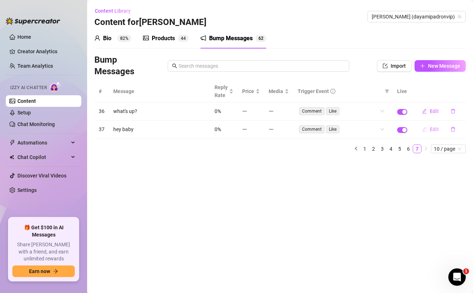
click at [430, 129] on span "Edit" at bounding box center [433, 130] width 9 height 6
type textarea "hey baby"
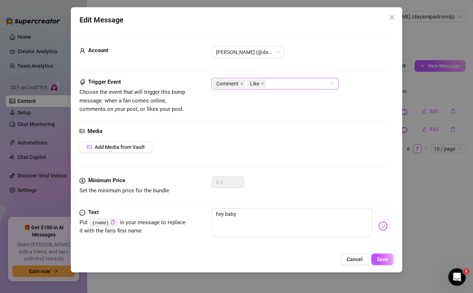
click at [301, 87] on div "Comment Like" at bounding box center [271, 84] width 116 height 10
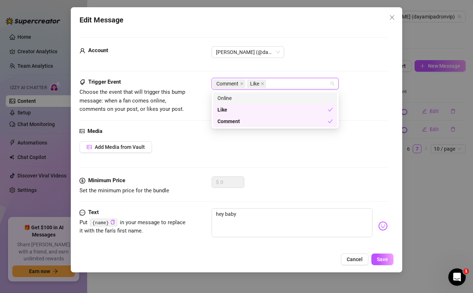
click at [272, 99] on div "Online" at bounding box center [274, 98] width 115 height 8
click at [121, 150] on span "Add Media from Vault" at bounding box center [120, 147] width 50 height 6
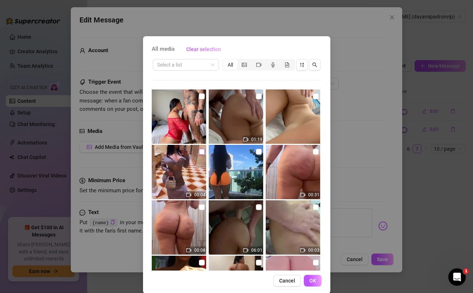
click at [201, 152] on input "checkbox" at bounding box center [202, 152] width 6 height 6
checkbox input "true"
click at [312, 281] on span "OK" at bounding box center [312, 281] width 7 height 6
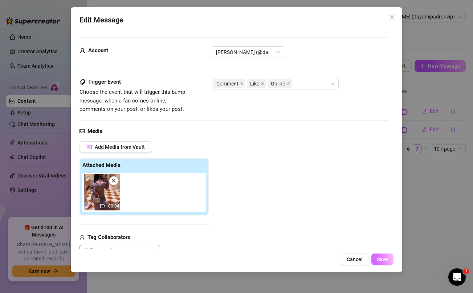
click at [383, 262] on span "Save" at bounding box center [382, 260] width 11 height 6
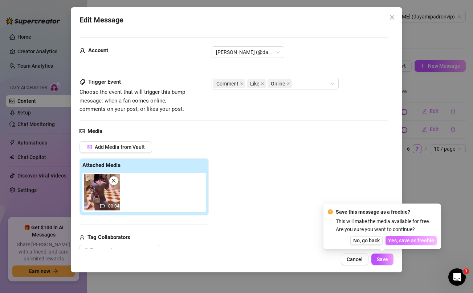
click at [416, 242] on span "Yes, save as freebie" at bounding box center [411, 241] width 46 height 6
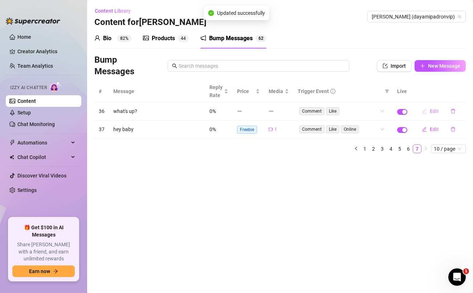
click at [435, 108] on span "Edit" at bounding box center [433, 111] width 9 height 6
type textarea "what's up?"
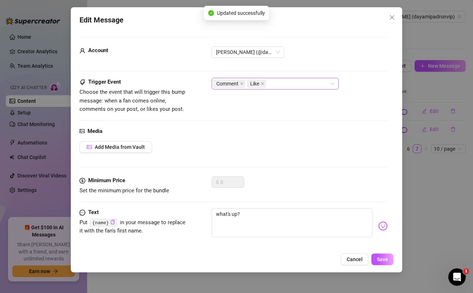
click at [271, 85] on div "Comment Like" at bounding box center [271, 84] width 116 height 10
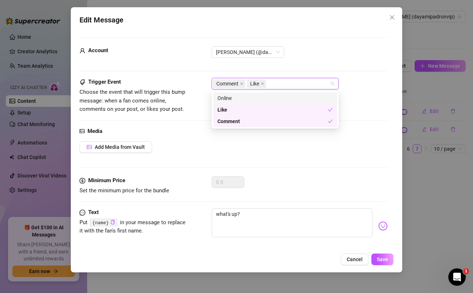
click at [262, 95] on div "Online" at bounding box center [274, 98] width 115 height 8
click at [131, 151] on button "Add Media from Vault" at bounding box center [115, 147] width 73 height 12
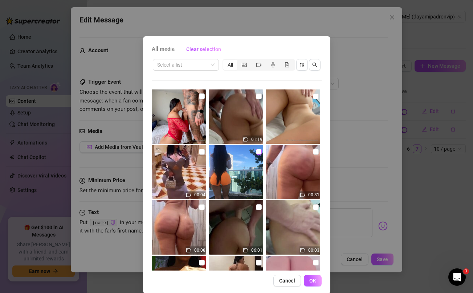
click at [258, 151] on input "checkbox" at bounding box center [259, 152] width 6 height 6
checkbox input "true"
click at [311, 278] on button "OK" at bounding box center [313, 281] width 18 height 12
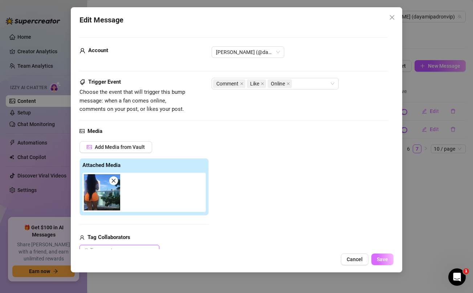
click at [386, 260] on span "Save" at bounding box center [382, 260] width 11 height 6
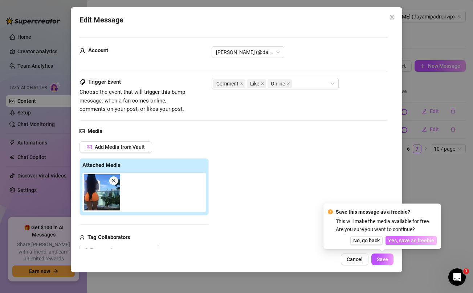
click at [399, 239] on span "Yes, save as freebie" at bounding box center [411, 241] width 46 height 6
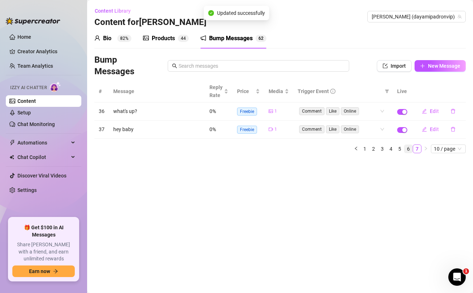
click at [408, 147] on link "6" at bounding box center [408, 149] width 8 height 8
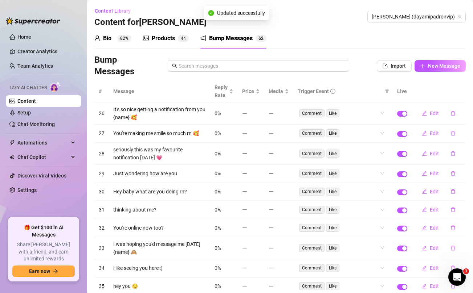
scroll to position [45, 0]
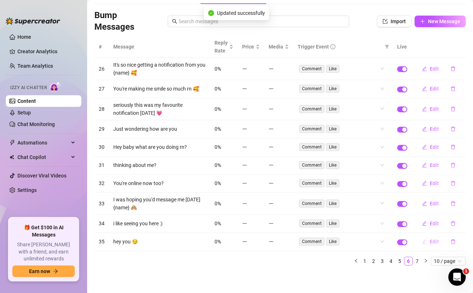
click at [431, 242] on span "Edit" at bounding box center [433, 242] width 9 height 6
type textarea "hey you 😏"
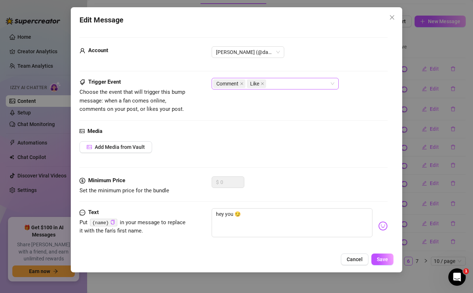
click at [291, 81] on div "Comment Like" at bounding box center [271, 84] width 116 height 10
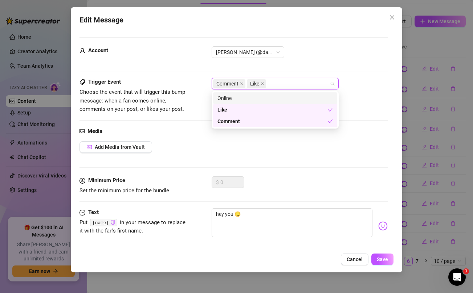
click at [266, 95] on div "Online" at bounding box center [274, 98] width 115 height 8
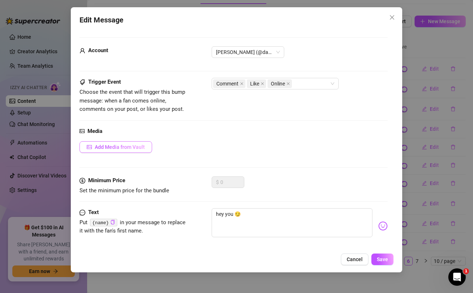
click at [128, 151] on button "Add Media from Vault" at bounding box center [115, 147] width 73 height 12
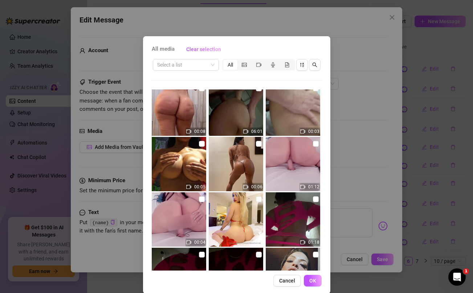
scroll to position [120, 0]
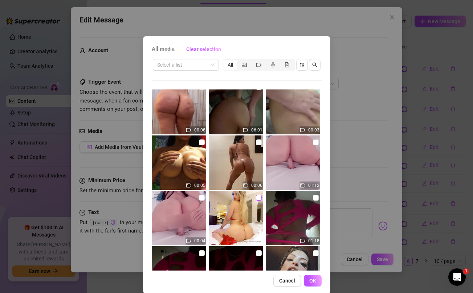
click at [259, 197] on input "checkbox" at bounding box center [259, 198] width 6 height 6
checkbox input "true"
click at [313, 281] on span "OK" at bounding box center [312, 281] width 7 height 6
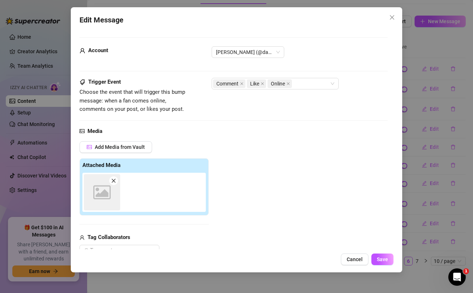
scroll to position [0, 0]
click at [382, 259] on span "Save" at bounding box center [382, 260] width 11 height 6
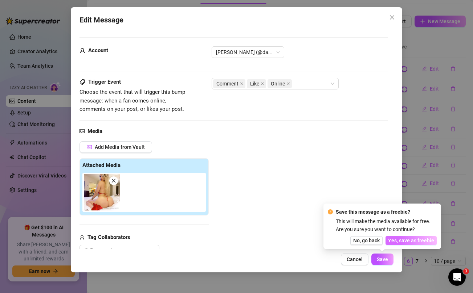
click at [407, 241] on span "Yes, save as freebie" at bounding box center [411, 241] width 46 height 6
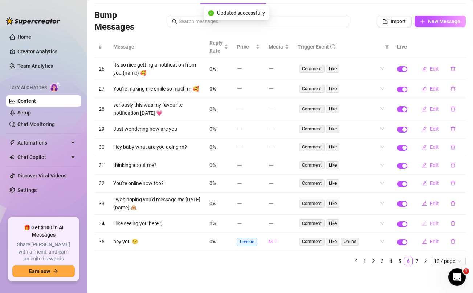
click at [435, 225] on span "Edit" at bounding box center [433, 224] width 9 height 6
type textarea "i like seeing you here :)"
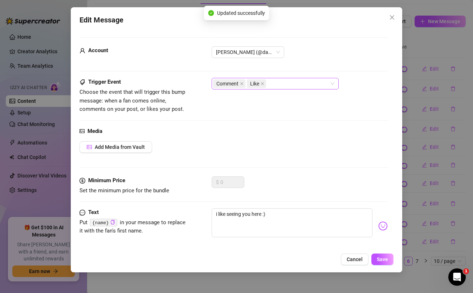
click at [281, 85] on div "Comment Like" at bounding box center [271, 84] width 116 height 10
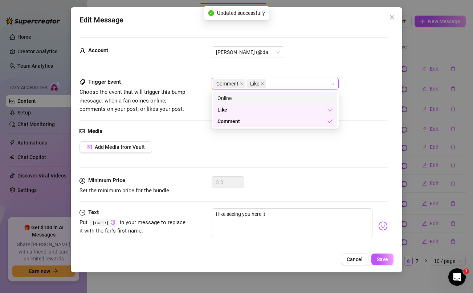
click at [262, 97] on div "Online" at bounding box center [274, 98] width 115 height 8
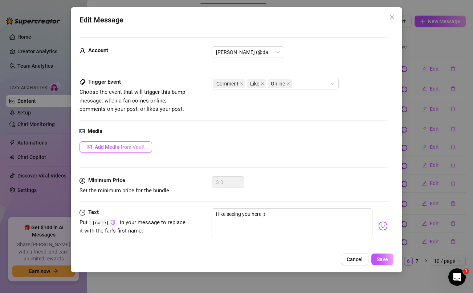
click at [124, 144] on span "Add Media from Vault" at bounding box center [120, 147] width 50 height 6
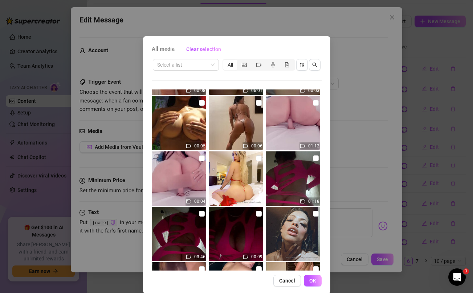
scroll to position [197, 0]
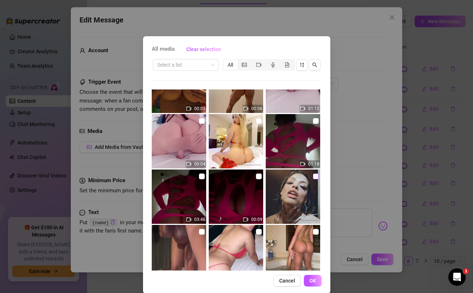
click at [313, 177] on input "checkbox" at bounding box center [316, 177] width 6 height 6
checkbox input "true"
click at [313, 281] on span "OK" at bounding box center [312, 281] width 7 height 6
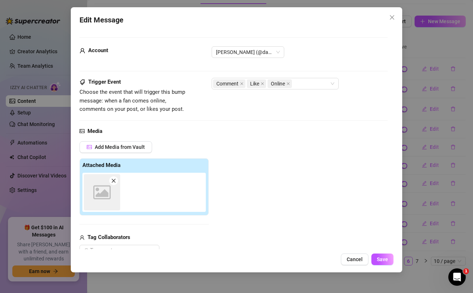
scroll to position [0, 0]
click at [384, 264] on button "Save" at bounding box center [382, 260] width 22 height 12
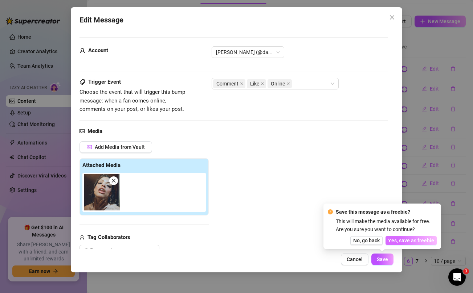
click at [414, 240] on span "Yes, save as freebie" at bounding box center [411, 241] width 46 height 6
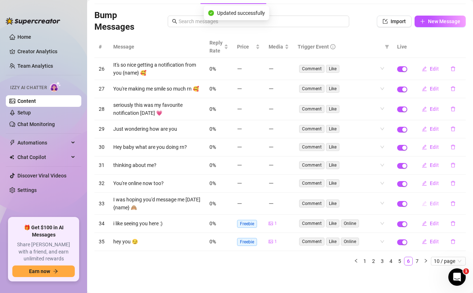
click at [432, 204] on span "Edit" at bounding box center [433, 204] width 9 height 6
type textarea "I was hoping you'd message me [DATE] {name} 🙈"
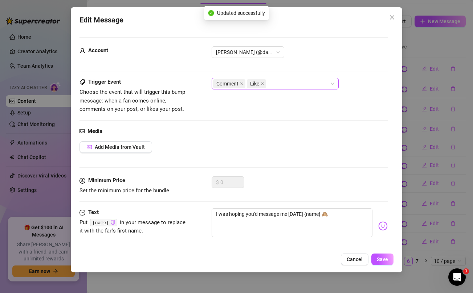
click at [283, 84] on div "Comment Like" at bounding box center [271, 84] width 116 height 10
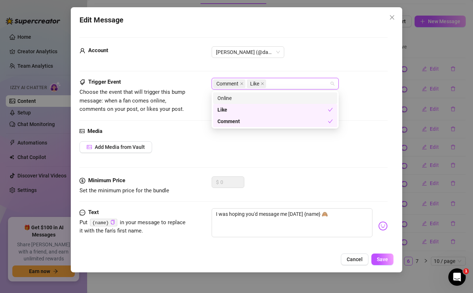
click at [246, 97] on div "Online" at bounding box center [274, 98] width 115 height 8
click at [136, 145] on span "Add Media from Vault" at bounding box center [120, 147] width 50 height 6
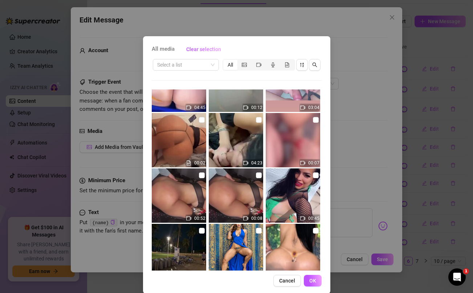
scroll to position [600, 0]
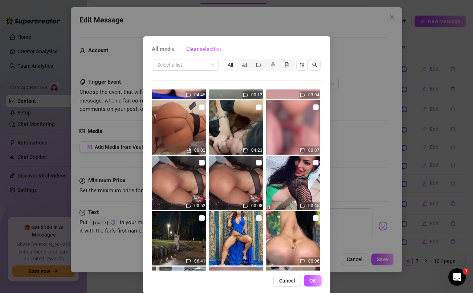
click at [314, 163] on input "checkbox" at bounding box center [316, 163] width 6 height 6
checkbox input "true"
click at [312, 281] on span "OK" at bounding box center [312, 281] width 7 height 6
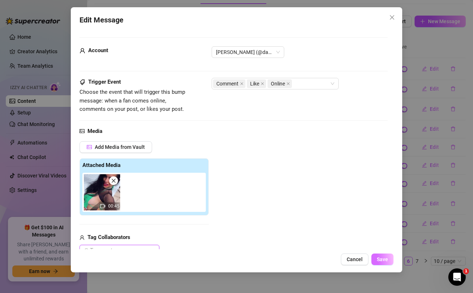
click at [383, 258] on span "Save" at bounding box center [382, 260] width 11 height 6
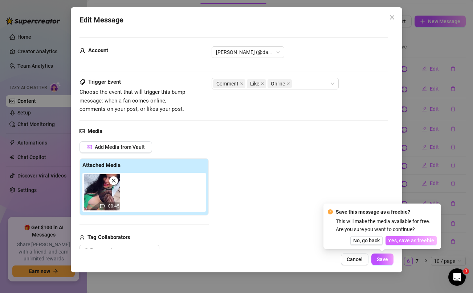
click at [410, 243] on span "Yes, save as freebie" at bounding box center [411, 241] width 46 height 6
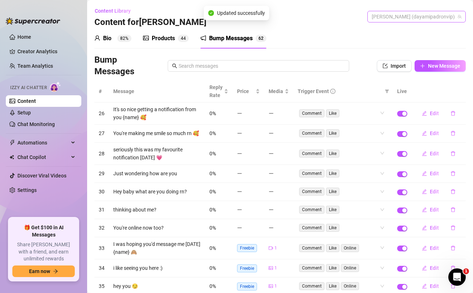
click at [423, 18] on span "[PERSON_NAME] (dayamipadronvip)" at bounding box center [416, 16] width 90 height 11
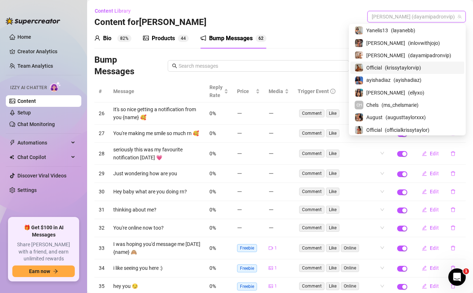
click at [404, 65] on div "Official ( krissytaylorvip )" at bounding box center [406, 67] width 105 height 9
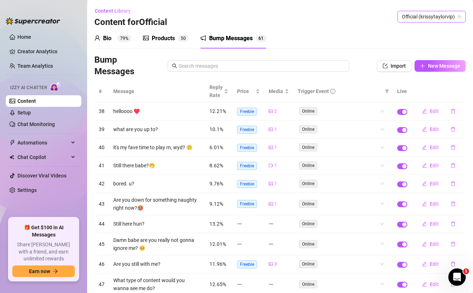
scroll to position [45, 0]
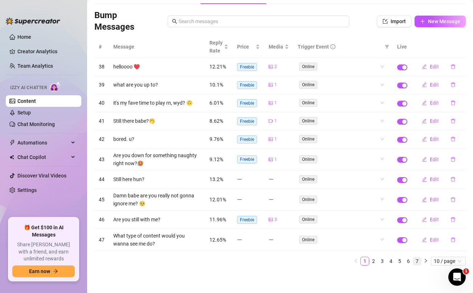
click at [417, 259] on link "7" at bounding box center [417, 262] width 8 height 8
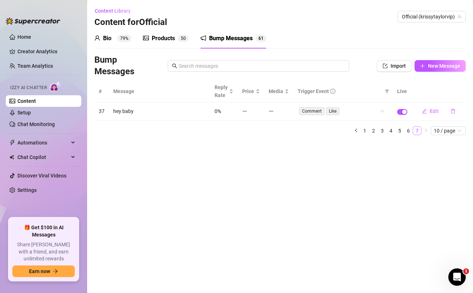
scroll to position [0, 0]
click at [435, 112] on span "Edit" at bounding box center [433, 111] width 9 height 6
type textarea "hey baby"
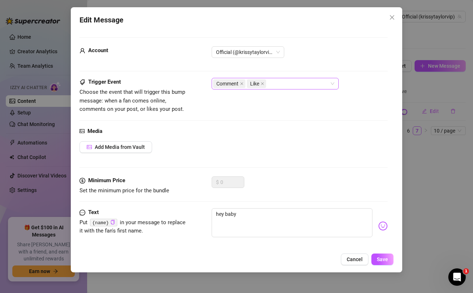
click at [289, 82] on div "Comment Like" at bounding box center [271, 84] width 116 height 10
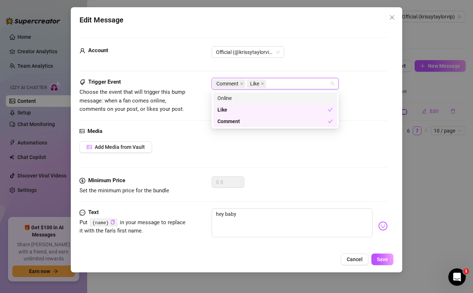
click at [259, 98] on div "Online" at bounding box center [274, 98] width 115 height 8
click at [124, 145] on span "Add Media from Vault" at bounding box center [120, 147] width 50 height 6
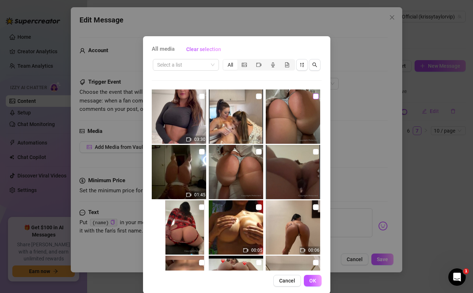
click at [315, 96] on input "checkbox" at bounding box center [316, 97] width 6 height 6
checkbox input "true"
click at [316, 278] on button "OK" at bounding box center [313, 281] width 18 height 12
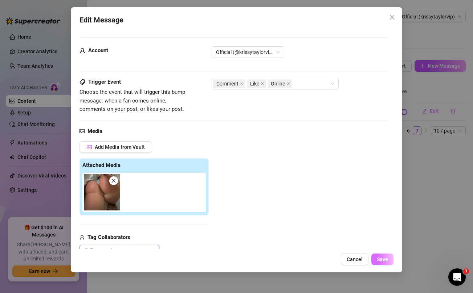
click at [385, 257] on span "Save" at bounding box center [382, 260] width 11 height 6
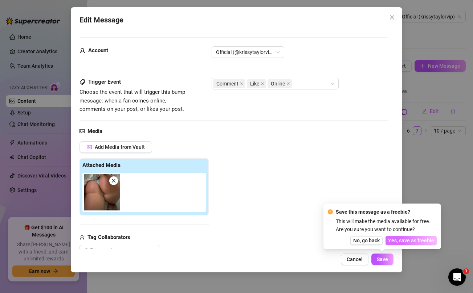
click at [407, 238] on span "Yes, save as freebie" at bounding box center [411, 241] width 46 height 6
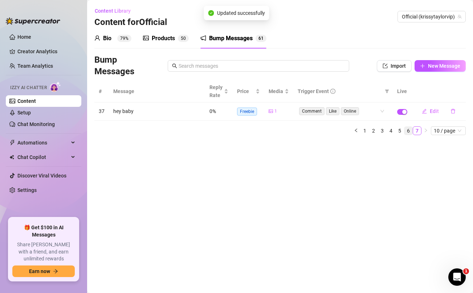
click at [407, 129] on link "6" at bounding box center [408, 131] width 8 height 8
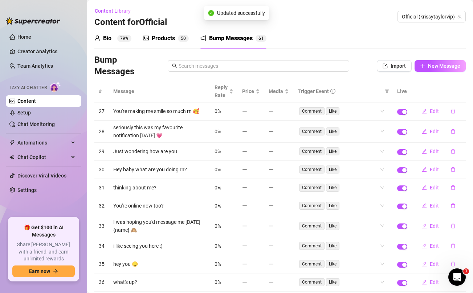
scroll to position [41, 0]
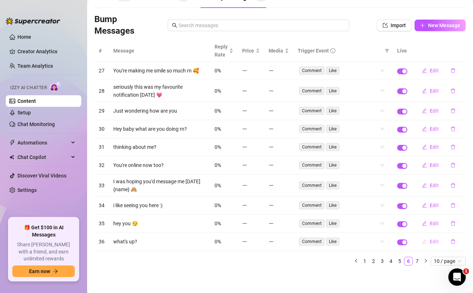
click at [431, 241] on span "Edit" at bounding box center [433, 242] width 9 height 6
type textarea "what's up?"
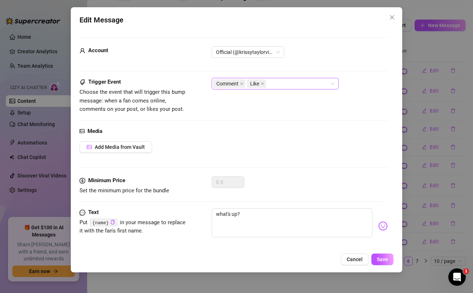
click at [318, 81] on div "Comment Like" at bounding box center [271, 84] width 116 height 10
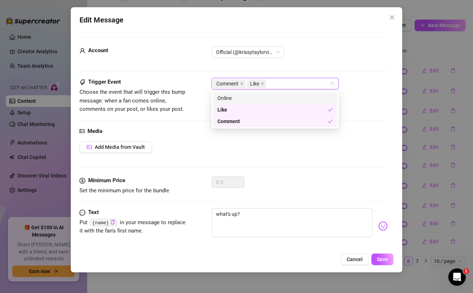
click at [277, 94] on div "Online" at bounding box center [274, 98] width 115 height 8
click at [121, 147] on span "Add Media from Vault" at bounding box center [120, 147] width 50 height 6
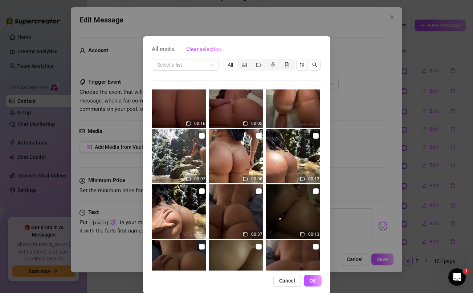
scroll to position [0, 0]
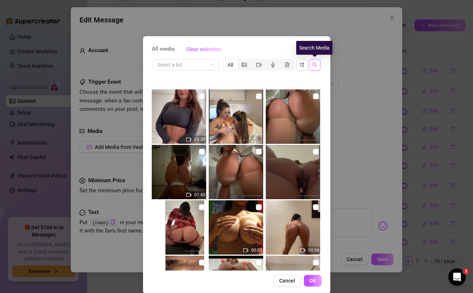
click at [315, 65] on icon "search" at bounding box center [314, 65] width 5 height 5
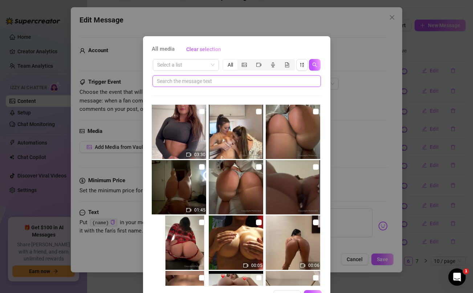
click at [278, 82] on input "text" at bounding box center [234, 81] width 154 height 8
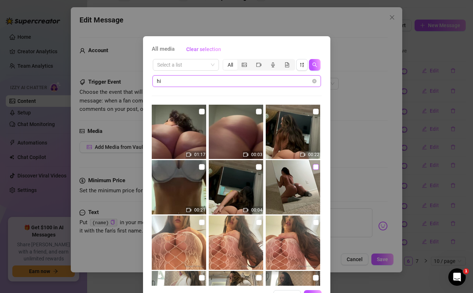
type input "hi"
click at [316, 168] on input "checkbox" at bounding box center [316, 167] width 6 height 6
checkbox input "true"
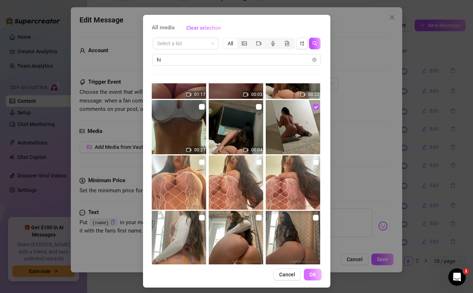
scroll to position [23, 0]
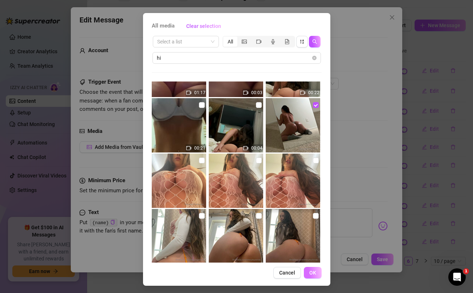
click at [314, 274] on span "OK" at bounding box center [312, 273] width 7 height 6
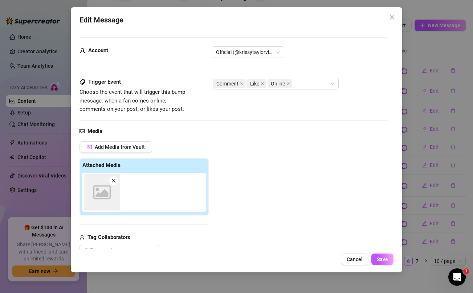
scroll to position [0, 0]
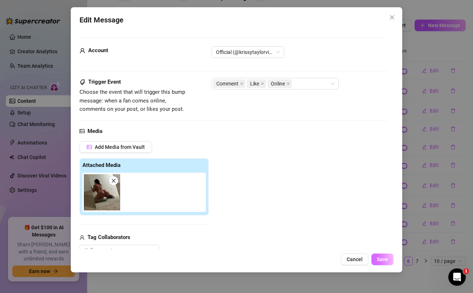
click at [385, 259] on span "Save" at bounding box center [382, 260] width 11 height 6
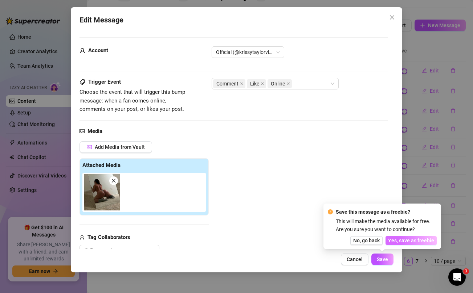
click at [406, 239] on span "Yes, save as freebie" at bounding box center [411, 241] width 46 height 6
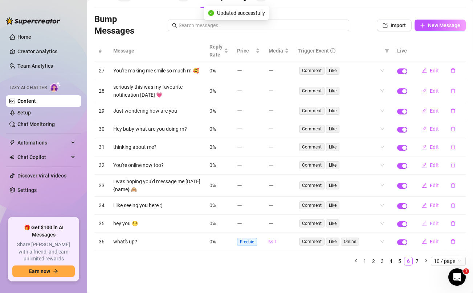
click at [430, 221] on span "Edit" at bounding box center [433, 224] width 9 height 6
type textarea "hey you 😏"
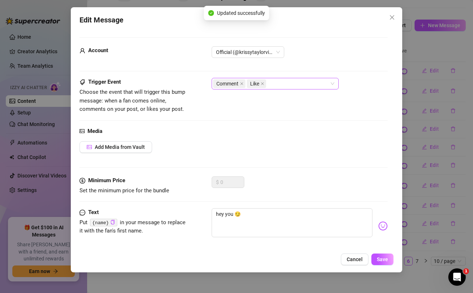
click at [315, 88] on div "Comment Like" at bounding box center [271, 84] width 116 height 10
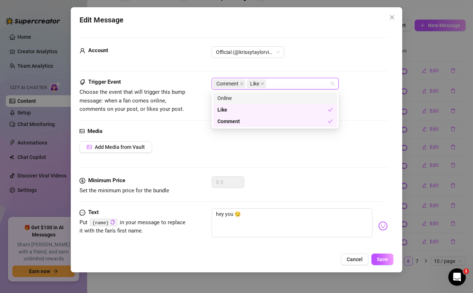
click at [267, 98] on div "Online" at bounding box center [274, 98] width 115 height 8
click at [119, 146] on span "Add Media from Vault" at bounding box center [120, 147] width 50 height 6
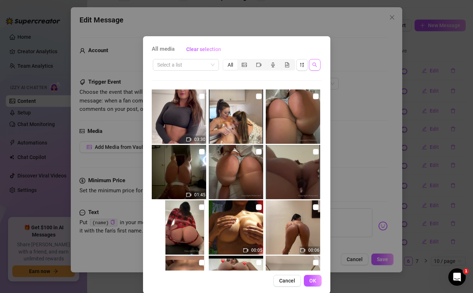
click at [316, 66] on icon "search" at bounding box center [314, 64] width 5 height 5
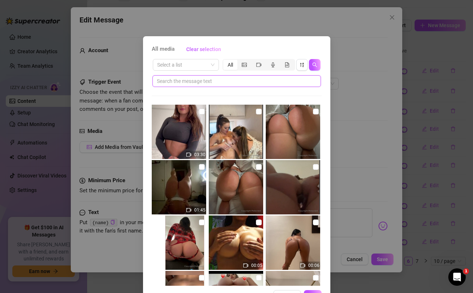
click at [242, 84] on input "text" at bounding box center [234, 81] width 154 height 8
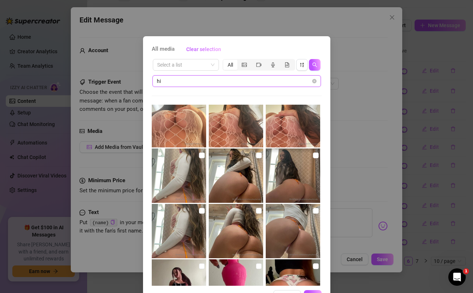
scroll to position [123, 0]
type input "hi"
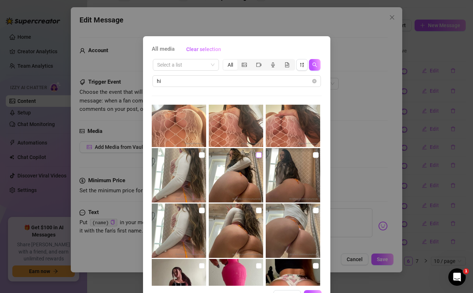
click at [258, 155] on input "checkbox" at bounding box center [259, 155] width 6 height 6
checkbox input "true"
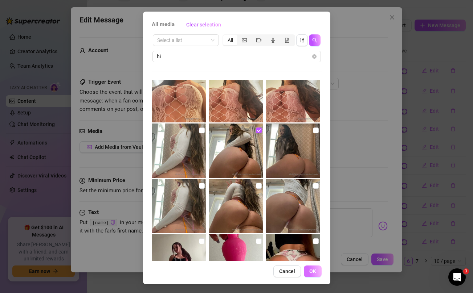
click at [313, 272] on span "OK" at bounding box center [312, 272] width 7 height 6
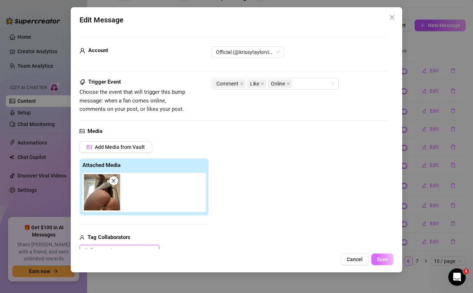
click at [385, 261] on span "Save" at bounding box center [382, 260] width 11 height 6
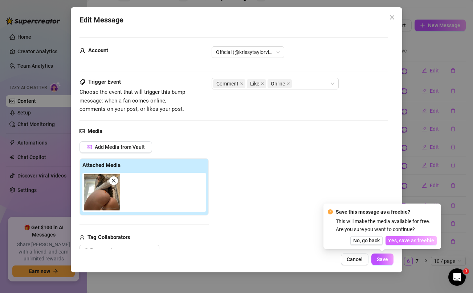
click at [409, 240] on span "Yes, save as freebie" at bounding box center [411, 241] width 46 height 6
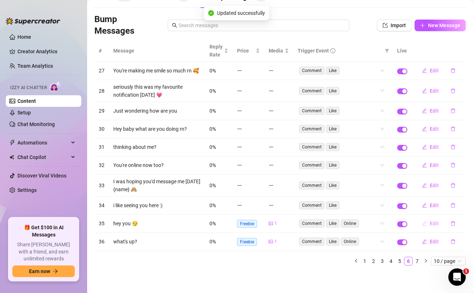
click at [431, 224] on span "Edit" at bounding box center [433, 224] width 9 height 6
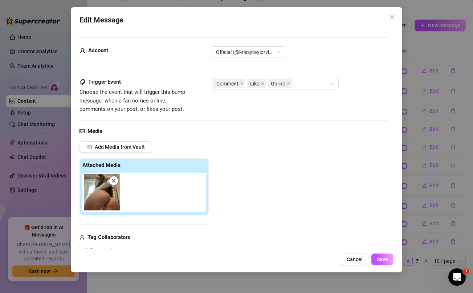
click at [420, 185] on div "Edit Message Account Official (@krissytaylorvip) Trigger Event Choose the event…" at bounding box center [236, 146] width 473 height 293
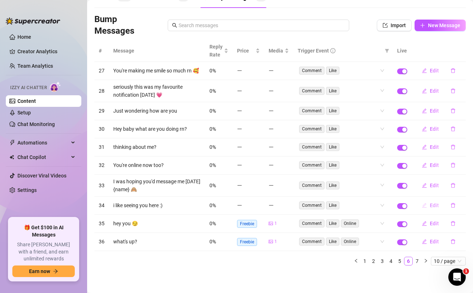
click at [433, 205] on span "Edit" at bounding box center [433, 206] width 9 height 6
type textarea "i like seeing you here :)"
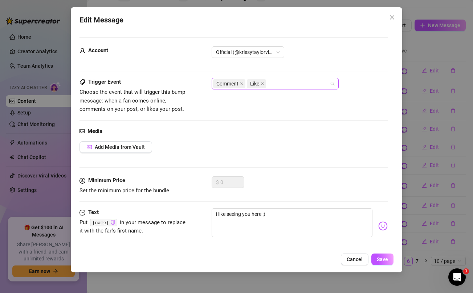
click at [306, 84] on div "Comment Like" at bounding box center [271, 84] width 116 height 10
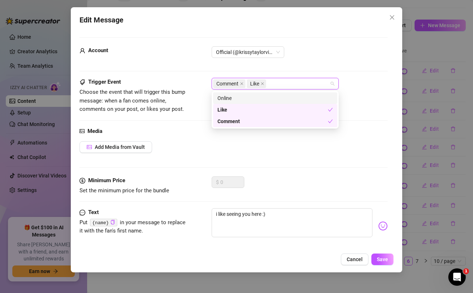
click at [276, 96] on div "Online" at bounding box center [274, 98] width 115 height 8
click at [132, 147] on span "Add Media from Vault" at bounding box center [120, 147] width 50 height 6
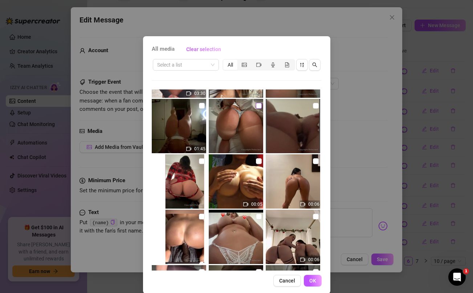
scroll to position [51, 0]
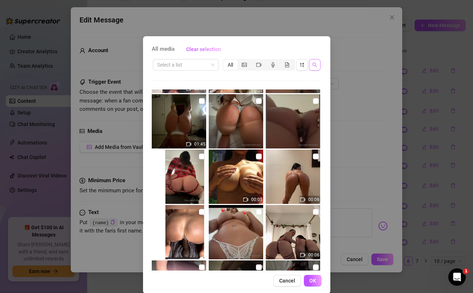
click at [315, 66] on icon "search" at bounding box center [314, 64] width 5 height 5
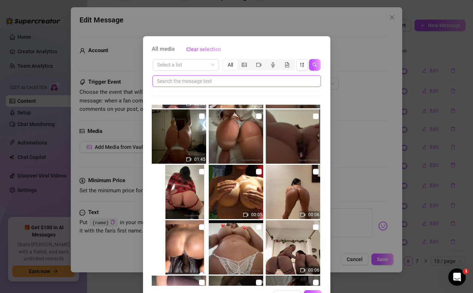
click at [245, 79] on input "text" at bounding box center [234, 81] width 154 height 8
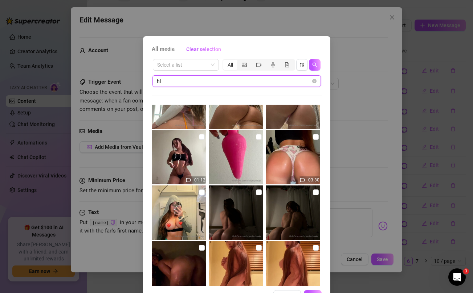
scroll to position [274, 0]
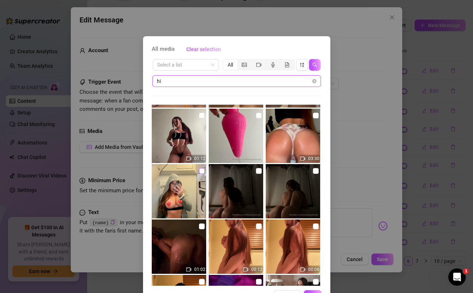
type input "hi"
click at [201, 169] on input "checkbox" at bounding box center [202, 171] width 6 height 6
checkbox input "true"
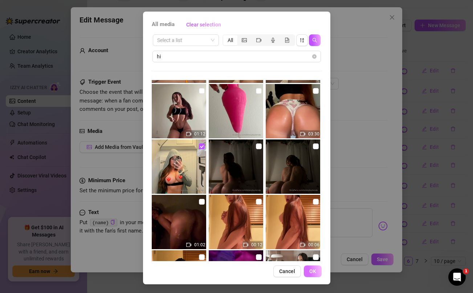
click at [316, 274] on span "OK" at bounding box center [312, 272] width 7 height 6
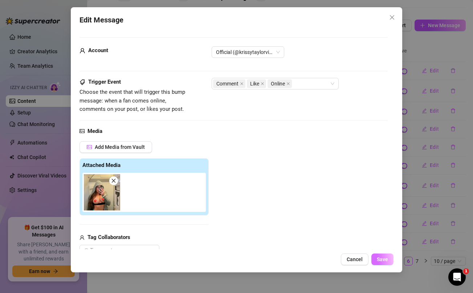
click at [387, 264] on button "Save" at bounding box center [382, 260] width 22 height 12
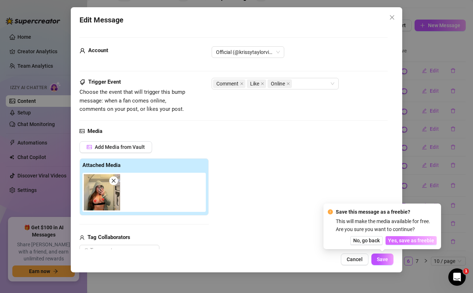
click at [415, 241] on span "Yes, save as freebie" at bounding box center [411, 241] width 46 height 6
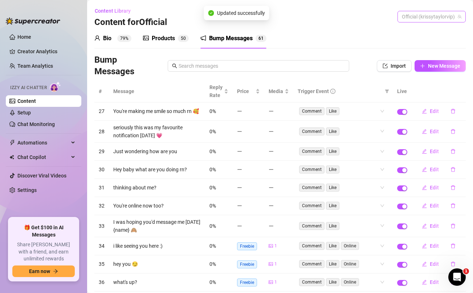
click at [437, 19] on span "Official (krissytaylorvip)" at bounding box center [431, 16] width 59 height 11
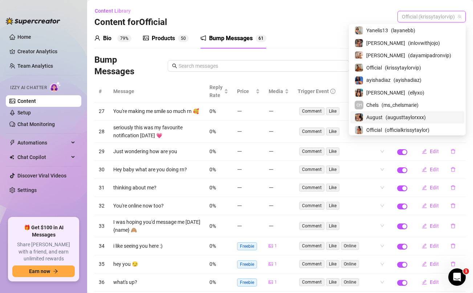
scroll to position [89, 0]
click at [390, 78] on span "ayishadiaz" at bounding box center [378, 80] width 24 height 8
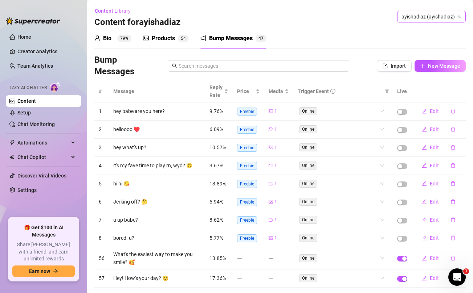
scroll to position [37, 0]
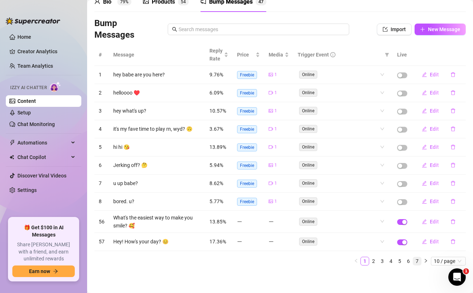
click at [417, 262] on link "7" at bounding box center [417, 262] width 8 height 8
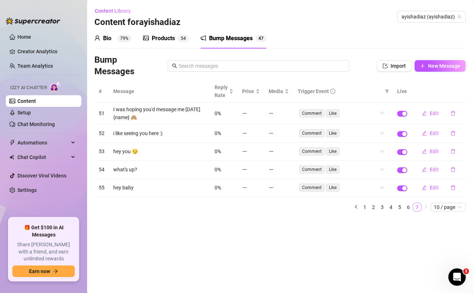
scroll to position [0, 0]
click at [433, 188] on span "Edit" at bounding box center [433, 188] width 9 height 6
type textarea "hey baby"
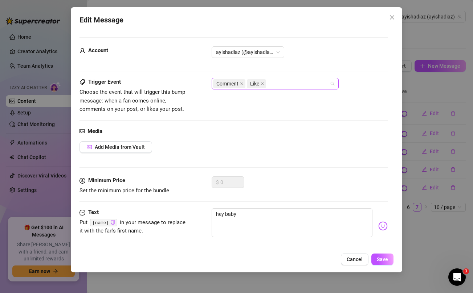
click at [296, 85] on div "Comment Like" at bounding box center [271, 84] width 116 height 10
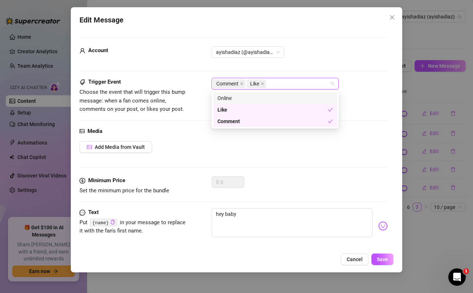
click at [274, 99] on div "Online" at bounding box center [274, 98] width 115 height 8
click at [136, 150] on span "Add Media from Vault" at bounding box center [120, 147] width 50 height 6
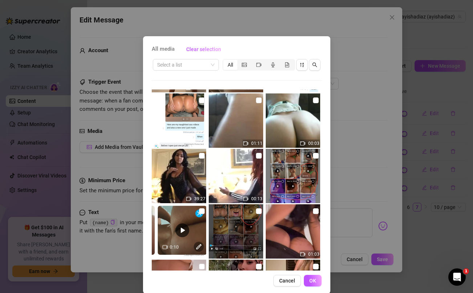
scroll to position [384, 0]
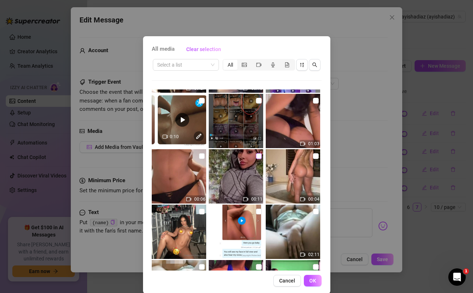
click at [258, 158] on input "checkbox" at bounding box center [259, 156] width 6 height 6
checkbox input "true"
click at [314, 281] on span "OK" at bounding box center [312, 281] width 7 height 6
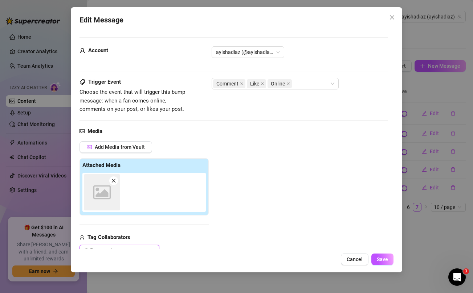
scroll to position [0, 0]
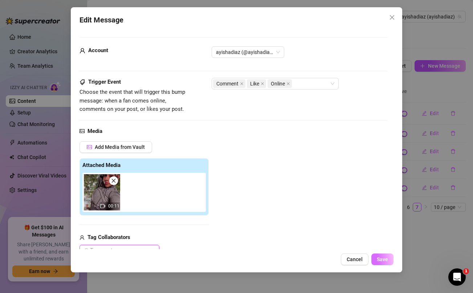
click at [383, 260] on span "Save" at bounding box center [382, 260] width 11 height 6
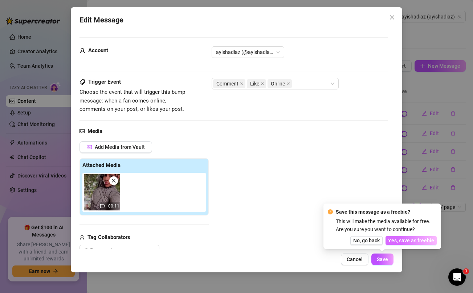
click at [409, 238] on span "Yes, save as freebie" at bounding box center [411, 241] width 46 height 6
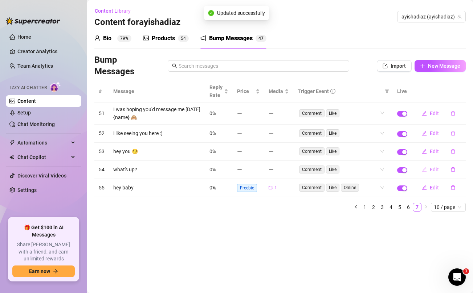
click at [433, 169] on span "Edit" at bounding box center [433, 170] width 9 height 6
type textarea "what's up?"
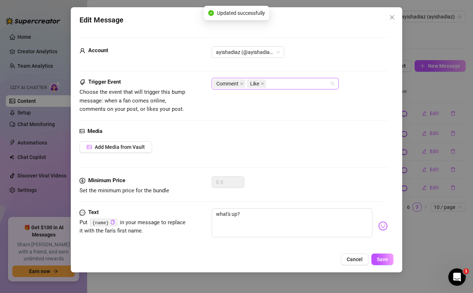
click at [286, 83] on div "Comment Like" at bounding box center [271, 84] width 116 height 10
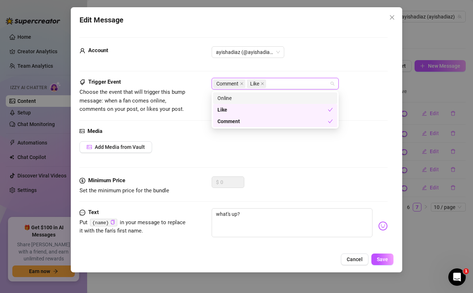
click at [272, 97] on div "Online" at bounding box center [274, 98] width 115 height 8
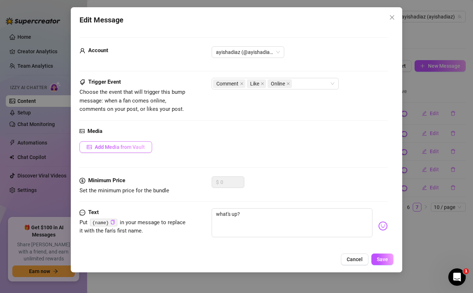
click at [127, 147] on span "Add Media from Vault" at bounding box center [120, 147] width 50 height 6
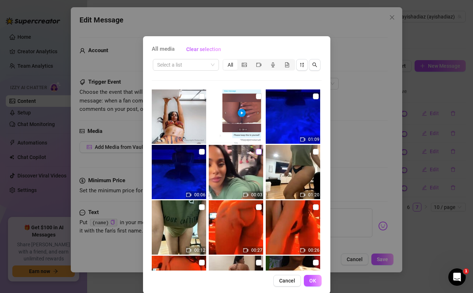
click at [258, 152] on input "checkbox" at bounding box center [259, 152] width 6 height 6
checkbox input "true"
click at [312, 280] on span "OK" at bounding box center [312, 281] width 7 height 6
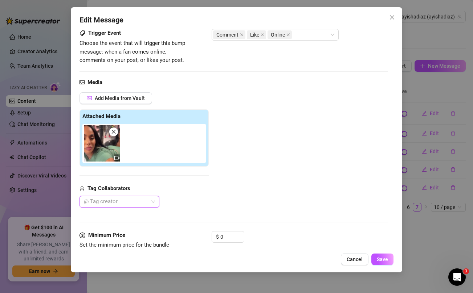
scroll to position [53, 0]
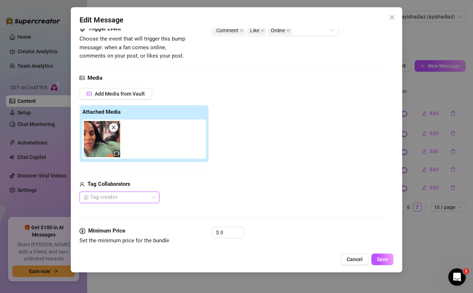
click at [132, 194] on div at bounding box center [115, 198] width 69 height 10
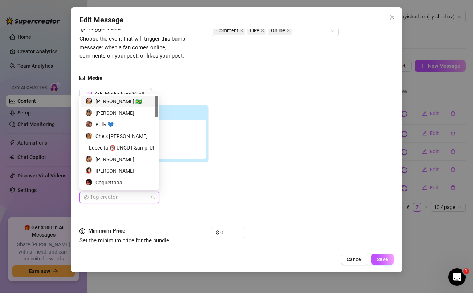
click at [120, 101] on div "[PERSON_NAME] 🇧🇷" at bounding box center [119, 102] width 68 height 8
click at [304, 150] on div "Add Media from Vault Attached Media Tag Collaborators [PERSON_NAME] 🇧🇷" at bounding box center [233, 145] width 308 height 115
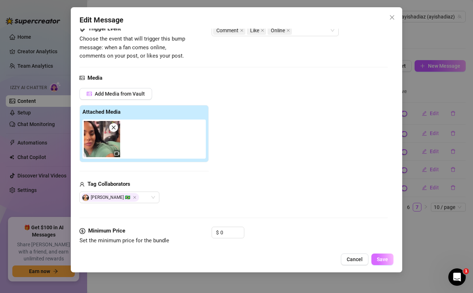
click at [382, 260] on span "Save" at bounding box center [382, 260] width 11 height 6
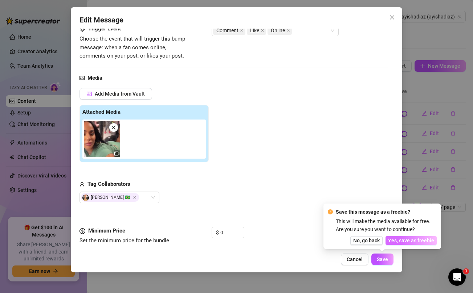
click at [419, 241] on span "Yes, save as freebie" at bounding box center [411, 241] width 46 height 6
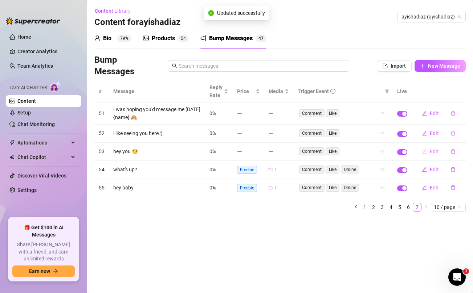
click at [429, 153] on button "Edit" at bounding box center [430, 152] width 29 height 12
type textarea "hey you 😏"
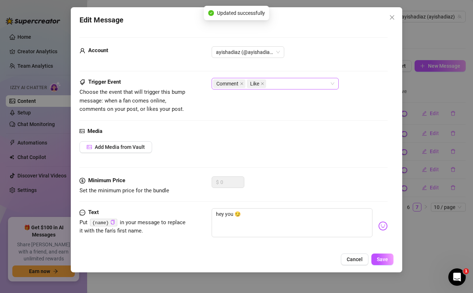
click at [275, 87] on div "Comment Like" at bounding box center [271, 84] width 116 height 10
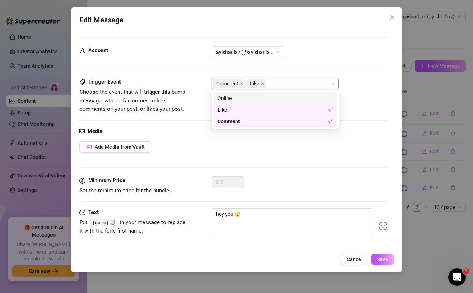
click at [264, 94] on div "Online" at bounding box center [275, 99] width 124 height 12
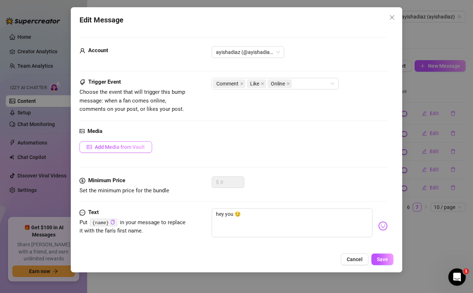
click at [117, 149] on span "Add Media from Vault" at bounding box center [120, 147] width 50 height 6
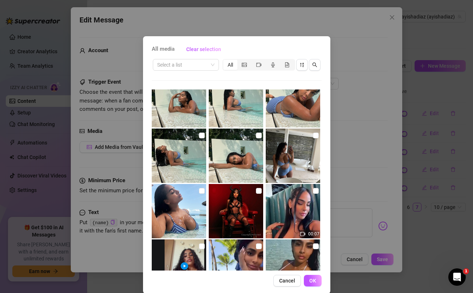
scroll to position [912, 0]
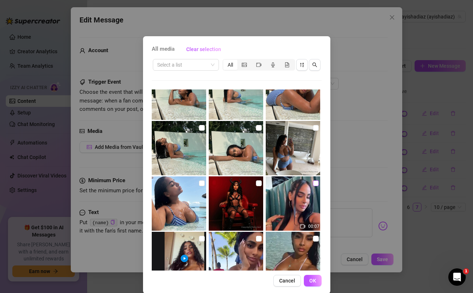
click at [314, 184] on input "checkbox" at bounding box center [316, 184] width 6 height 6
checkbox input "true"
click at [312, 283] on span "OK" at bounding box center [312, 281] width 7 height 6
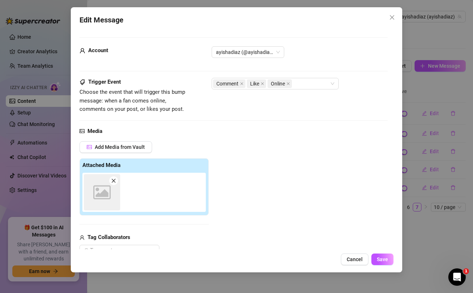
scroll to position [0, 0]
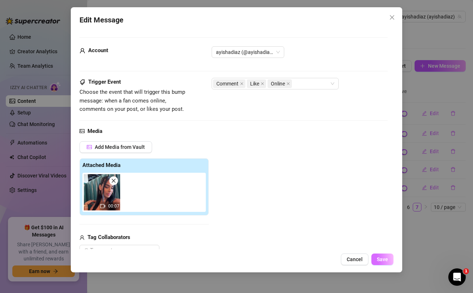
click at [384, 258] on span "Save" at bounding box center [382, 260] width 11 height 6
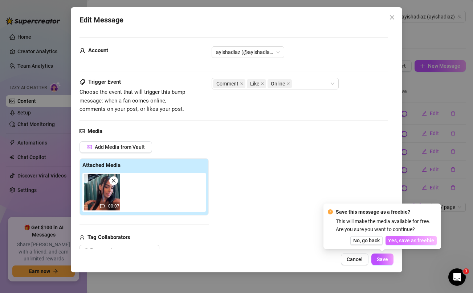
click at [420, 240] on span "Yes, save as freebie" at bounding box center [411, 241] width 46 height 6
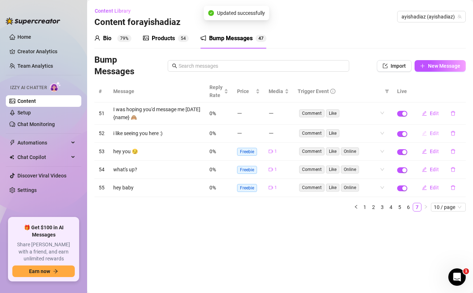
click at [435, 133] on span "Edit" at bounding box center [433, 134] width 9 height 6
type textarea "i like seeing you here :)"
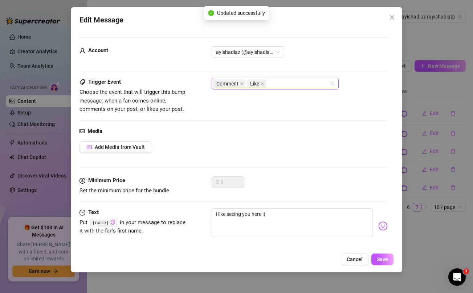
click at [294, 85] on div "Comment Like" at bounding box center [271, 84] width 116 height 10
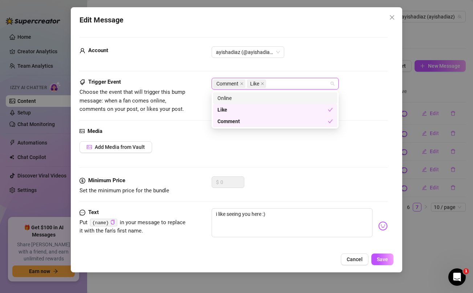
click at [264, 96] on div "Online" at bounding box center [274, 98] width 115 height 8
click at [133, 148] on span "Add Media from Vault" at bounding box center [120, 147] width 50 height 6
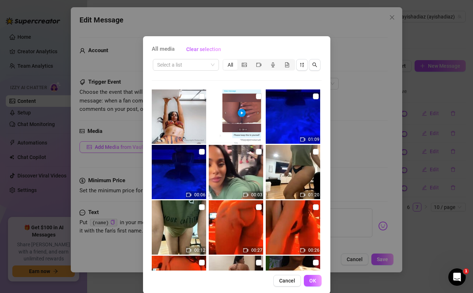
scroll to position [1262, 0]
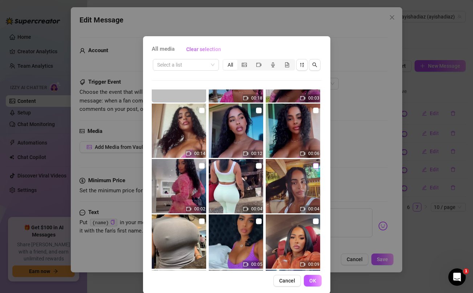
click at [315, 166] on input "checkbox" at bounding box center [316, 166] width 6 height 6
checkbox input "true"
click at [316, 277] on button "OK" at bounding box center [313, 281] width 18 height 12
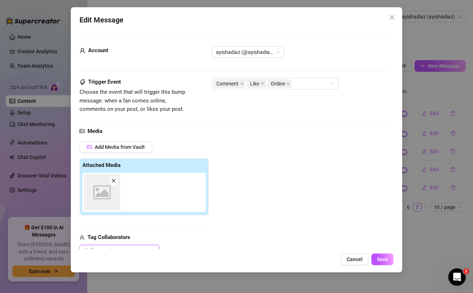
scroll to position [0, 0]
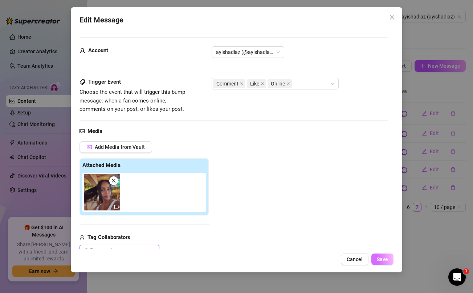
click at [380, 262] on span "Save" at bounding box center [382, 260] width 11 height 6
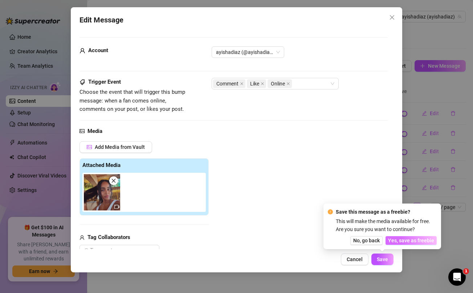
click at [409, 240] on span "Yes, save as freebie" at bounding box center [411, 241] width 46 height 6
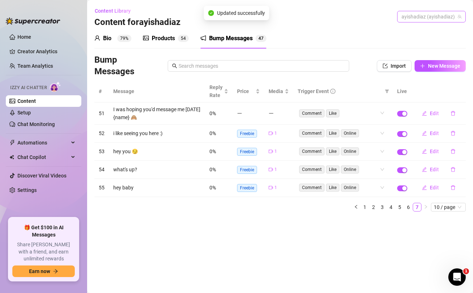
click at [429, 15] on span "ayishadiaz (ayishadiaz)" at bounding box center [431, 16] width 60 height 11
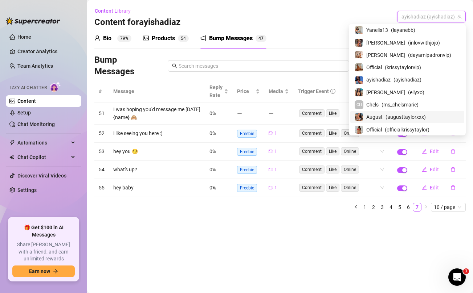
click at [382, 115] on span "August" at bounding box center [374, 117] width 16 height 8
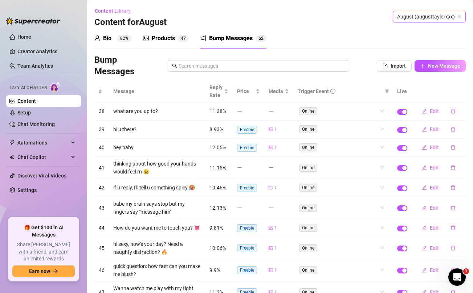
scroll to position [53, 0]
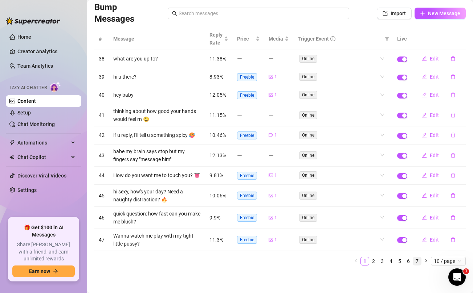
click at [417, 260] on link "7" at bounding box center [417, 262] width 8 height 8
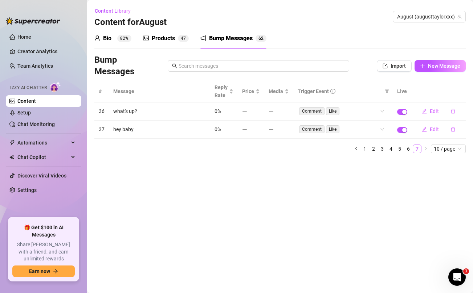
scroll to position [0, 0]
click at [431, 130] on span "Edit" at bounding box center [433, 130] width 9 height 6
type textarea "hey baby"
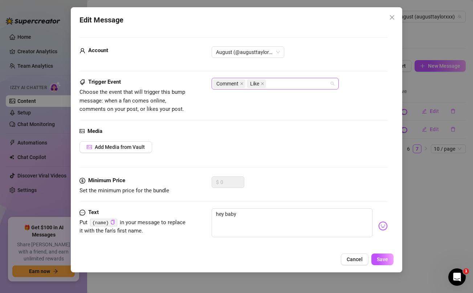
click at [275, 81] on div "Comment Like" at bounding box center [271, 84] width 116 height 10
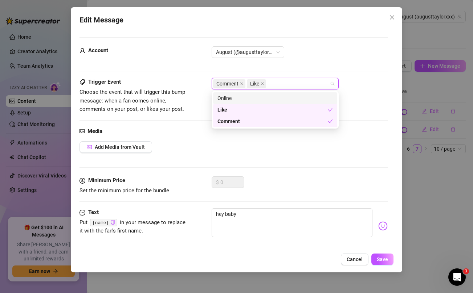
click at [258, 97] on div "Online" at bounding box center [274, 98] width 115 height 8
click at [133, 148] on span "Add Media from Vault" at bounding box center [120, 147] width 50 height 6
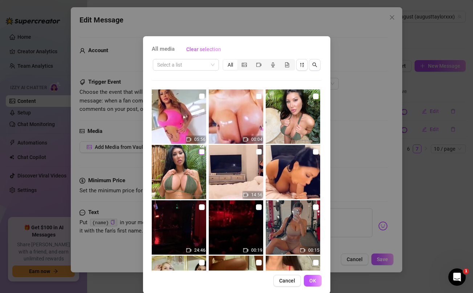
click at [201, 151] on input "checkbox" at bounding box center [202, 152] width 6 height 6
checkbox input "true"
click at [313, 97] on input "checkbox" at bounding box center [316, 97] width 6 height 6
checkbox input "true"
click at [312, 281] on span "OK" at bounding box center [312, 281] width 7 height 6
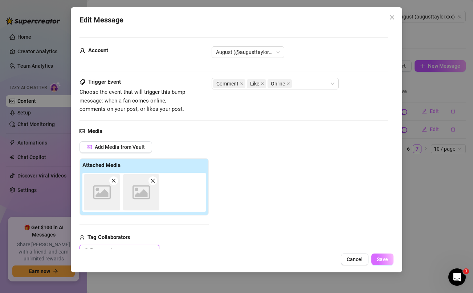
click at [386, 261] on span "Save" at bounding box center [382, 260] width 11 height 6
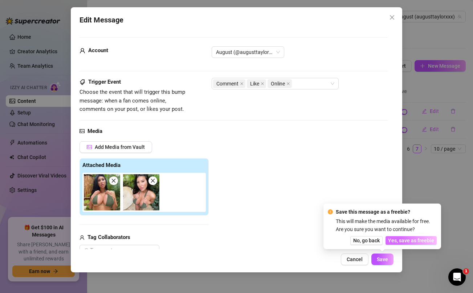
click at [413, 240] on span "Yes, save as freebie" at bounding box center [411, 241] width 46 height 6
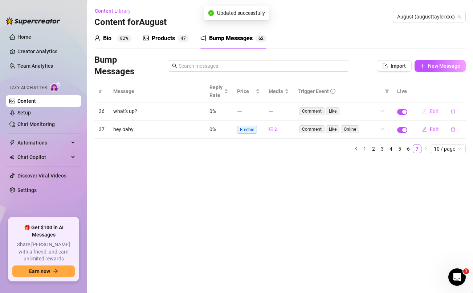
click at [432, 112] on span "Edit" at bounding box center [433, 111] width 9 height 6
type textarea "what's up?"
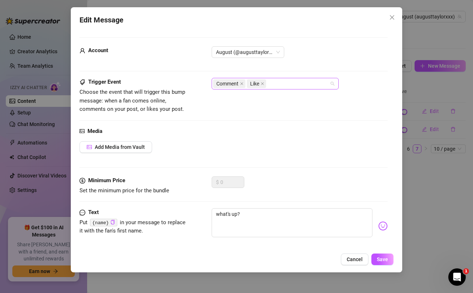
click at [273, 84] on div "Comment Like" at bounding box center [271, 84] width 116 height 10
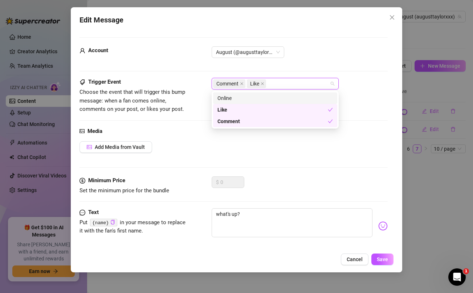
click at [264, 99] on div "Online" at bounding box center [274, 98] width 115 height 8
click at [141, 147] on span "Add Media from Vault" at bounding box center [120, 147] width 50 height 6
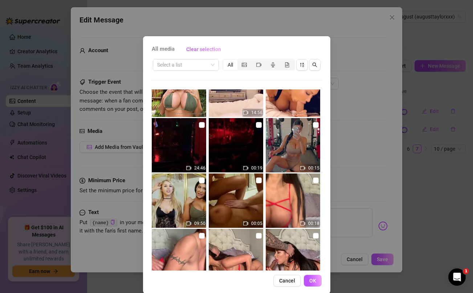
scroll to position [90, 0]
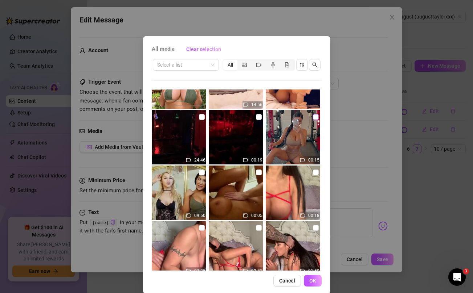
click at [315, 117] on input "checkbox" at bounding box center [316, 117] width 6 height 6
checkbox input "true"
click at [315, 280] on span "OK" at bounding box center [312, 281] width 7 height 6
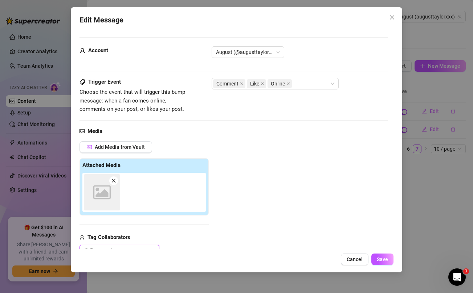
scroll to position [0, 0]
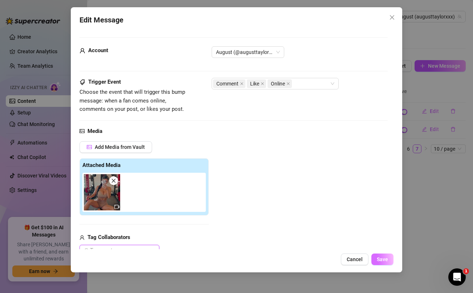
click at [380, 258] on span "Save" at bounding box center [382, 260] width 11 height 6
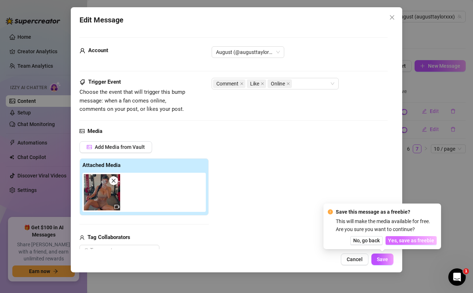
click at [403, 240] on span "Yes, save as freebie" at bounding box center [411, 241] width 46 height 6
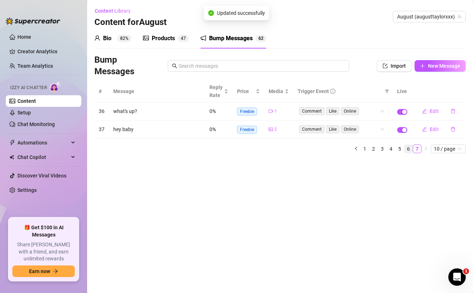
click at [408, 149] on link "6" at bounding box center [408, 149] width 8 height 8
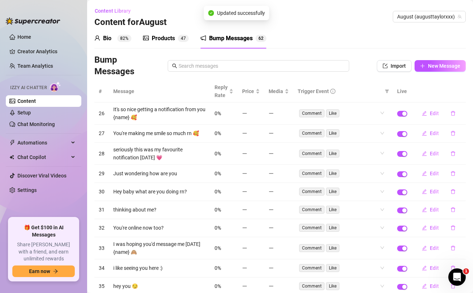
scroll to position [45, 0]
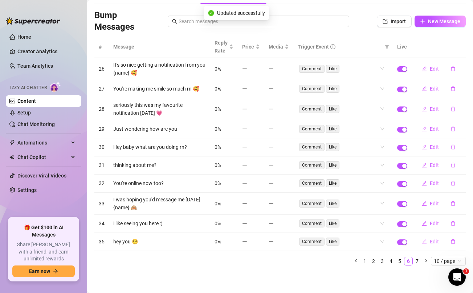
click at [435, 242] on span "Edit" at bounding box center [433, 242] width 9 height 6
type textarea "hey you 😏"
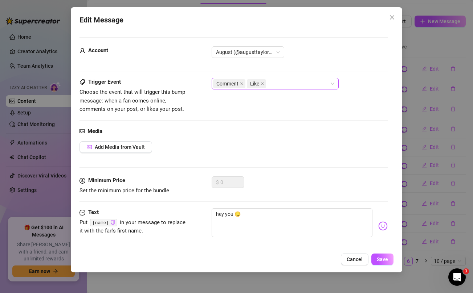
click at [313, 85] on div "Comment Like" at bounding box center [271, 84] width 116 height 10
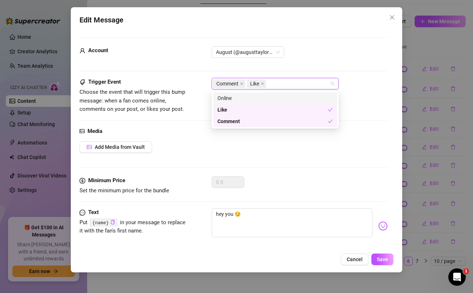
click at [272, 98] on div "Online" at bounding box center [274, 98] width 115 height 8
click at [140, 151] on button "Add Media from Vault" at bounding box center [115, 147] width 73 height 12
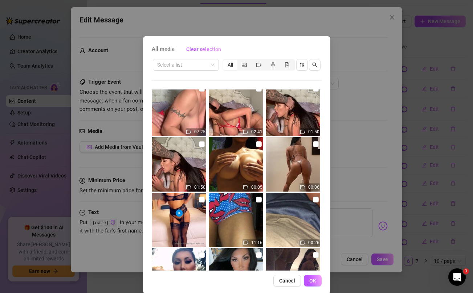
scroll to position [274, 0]
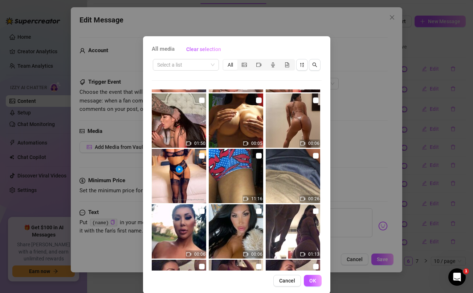
click at [257, 212] on input "checkbox" at bounding box center [259, 212] width 6 height 6
checkbox input "true"
click at [314, 282] on span "OK" at bounding box center [312, 281] width 7 height 6
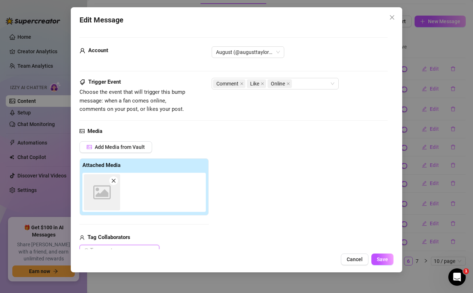
scroll to position [0, 0]
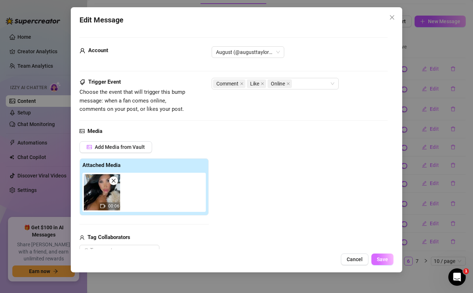
click at [385, 259] on span "Save" at bounding box center [382, 260] width 11 height 6
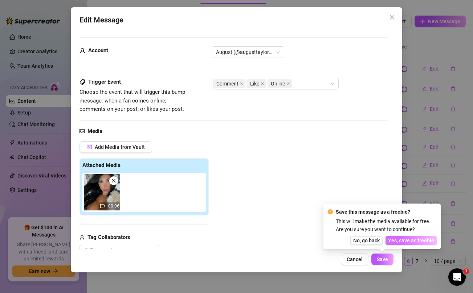
click at [409, 238] on span "Yes, save as freebie" at bounding box center [411, 241] width 46 height 6
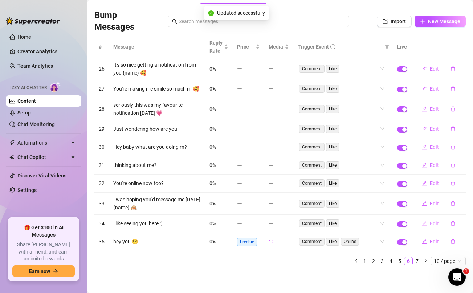
click at [432, 224] on span "Edit" at bounding box center [433, 224] width 9 height 6
type textarea "i like seeing you here :)"
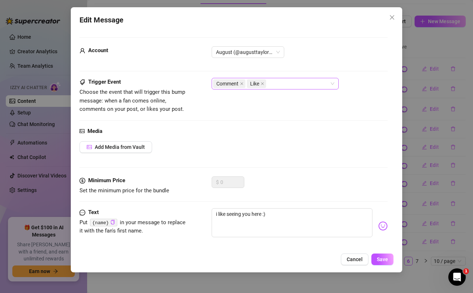
click at [272, 85] on div "Comment Like" at bounding box center [271, 84] width 116 height 10
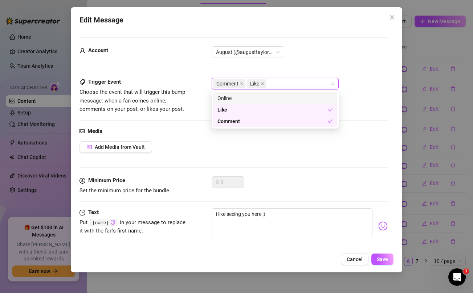
click at [255, 98] on div "Online" at bounding box center [274, 98] width 115 height 8
click at [137, 149] on span "Add Media from Vault" at bounding box center [120, 147] width 50 height 6
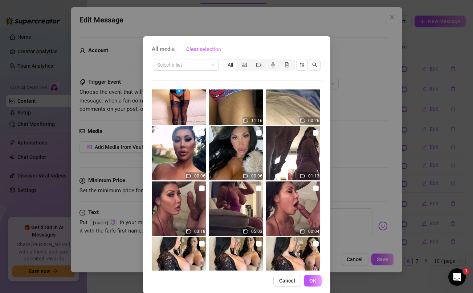
scroll to position [353, 0]
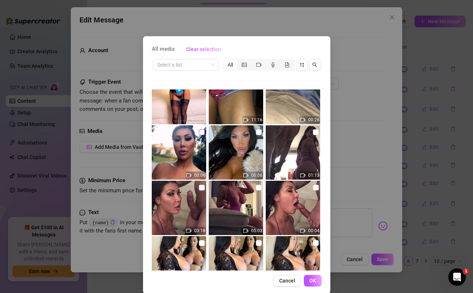
click at [201, 132] on input "checkbox" at bounding box center [202, 133] width 6 height 6
checkbox input "true"
click at [309, 279] on span "OK" at bounding box center [312, 281] width 7 height 6
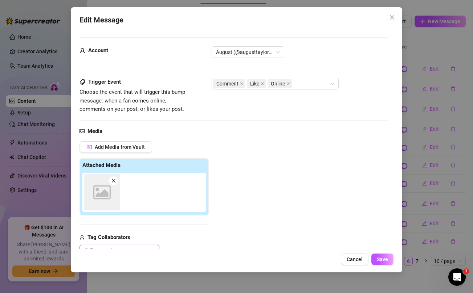
scroll to position [0, 0]
click at [383, 258] on span "Save" at bounding box center [382, 260] width 11 height 6
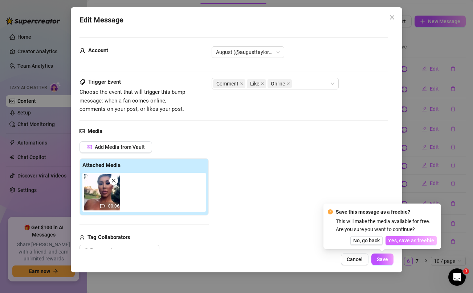
click at [411, 243] on span "Yes, save as freebie" at bounding box center [411, 241] width 46 height 6
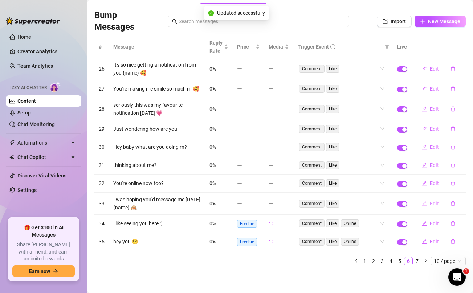
click at [434, 204] on span "Edit" at bounding box center [433, 204] width 9 height 6
type textarea "I was hoping you'd message me [DATE] {name} 🙈"
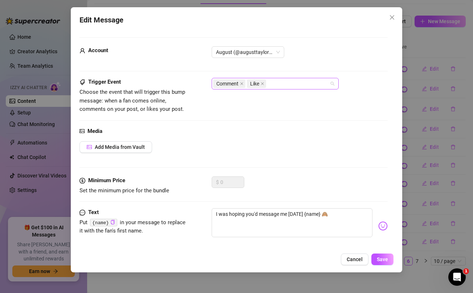
click at [296, 86] on div "Comment Like" at bounding box center [271, 84] width 116 height 10
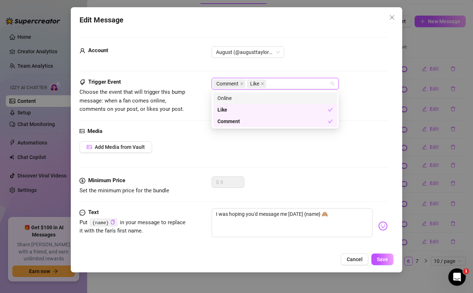
click at [285, 96] on div "Online" at bounding box center [274, 98] width 115 height 8
click at [120, 152] on button "Add Media from Vault" at bounding box center [115, 147] width 73 height 12
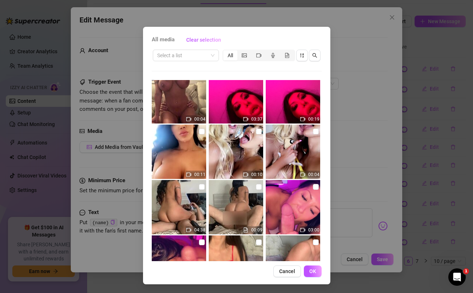
scroll to position [1267, 0]
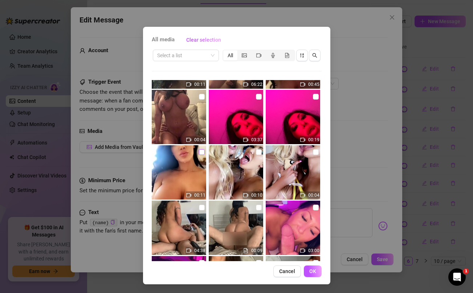
click at [202, 153] on input "checkbox" at bounding box center [202, 152] width 6 height 6
click at [202, 152] on input "checkbox" at bounding box center [202, 152] width 6 height 6
checkbox input "false"
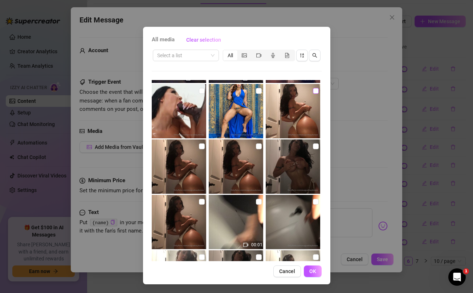
click at [317, 90] on input "checkbox" at bounding box center [316, 91] width 6 height 6
checkbox input "true"
click at [313, 274] on span "OK" at bounding box center [312, 272] width 7 height 6
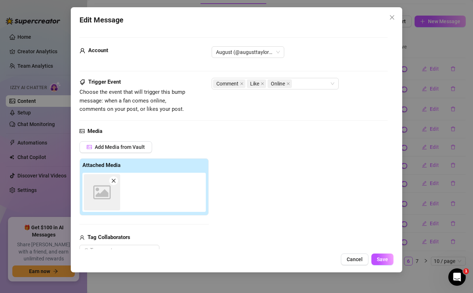
scroll to position [0, 0]
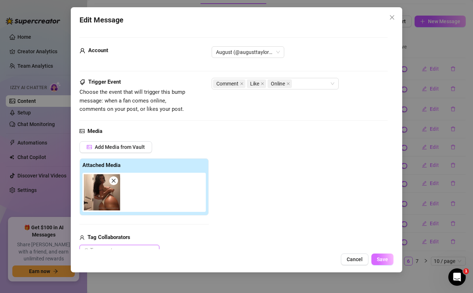
click at [379, 261] on span "Save" at bounding box center [382, 260] width 11 height 6
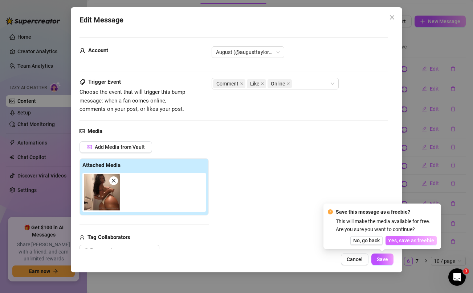
click at [410, 240] on span "Yes, save as freebie" at bounding box center [411, 241] width 46 height 6
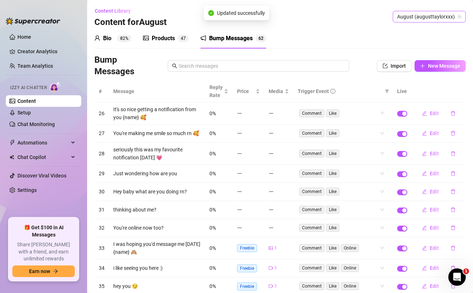
click at [426, 19] on span "August (augusttaylorxxx)" at bounding box center [429, 16] width 64 height 11
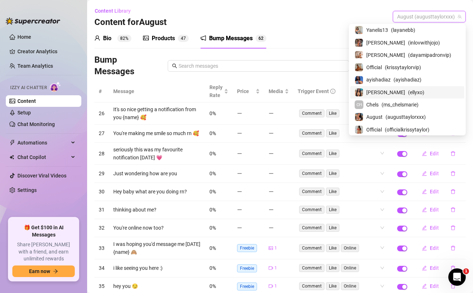
click at [404, 91] on span "[PERSON_NAME]" at bounding box center [385, 93] width 39 height 8
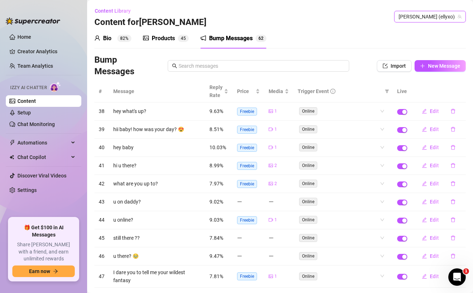
scroll to position [37, 0]
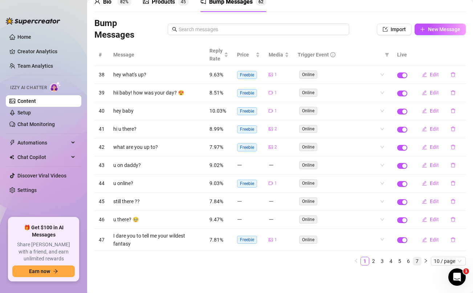
click at [417, 260] on link "7" at bounding box center [417, 262] width 8 height 8
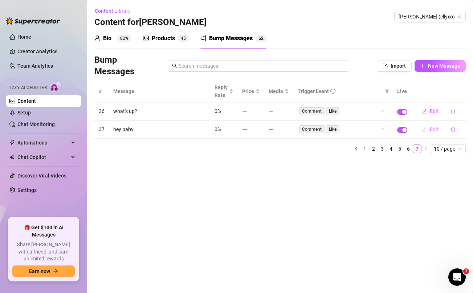
click at [432, 130] on span "Edit" at bounding box center [433, 130] width 9 height 6
type textarea "hey baby"
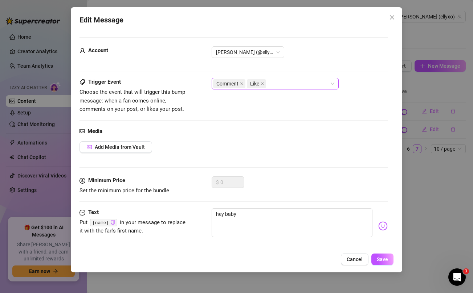
click at [277, 84] on div "Comment Like" at bounding box center [271, 84] width 116 height 10
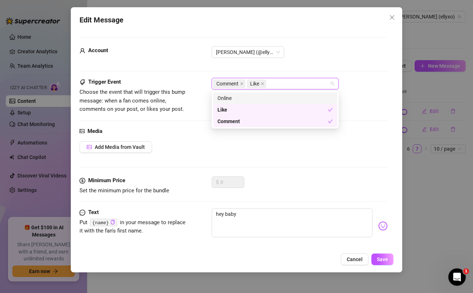
click at [263, 98] on div "Online" at bounding box center [274, 98] width 115 height 8
click at [131, 148] on span "Add Media from Vault" at bounding box center [120, 147] width 50 height 6
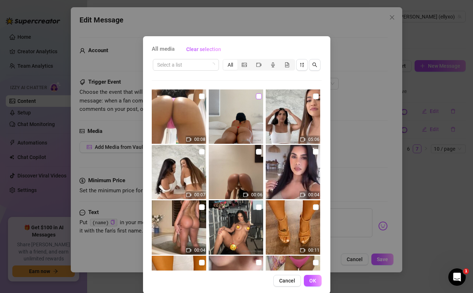
click at [258, 97] on input "checkbox" at bounding box center [259, 97] width 6 height 6
checkbox input "true"
click at [313, 283] on span "OK" at bounding box center [312, 281] width 7 height 6
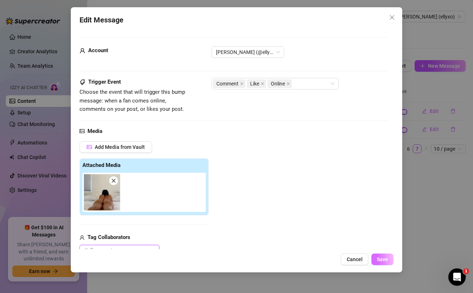
click at [382, 258] on span "Save" at bounding box center [382, 260] width 11 height 6
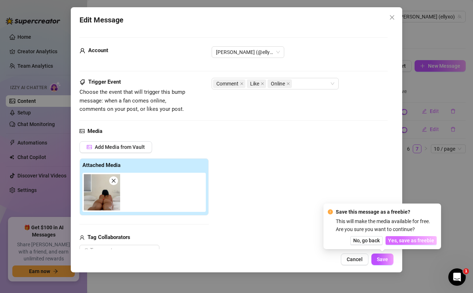
click at [404, 240] on span "Yes, save as freebie" at bounding box center [411, 241] width 46 height 6
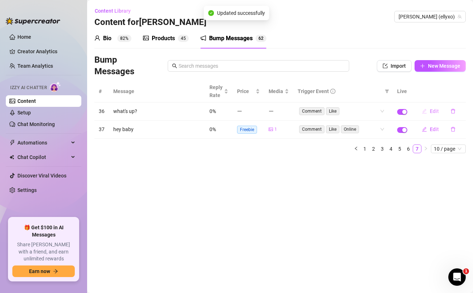
click at [434, 112] on span "Edit" at bounding box center [433, 111] width 9 height 6
type textarea "what's up?"
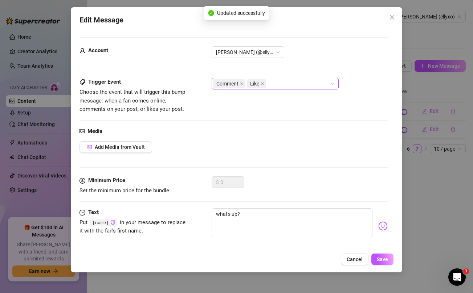
click at [308, 83] on div "Comment Like" at bounding box center [271, 84] width 116 height 10
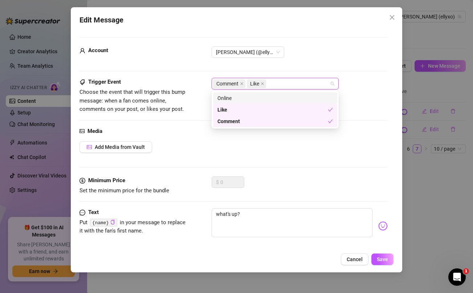
click at [275, 99] on div "Online" at bounding box center [274, 98] width 115 height 8
click at [132, 149] on span "Add Media from Vault" at bounding box center [120, 147] width 50 height 6
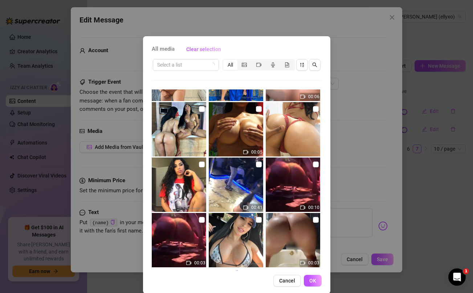
scroll to position [274, 0]
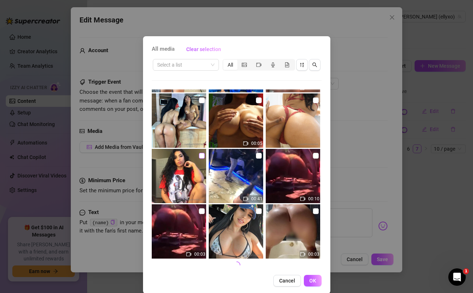
click at [201, 156] on input "checkbox" at bounding box center [202, 156] width 6 height 6
checkbox input "true"
click at [313, 279] on span "OK" at bounding box center [312, 281] width 7 height 6
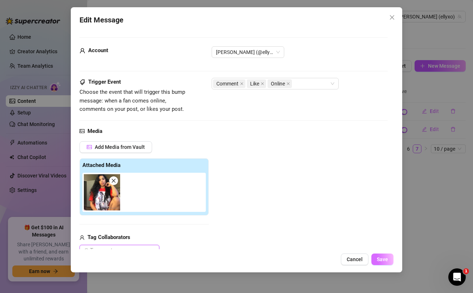
click at [388, 262] on button "Save" at bounding box center [382, 260] width 22 height 12
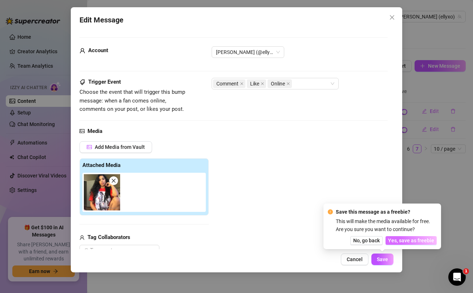
click at [400, 241] on span "Yes, save as freebie" at bounding box center [411, 241] width 46 height 6
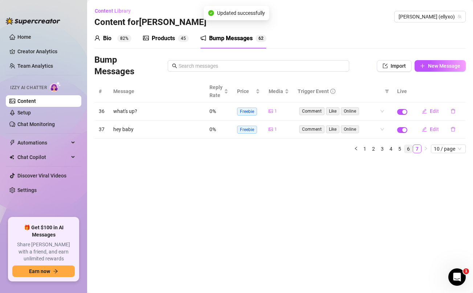
click at [411, 147] on link "6" at bounding box center [408, 149] width 8 height 8
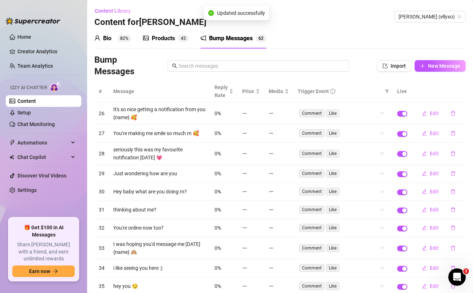
scroll to position [45, 0]
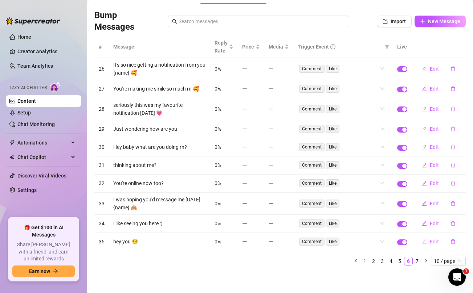
click at [433, 242] on span "Edit" at bounding box center [433, 242] width 9 height 6
type textarea "hey you 😏"
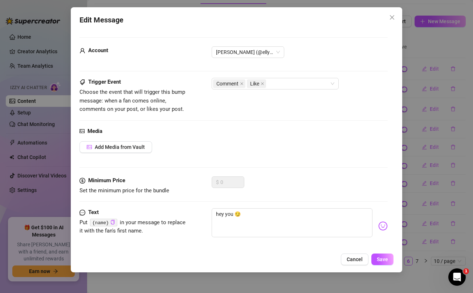
click at [299, 74] on div "Account [PERSON_NAME] (@ellyxo)" at bounding box center [233, 62] width 308 height 32
click at [295, 84] on div "Comment Like" at bounding box center [271, 84] width 116 height 10
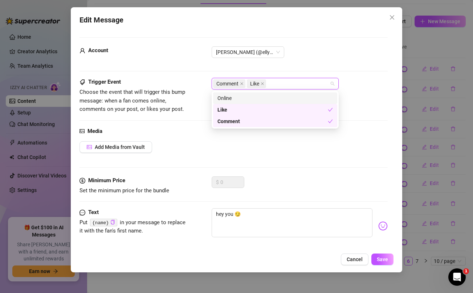
click at [267, 97] on div "Online" at bounding box center [274, 98] width 115 height 8
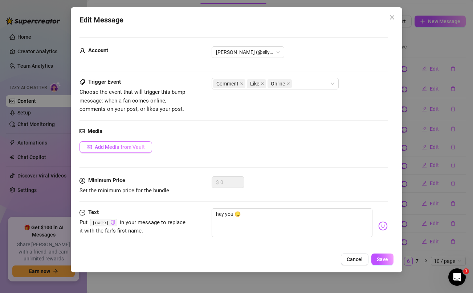
click at [135, 145] on span "Add Media from Vault" at bounding box center [120, 147] width 50 height 6
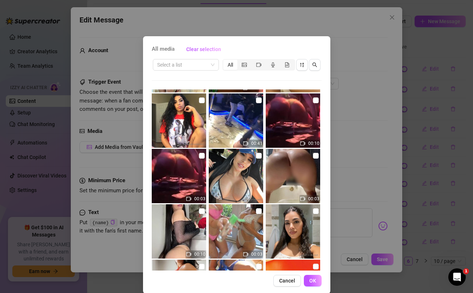
scroll to position [405, 0]
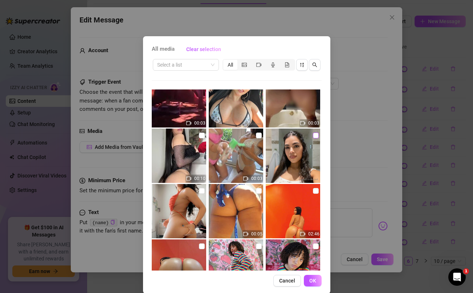
click at [314, 136] on input "checkbox" at bounding box center [316, 136] width 6 height 6
checkbox input "true"
click at [312, 278] on span "OK" at bounding box center [312, 281] width 7 height 6
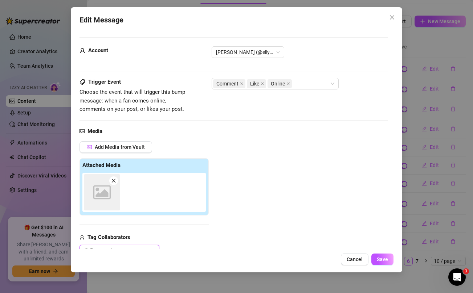
scroll to position [0, 0]
click at [383, 263] on button "Save" at bounding box center [382, 260] width 22 height 12
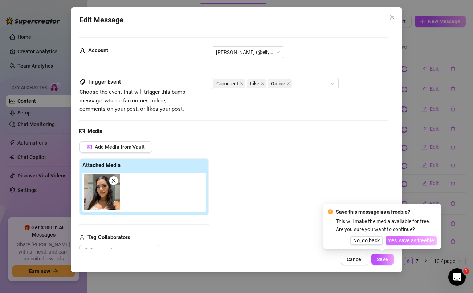
click at [406, 241] on span "Yes, save as freebie" at bounding box center [411, 241] width 46 height 6
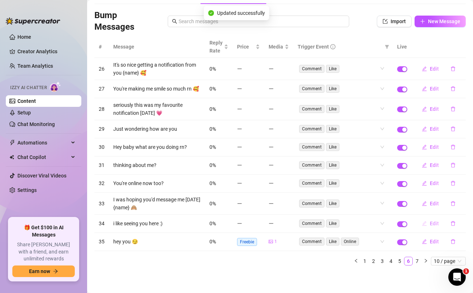
click at [435, 223] on span "Edit" at bounding box center [433, 224] width 9 height 6
type textarea "i like seeing you here :)"
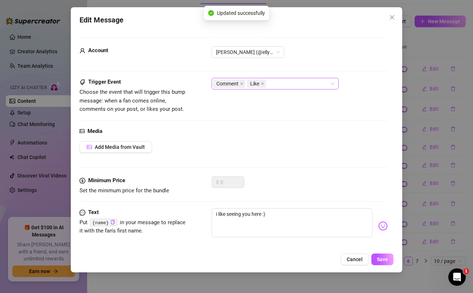
click at [281, 83] on div "Comment Like" at bounding box center [271, 84] width 116 height 10
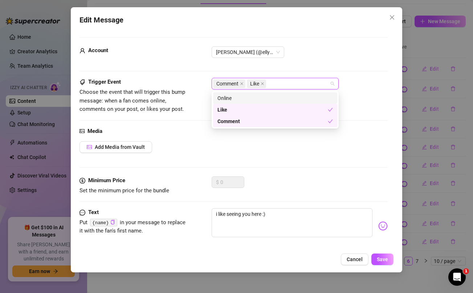
click at [261, 95] on div "Online" at bounding box center [274, 98] width 115 height 8
click at [124, 150] on button "Add Media from Vault" at bounding box center [115, 147] width 73 height 12
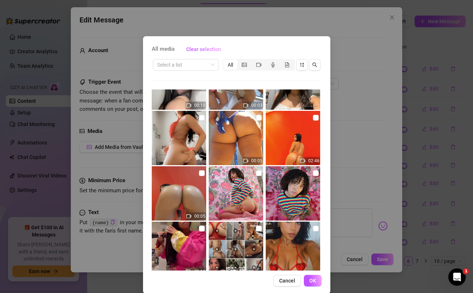
scroll to position [550, 0]
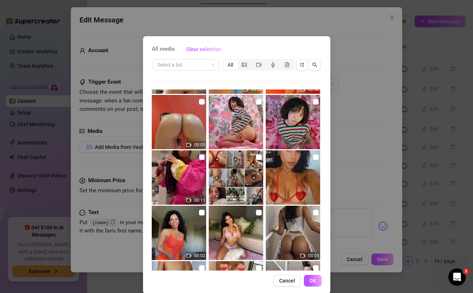
click at [201, 158] on input "checkbox" at bounding box center [202, 158] width 6 height 6
checkbox input "true"
click at [312, 278] on span "OK" at bounding box center [312, 281] width 7 height 6
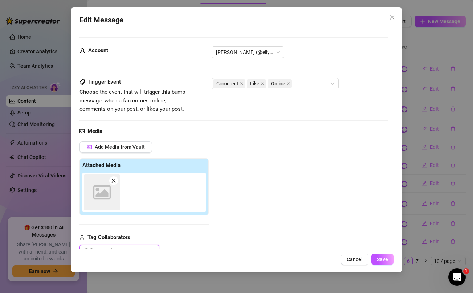
scroll to position [0, 0]
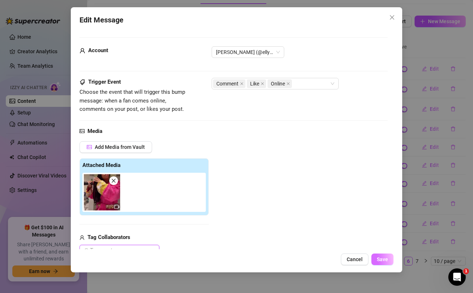
click at [381, 258] on span "Save" at bounding box center [382, 260] width 11 height 6
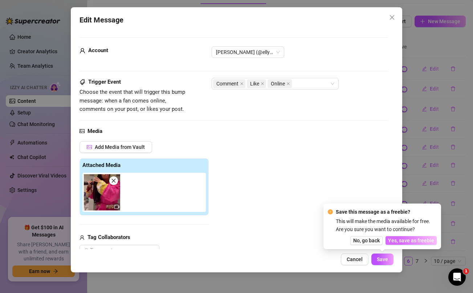
click at [415, 243] on span "Yes, save as freebie" at bounding box center [411, 241] width 46 height 6
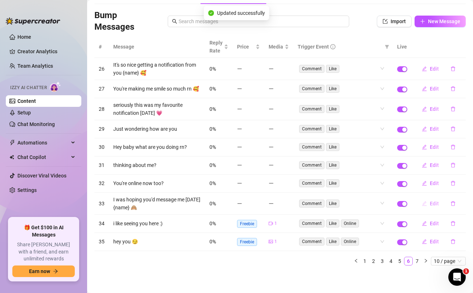
click at [432, 203] on span "Edit" at bounding box center [433, 204] width 9 height 6
type textarea "I was hoping you'd message me [DATE] {name} 🙈"
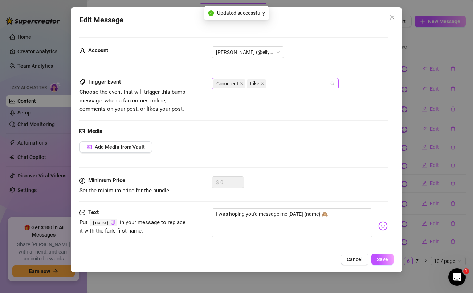
click at [297, 83] on div "Comment Like" at bounding box center [271, 84] width 116 height 10
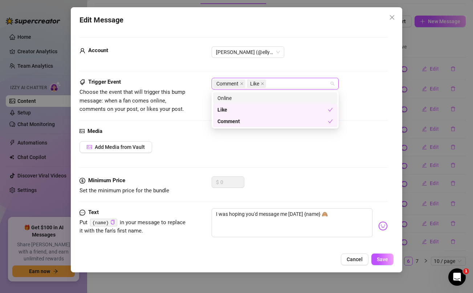
click at [259, 96] on div "Online" at bounding box center [274, 98] width 115 height 8
click at [135, 142] on button "Add Media from Vault" at bounding box center [115, 147] width 73 height 12
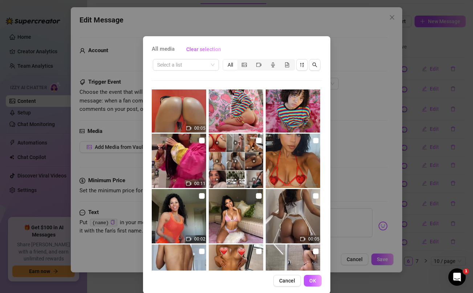
scroll to position [573, 0]
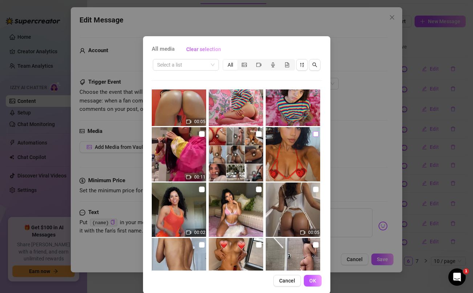
click at [316, 133] on input "checkbox" at bounding box center [316, 134] width 6 height 6
checkbox input "true"
click at [312, 280] on span "OK" at bounding box center [312, 281] width 7 height 6
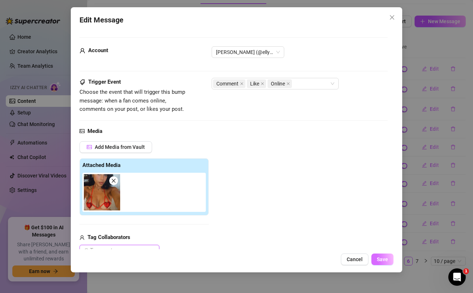
click at [383, 259] on span "Save" at bounding box center [382, 260] width 11 height 6
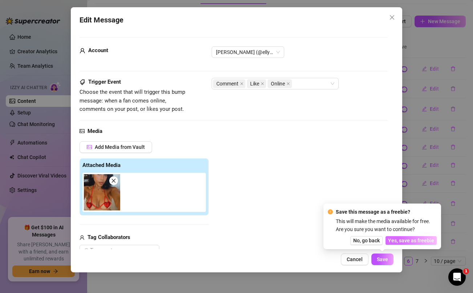
click at [412, 243] on span "Yes, save as freebie" at bounding box center [411, 241] width 46 height 6
